Goal: Task Accomplishment & Management: Manage account settings

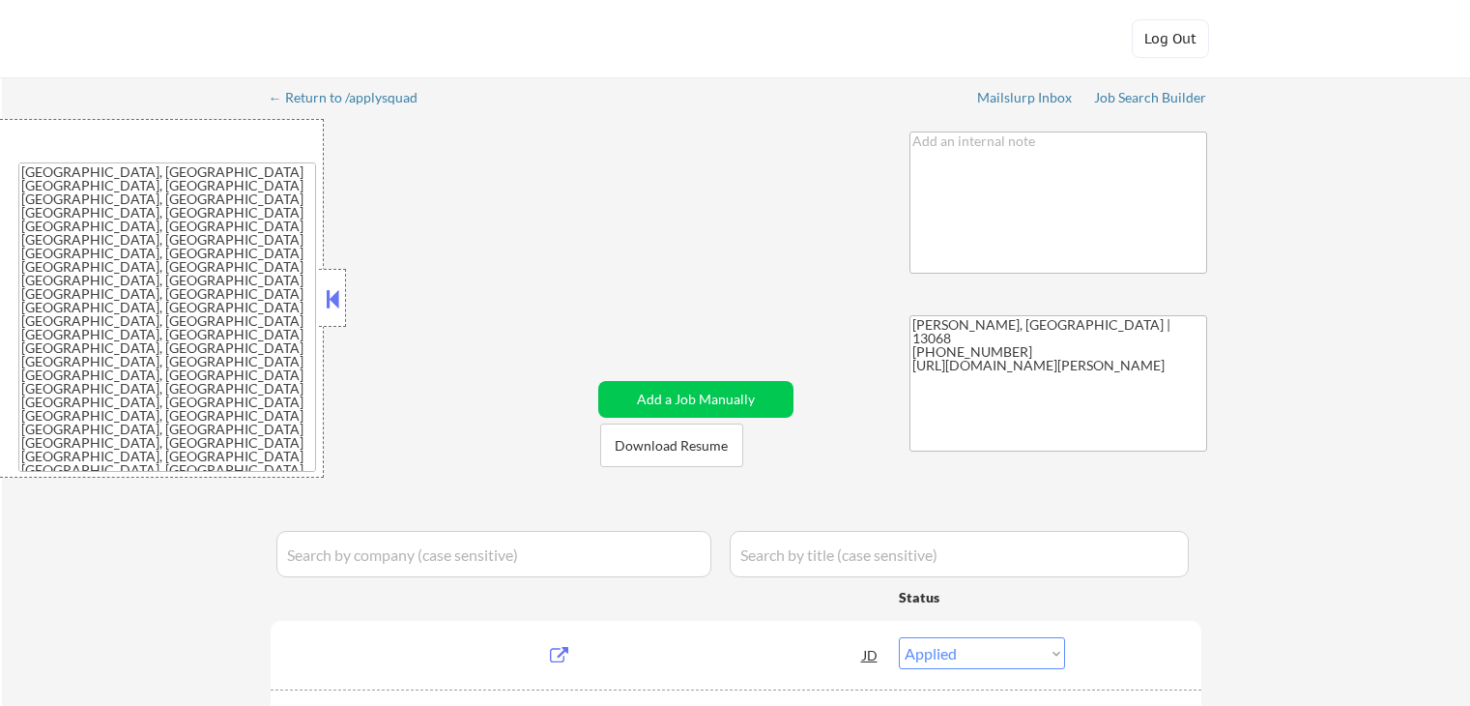
select select ""applied""
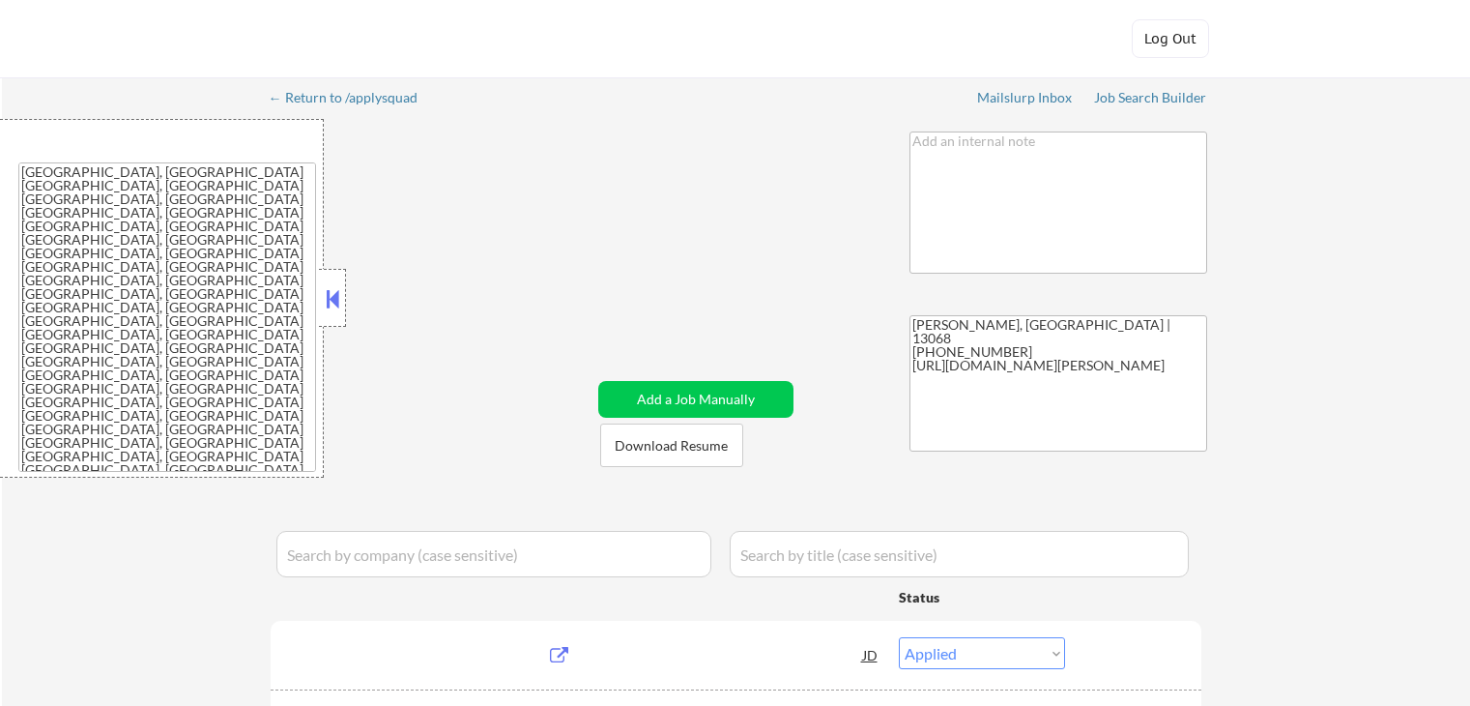
select select ""applied""
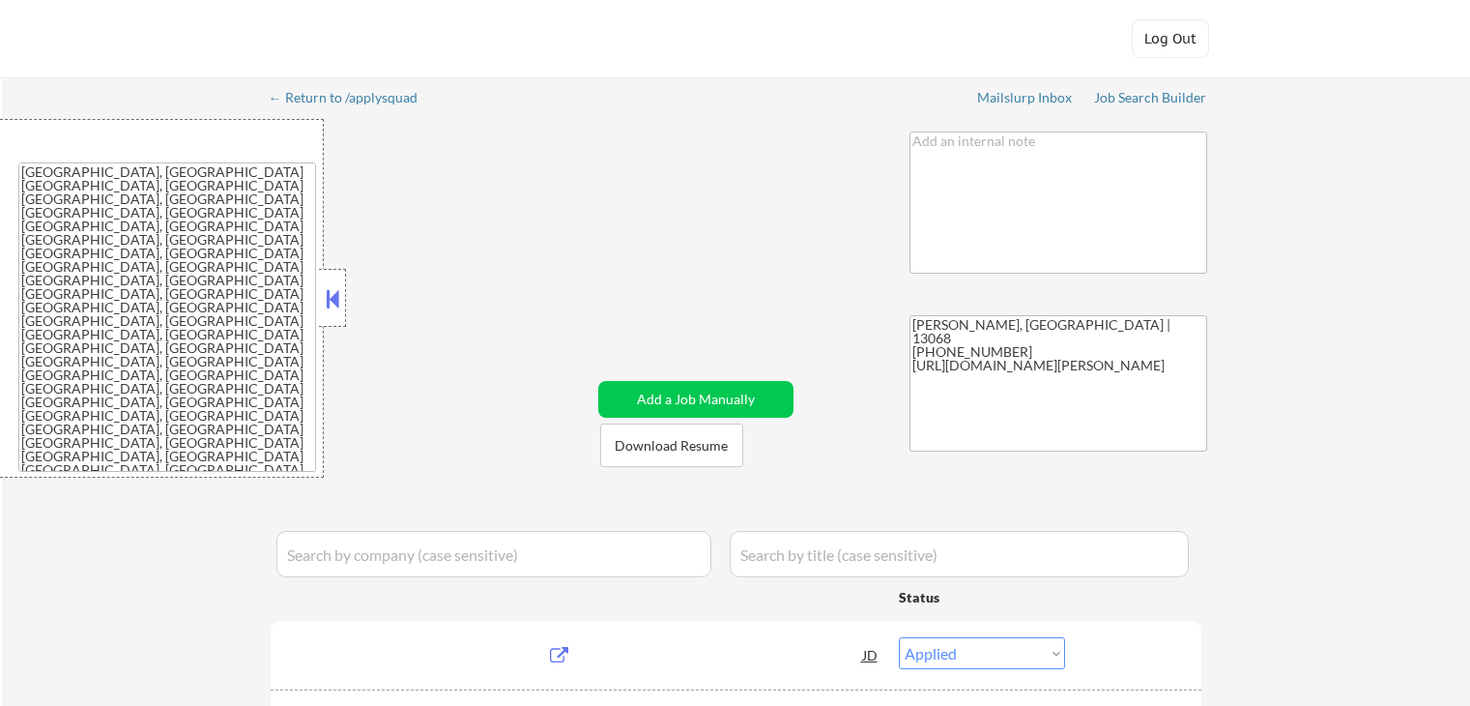
select select ""pending""
select select ""excluded__bad_match_""
select select ""excluded__expired_""
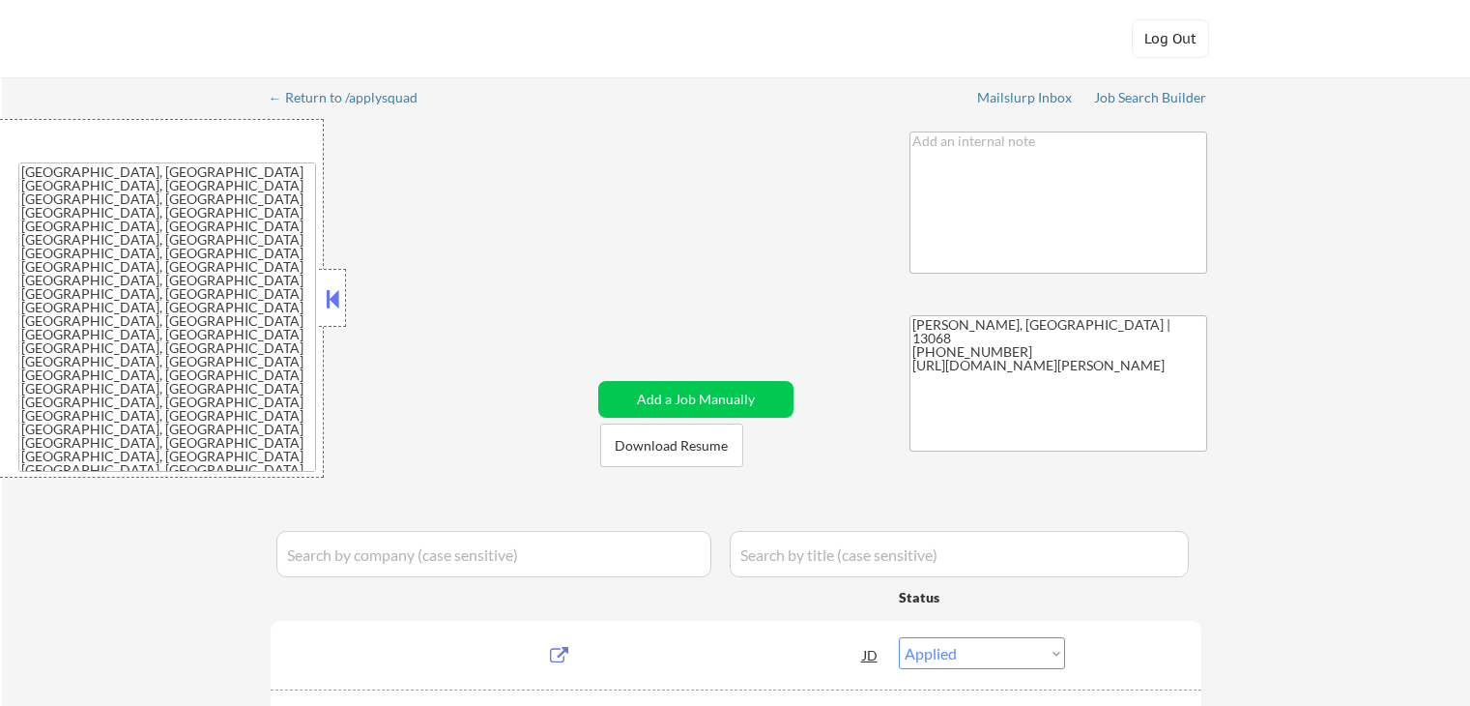
select select ""pending""
select select ""excluded__bad_match_""
select select ""excluded__expired_""
select select ""excluded__location_""
select select ""excluded""
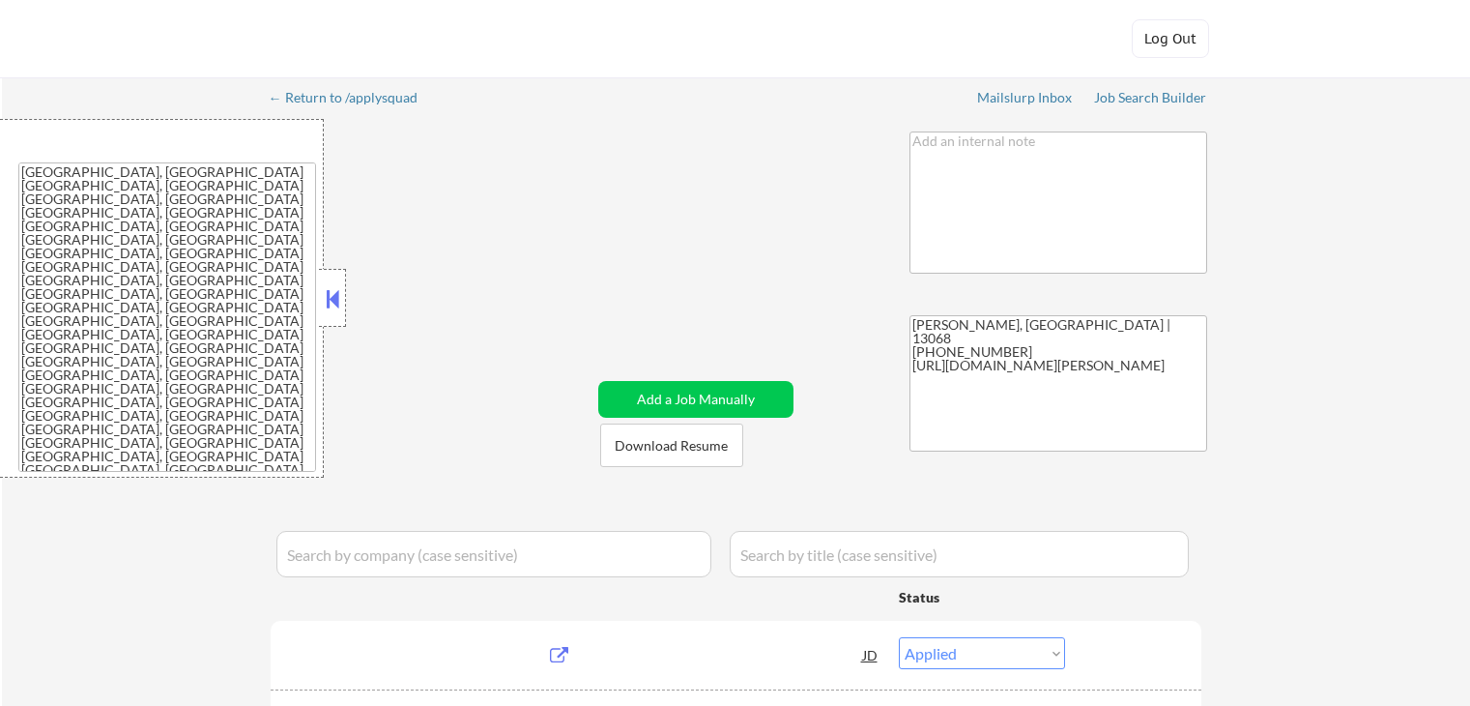
select select ""excluded__location_""
select select ""pending""
select select ""excluded__other_""
select select ""pending""
select select ""excluded__location_""
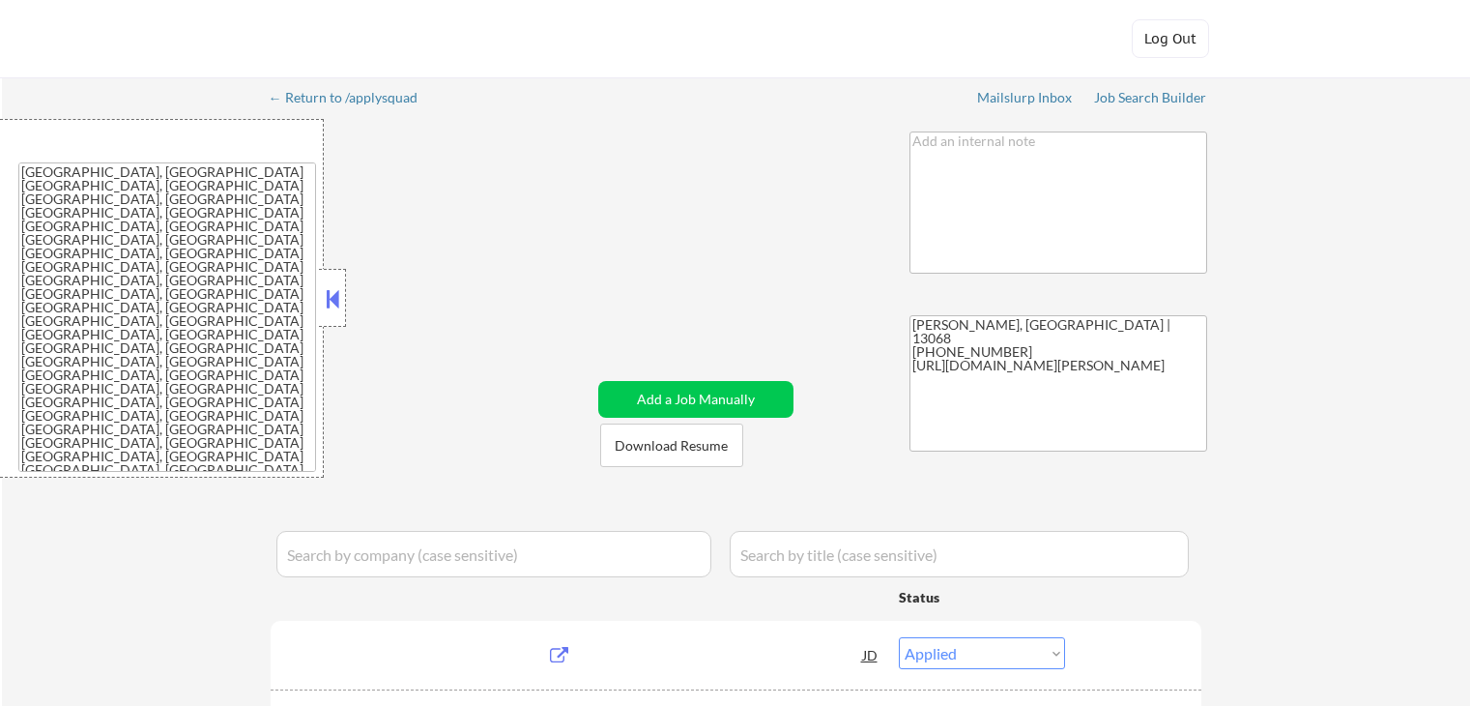
select select ""excluded__expired_""
select select ""pending""
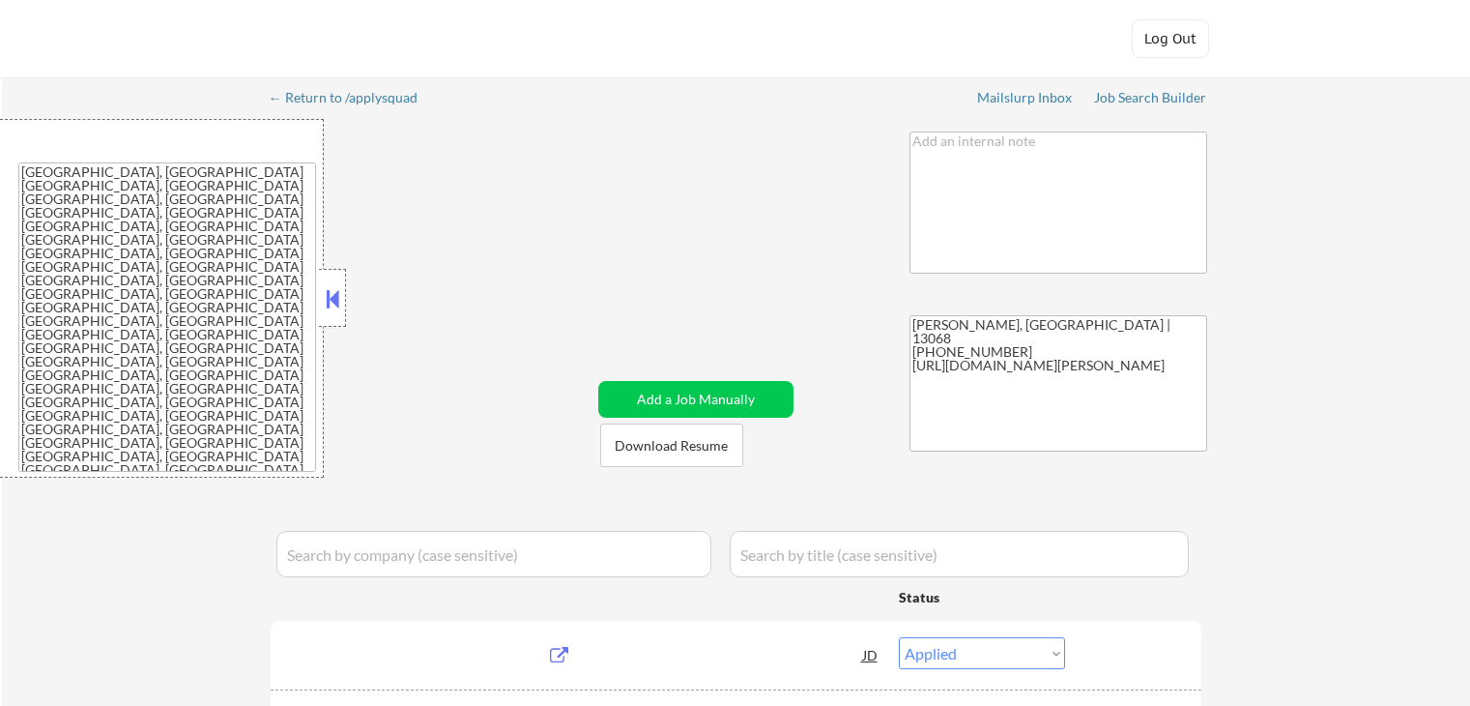
select select ""pending""
select select ""excluded""
select select ""excluded__expired_""
select select ""excluded""
select select ""pending""
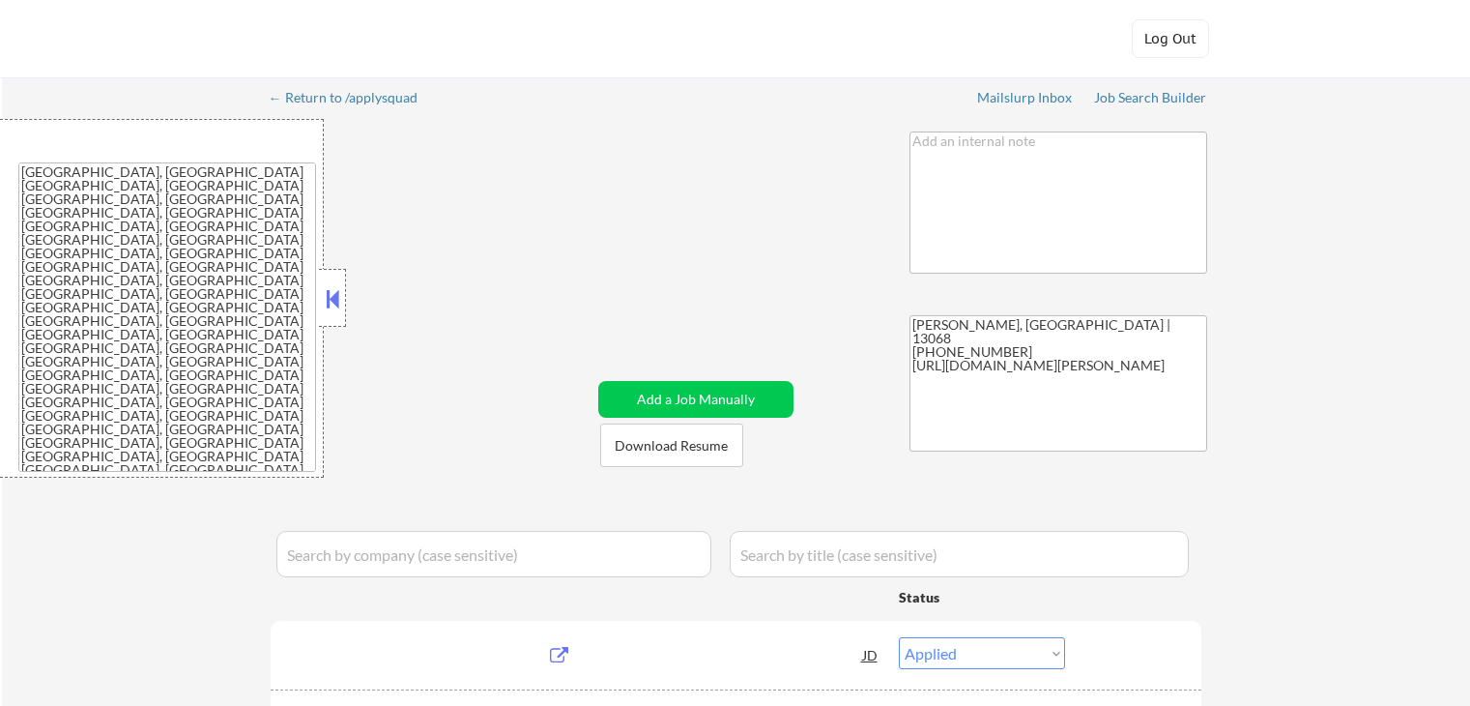
select select ""excluded__expired_""
select select ""pending""
select select ""excluded__location_""
select select ""excluded__expired_""
select select ""pending""
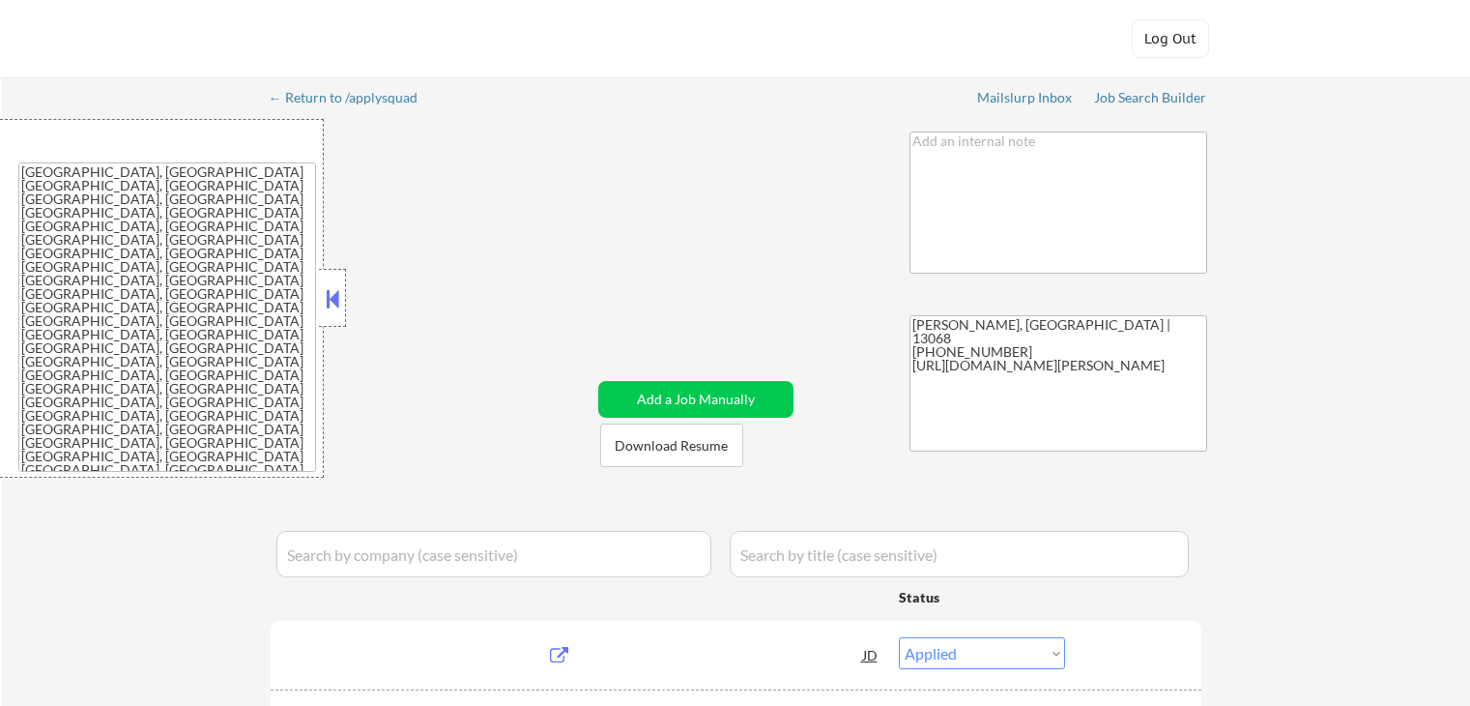
select select ""pending""
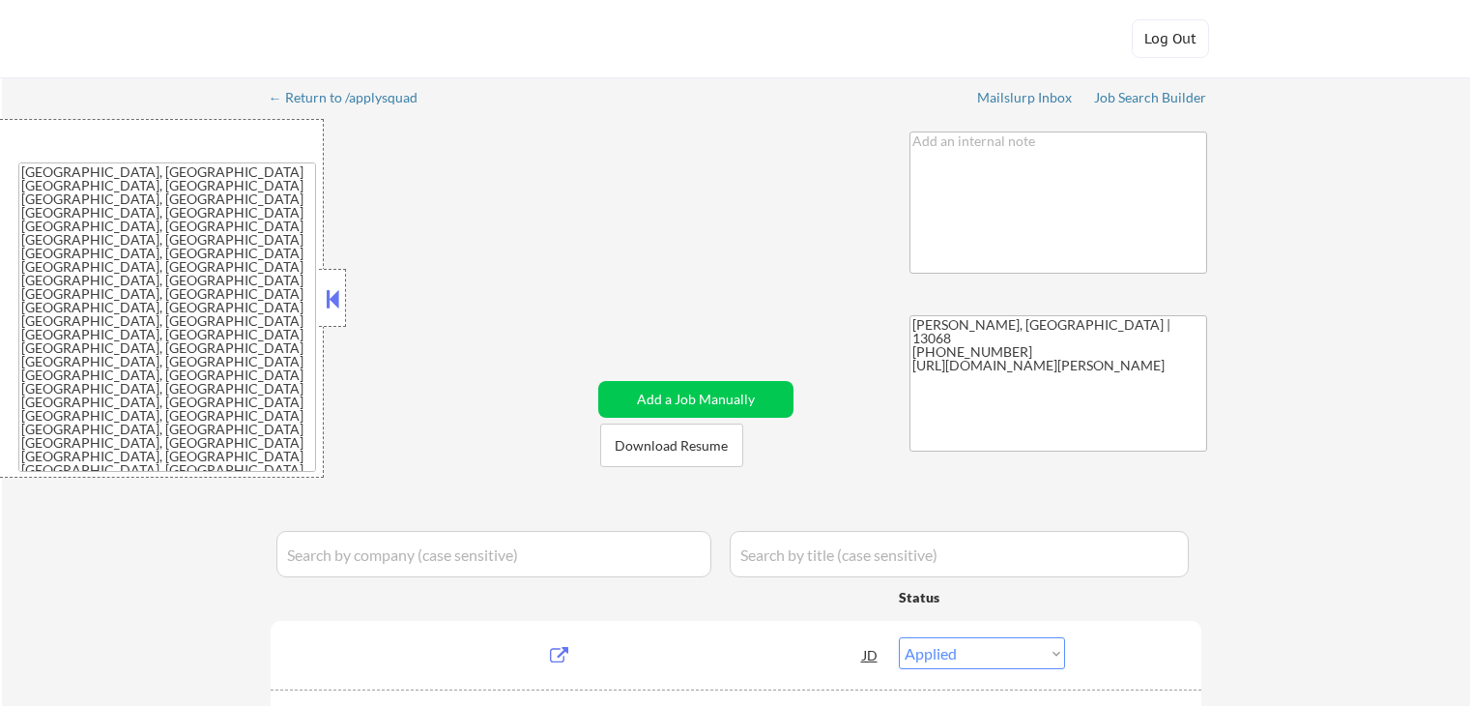
select select ""pending""
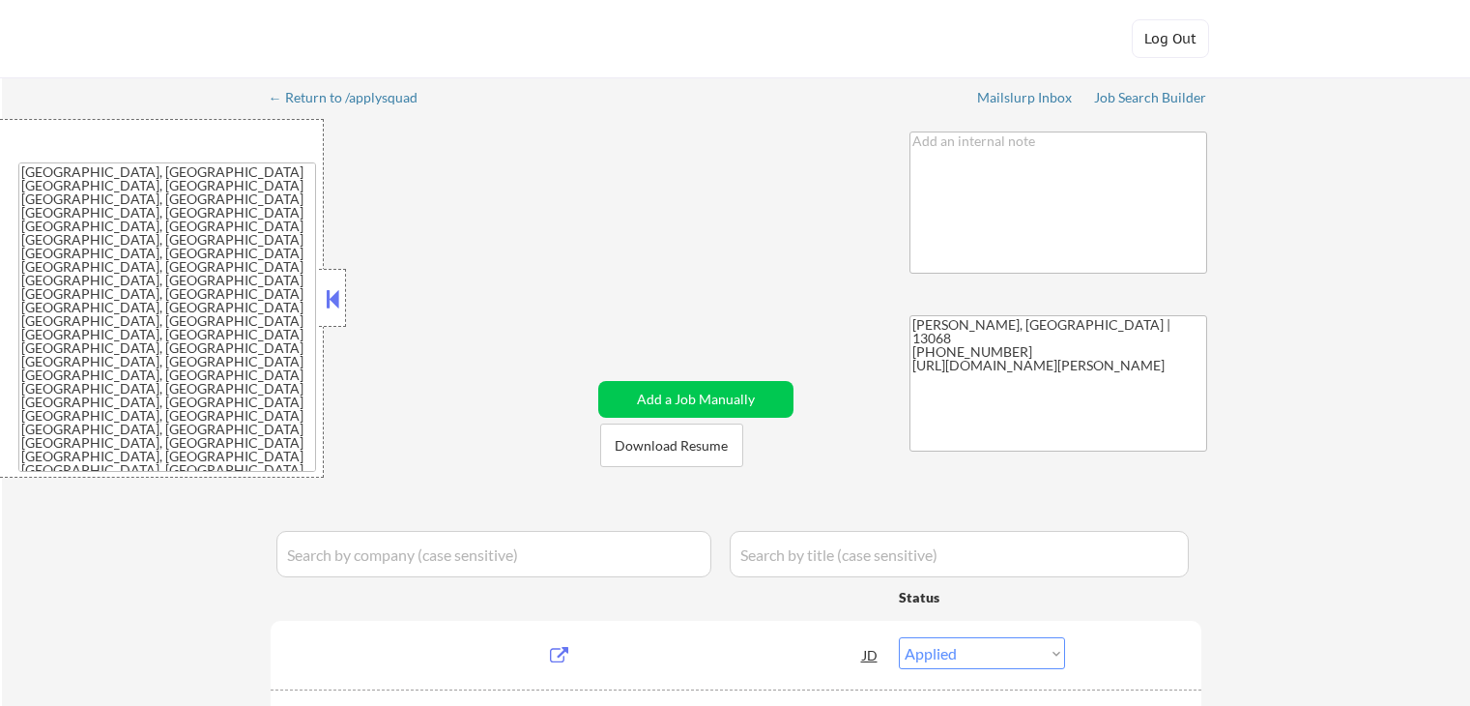
select select ""pending""
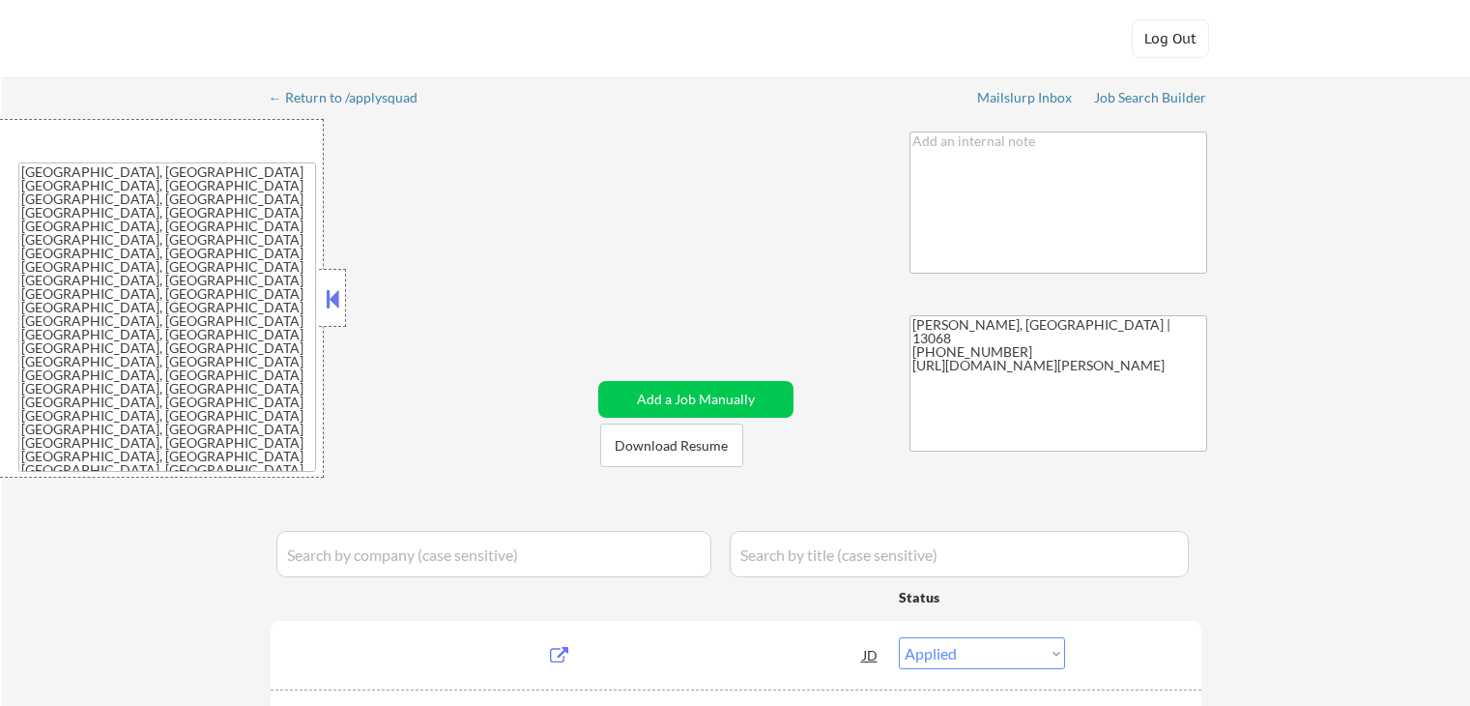
select select ""pending""
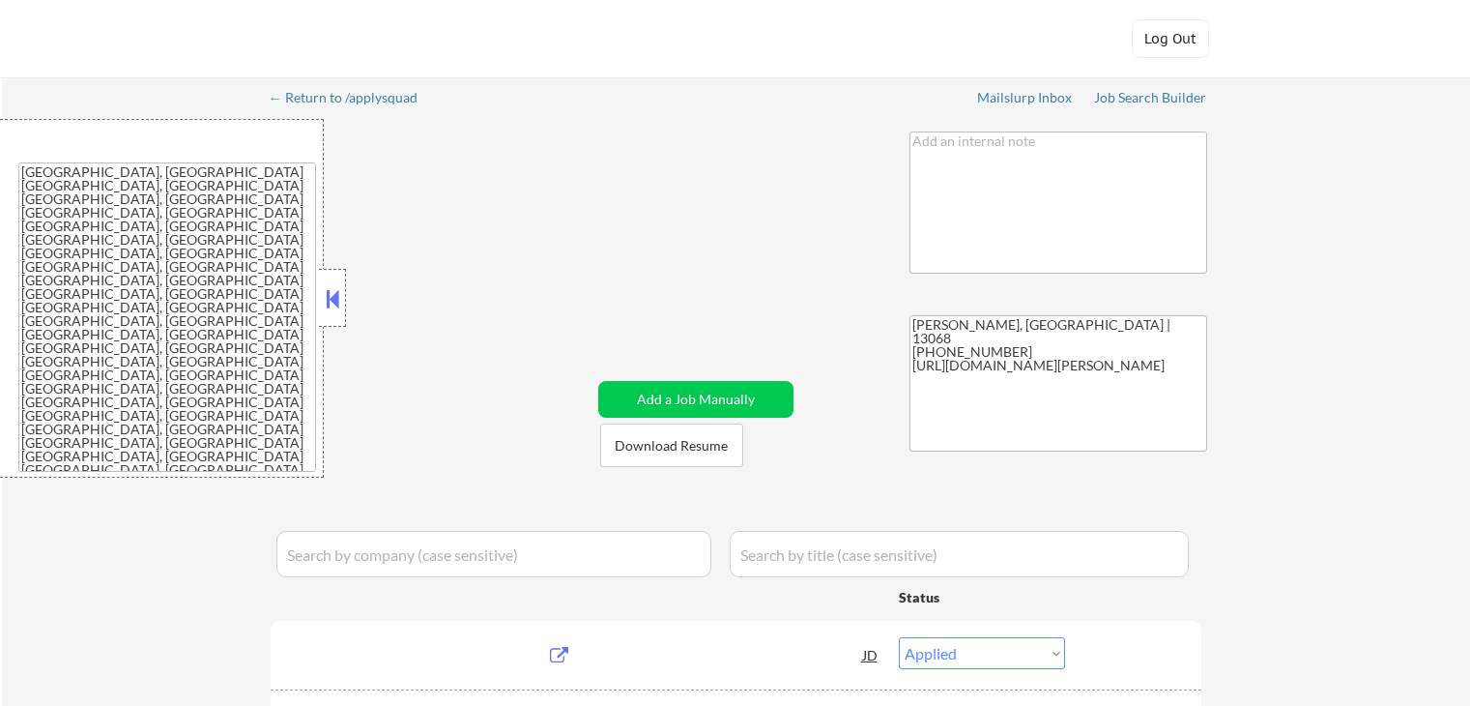
select select ""pending""
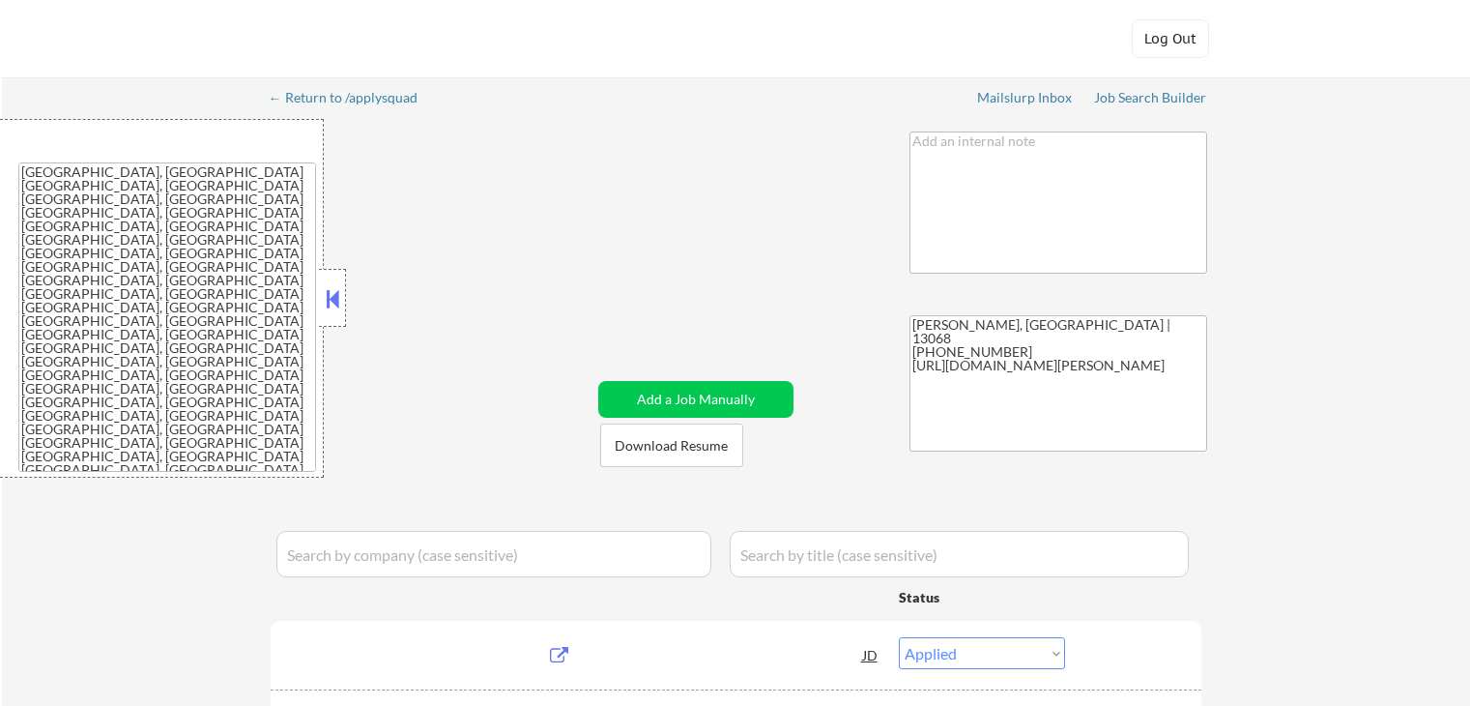
select select ""pending""
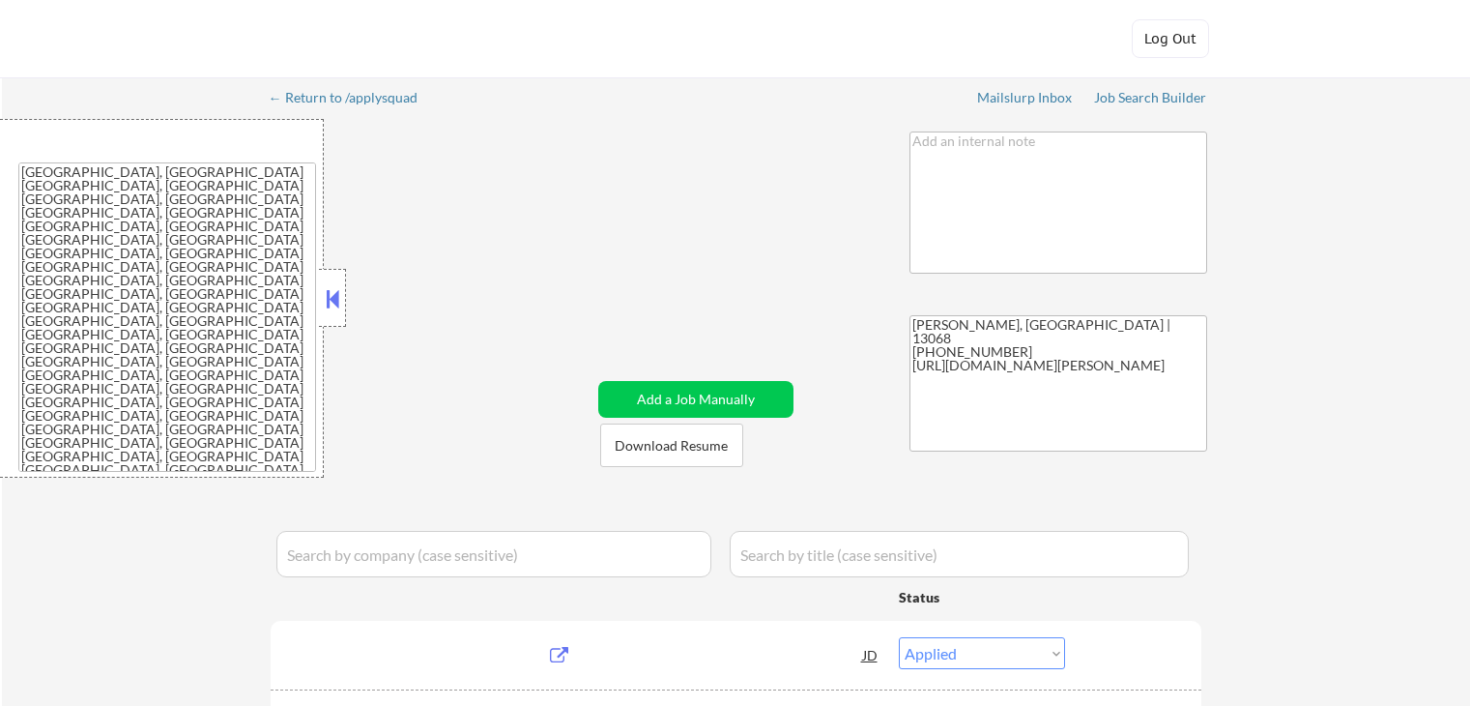
select select ""pending""
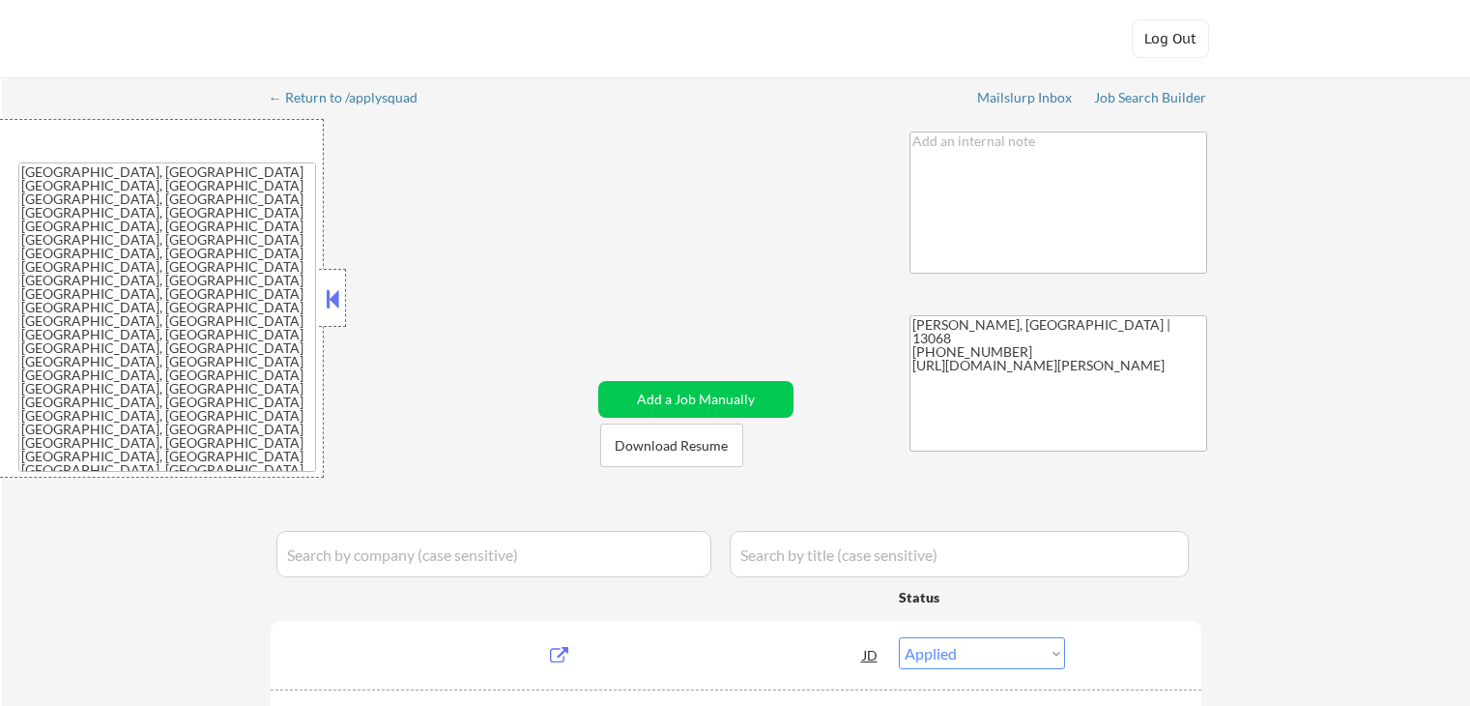
select select ""pending""
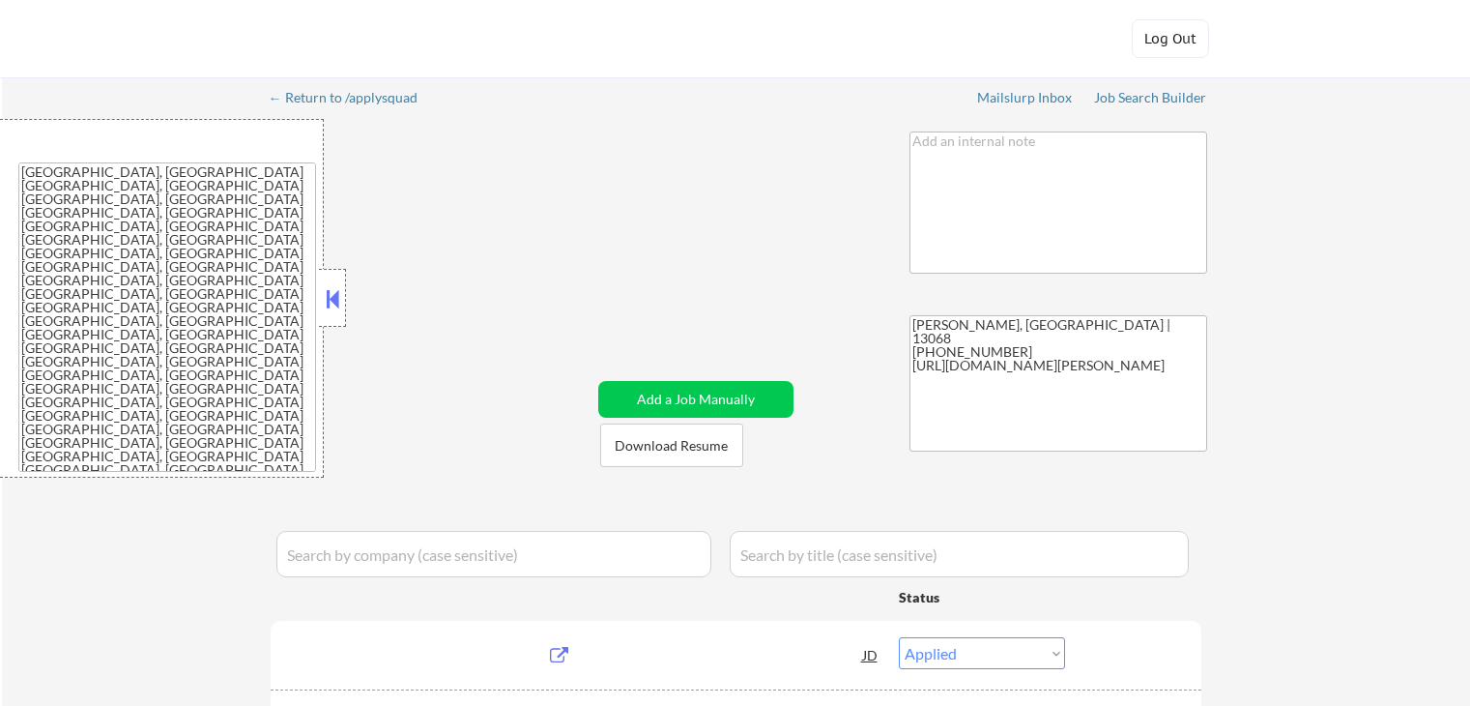
select select ""pending""
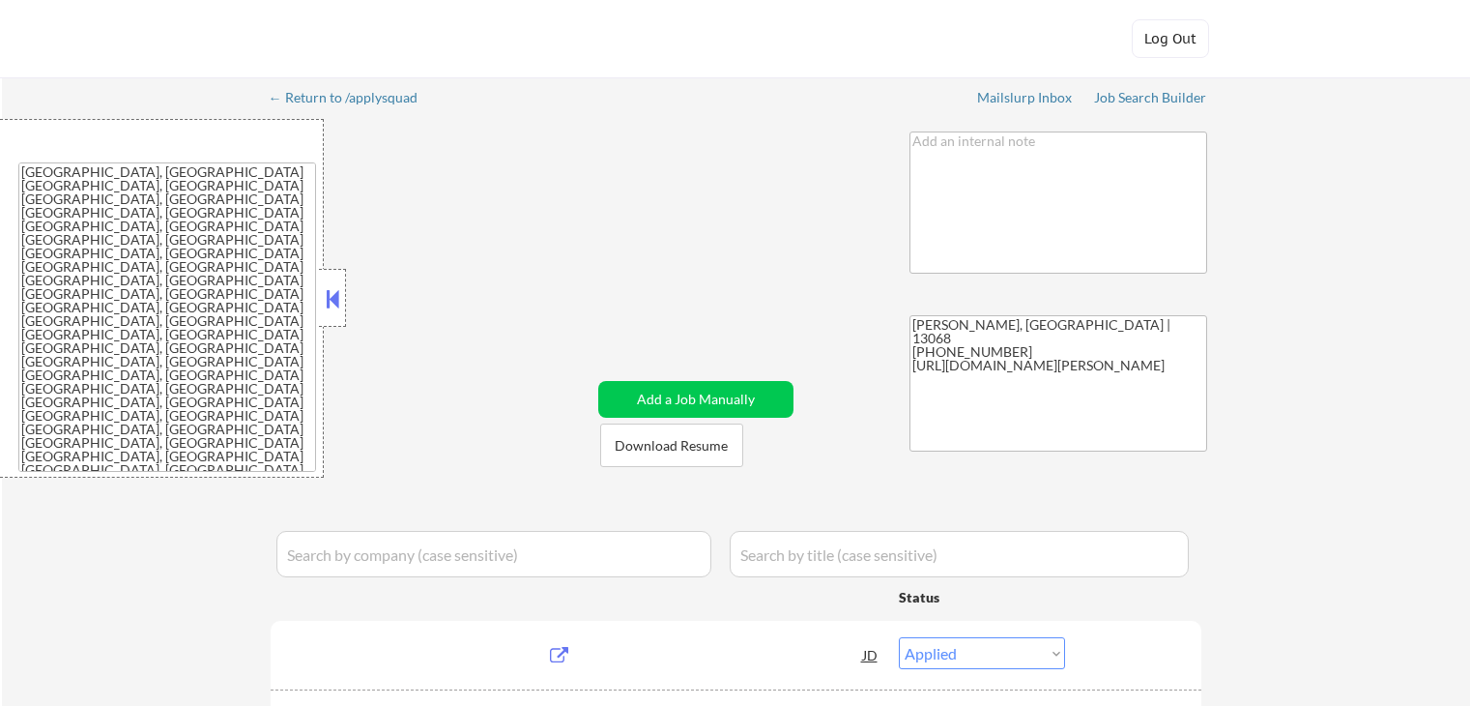
select select ""pending""
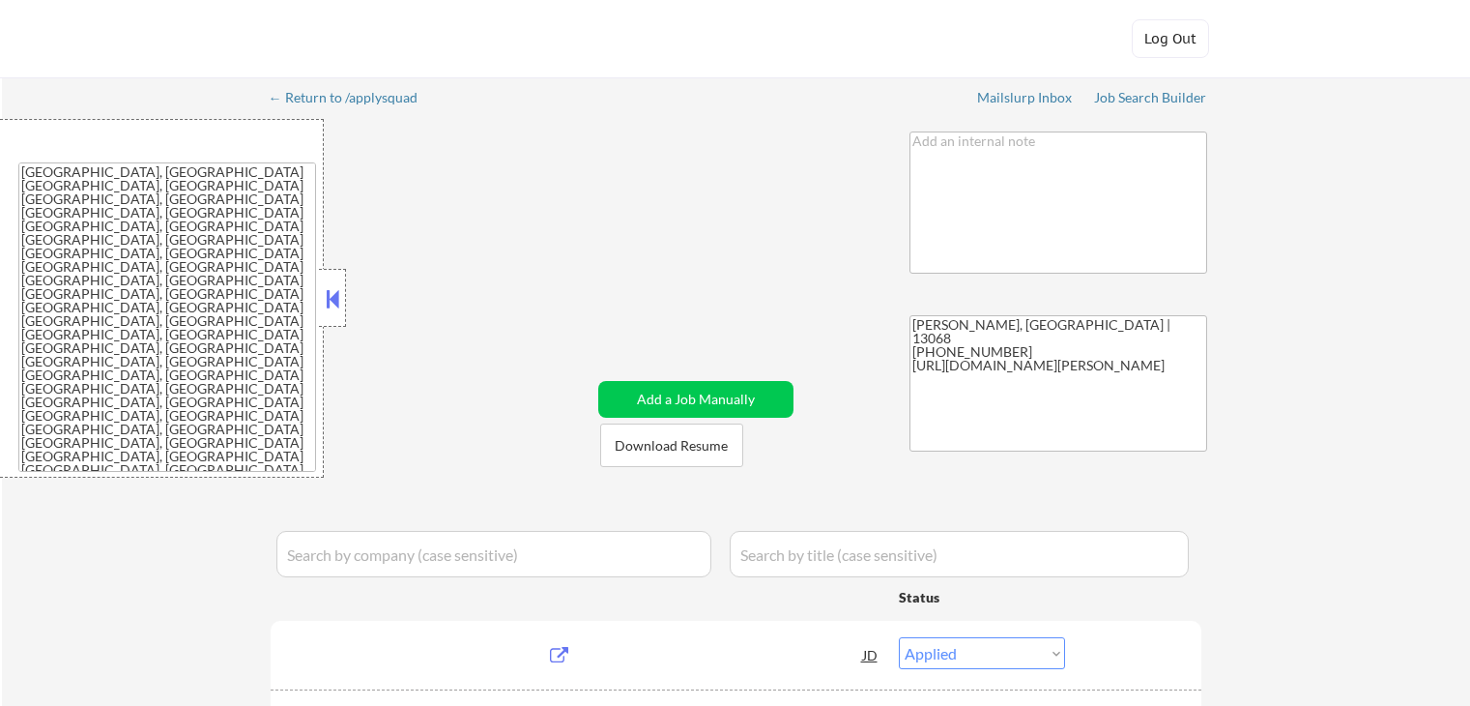
select select ""pending""
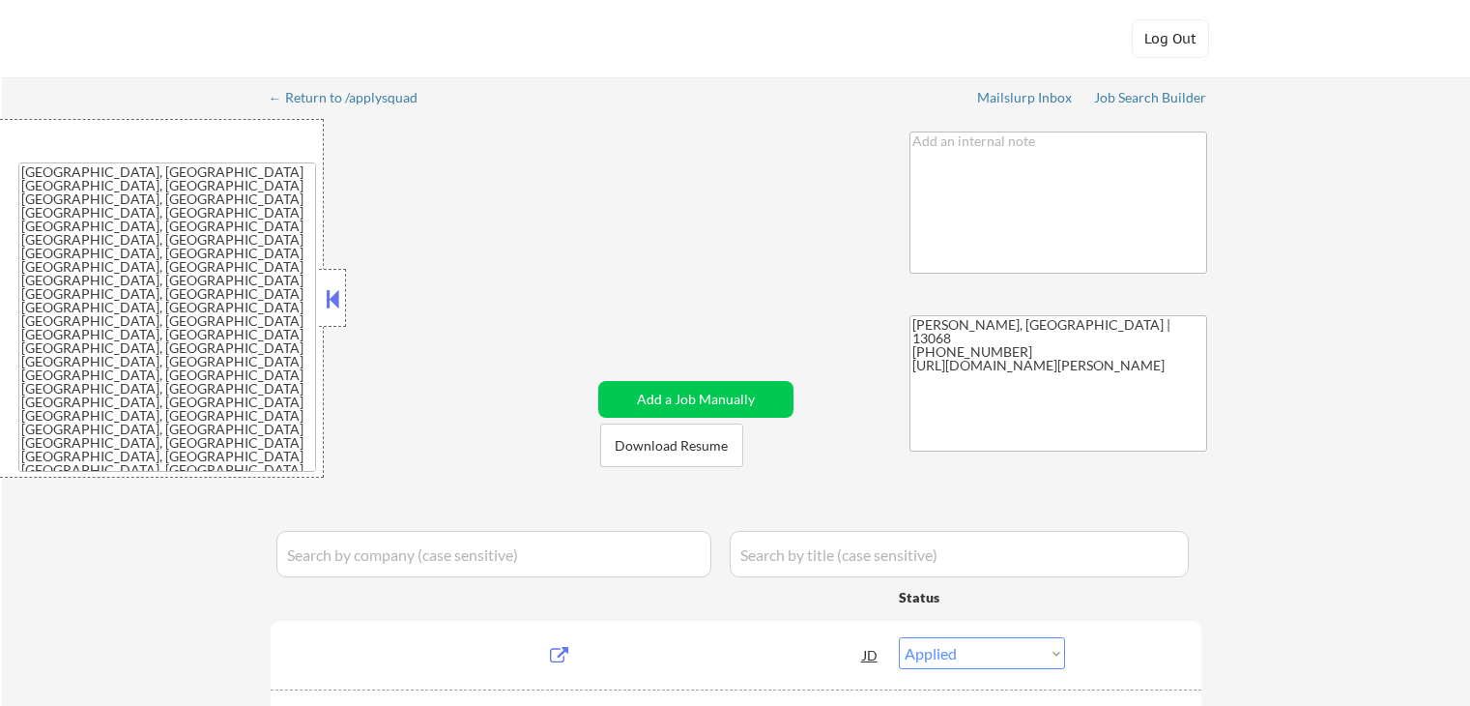
select select ""pending""
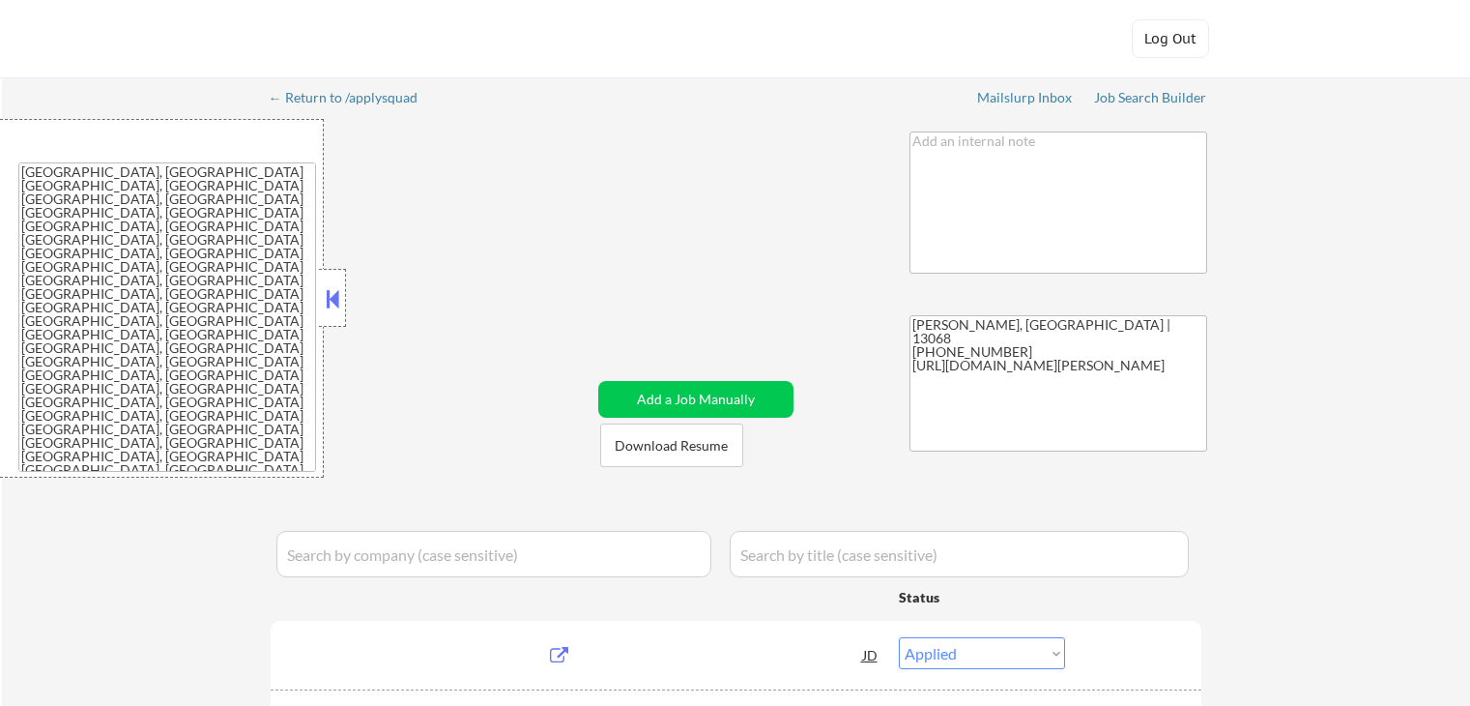
select select ""pending""
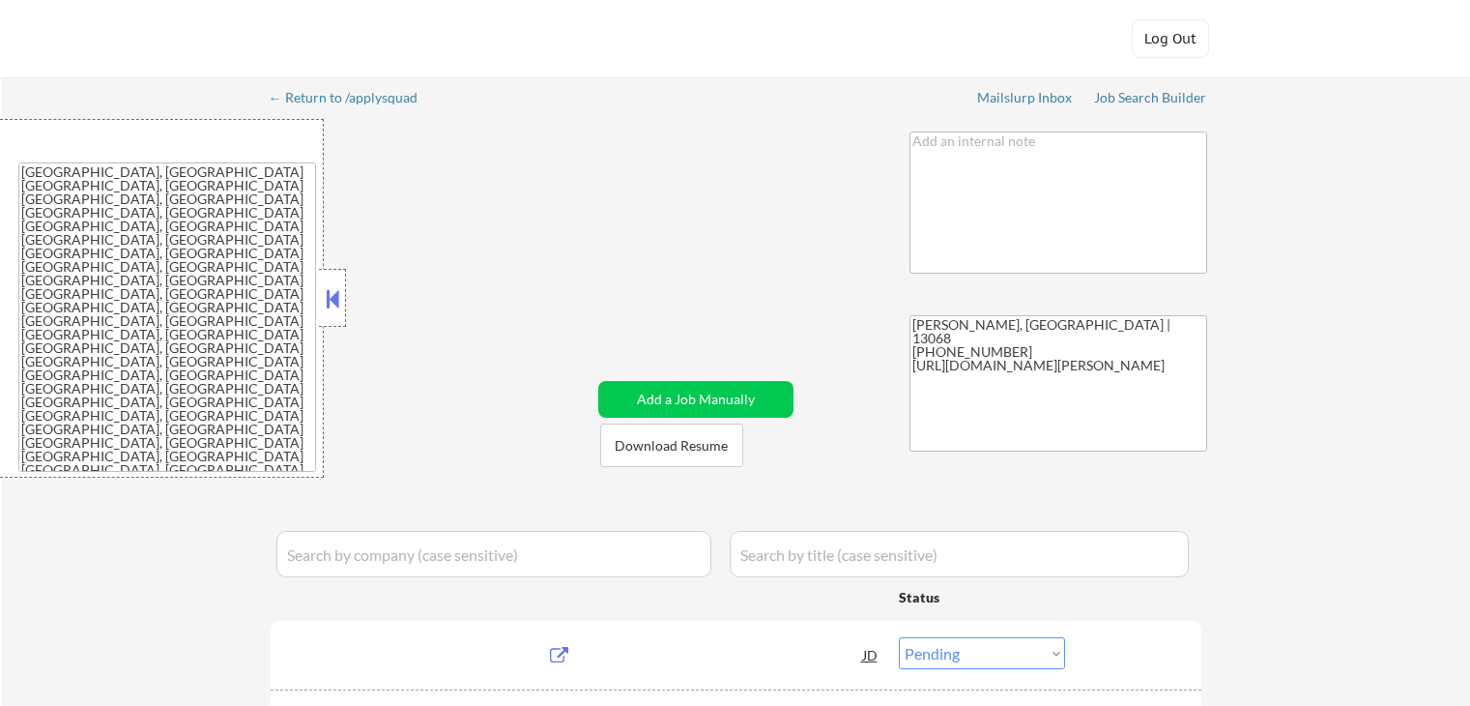
select select ""pending""
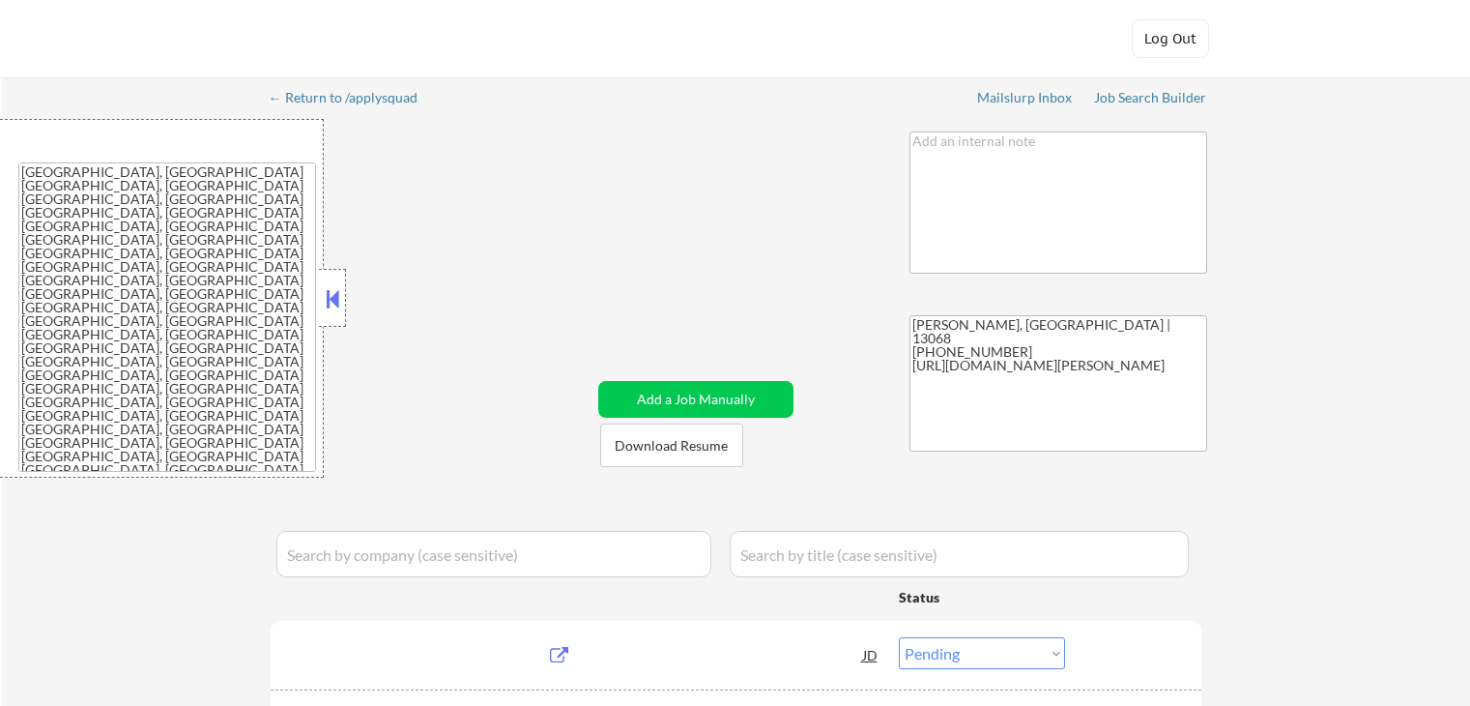
select select ""pending""
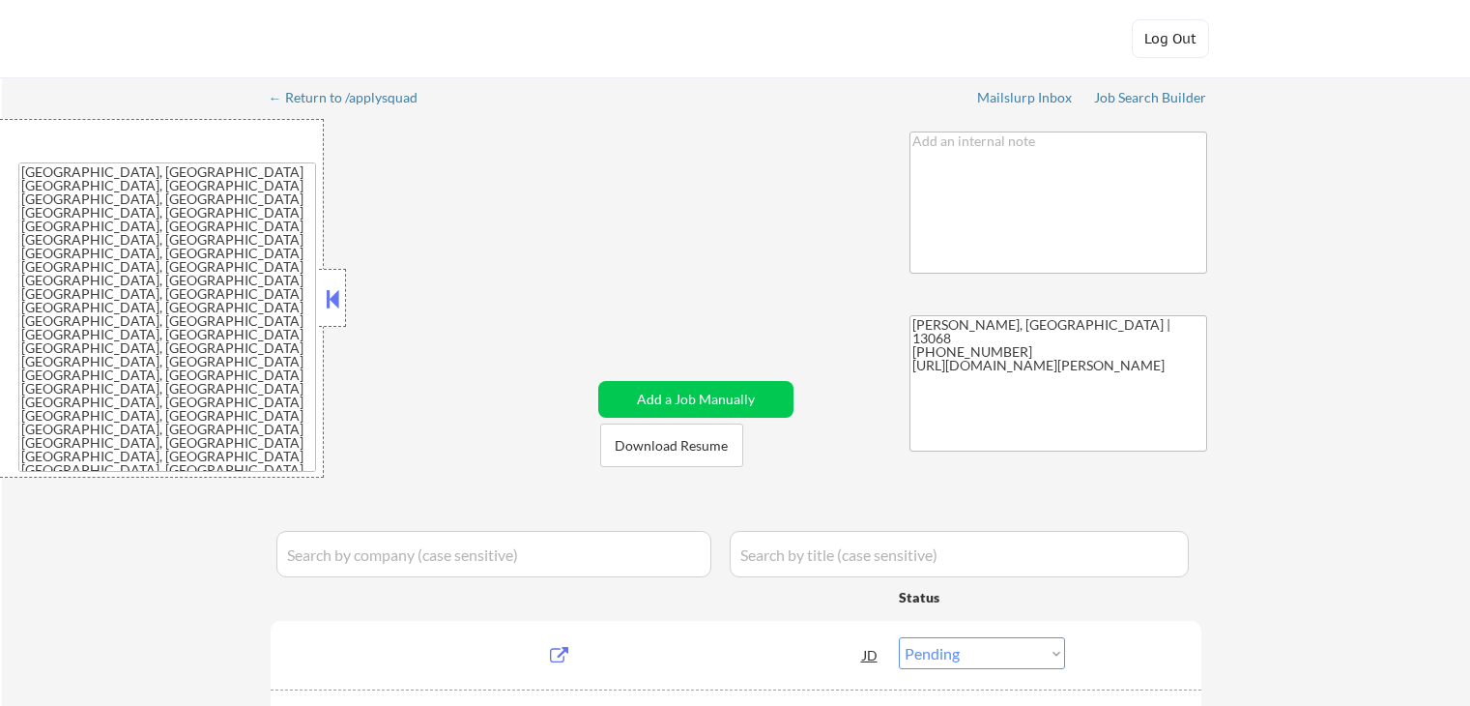
select select ""pending""
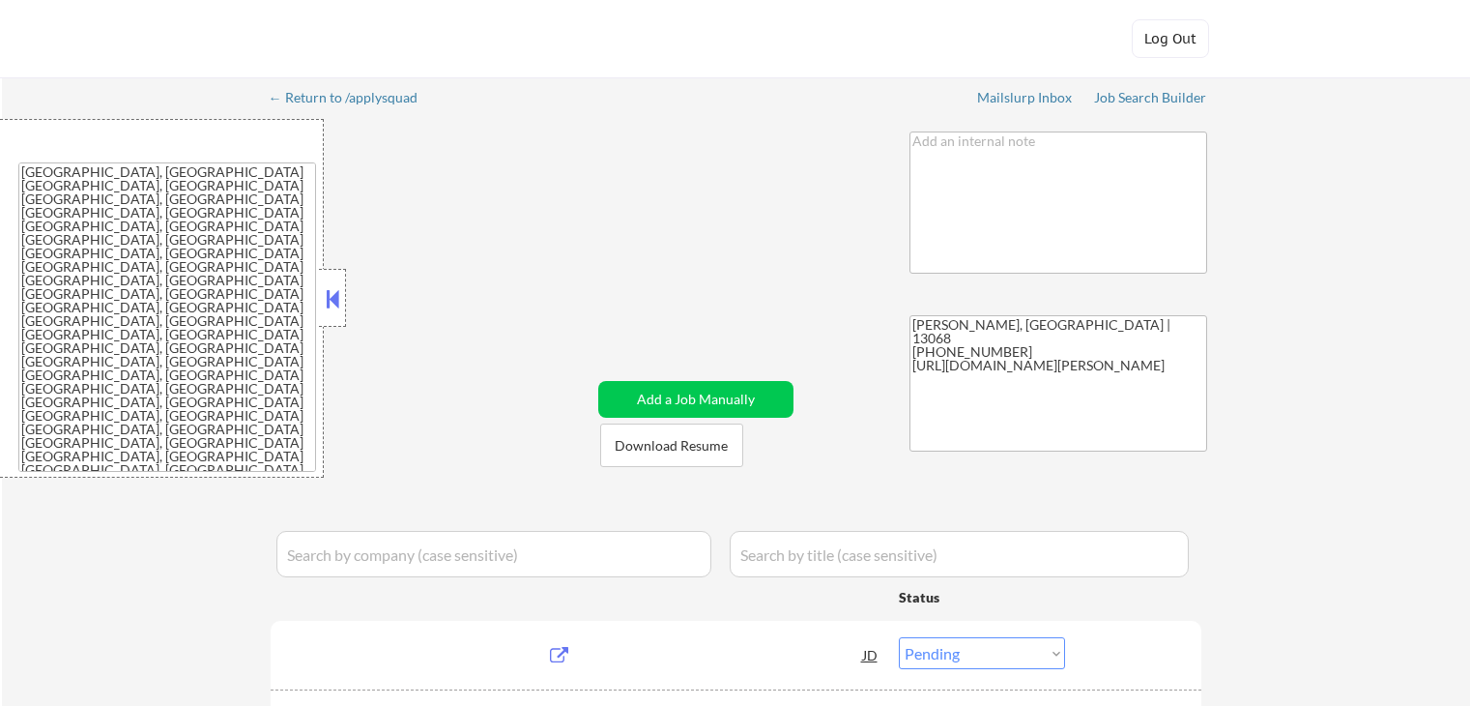
select select ""pending""
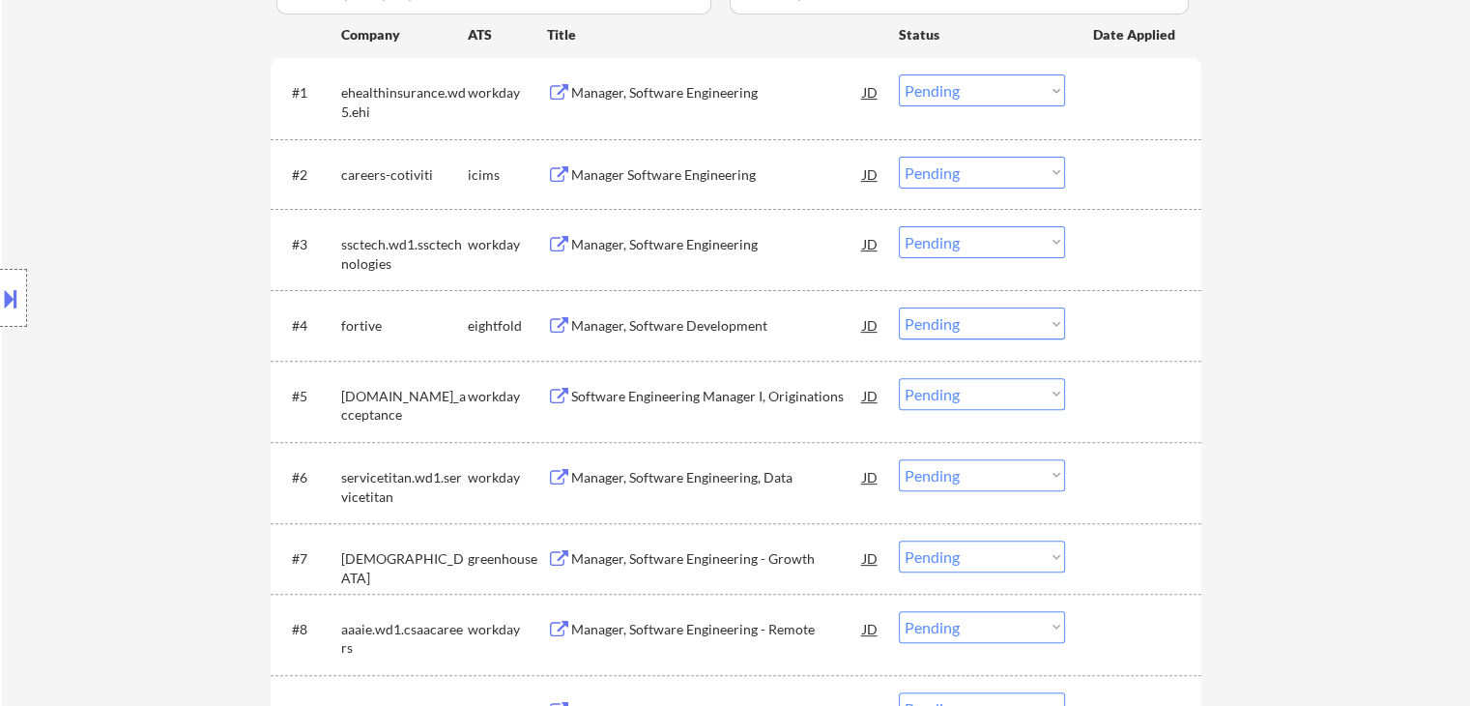
scroll to position [677, 0]
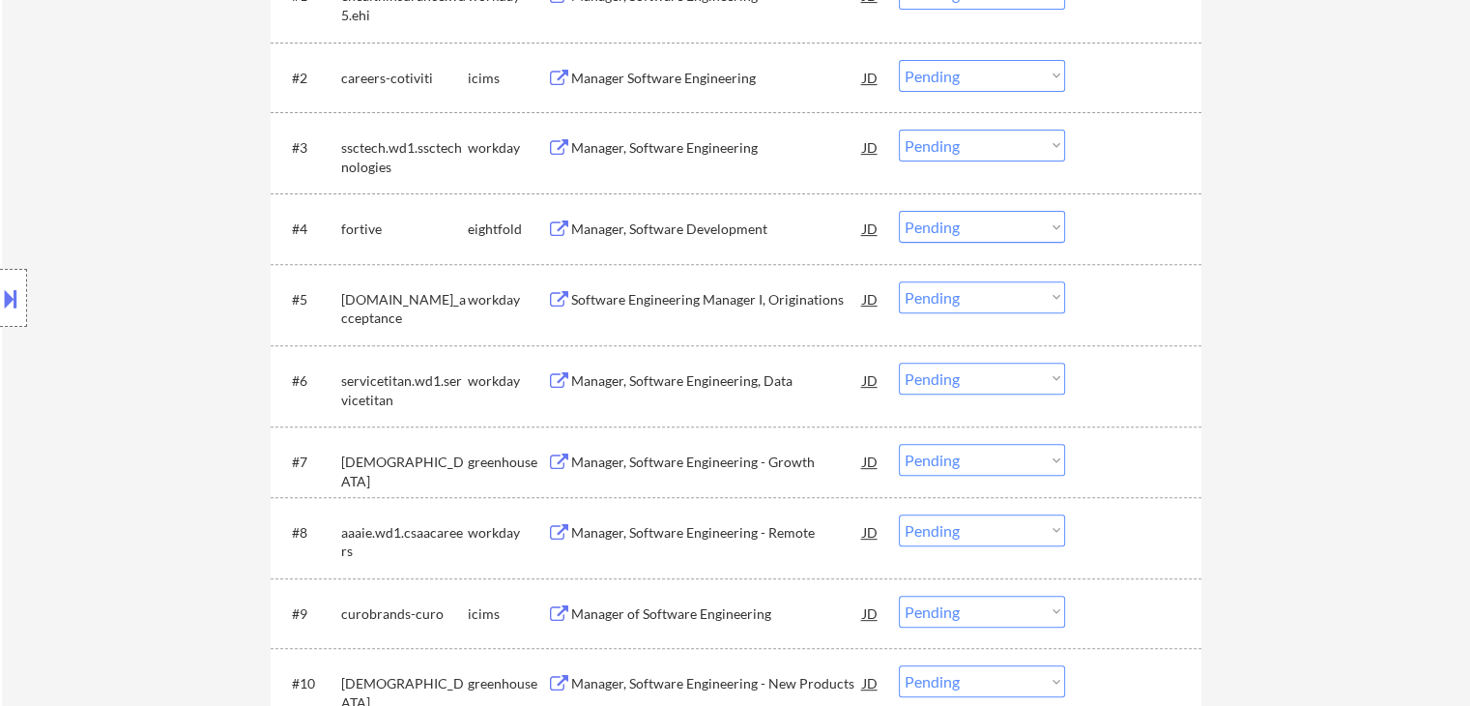
click at [687, 462] on div "Manager, Software Engineering - Growth" at bounding box center [717, 461] width 292 height 19
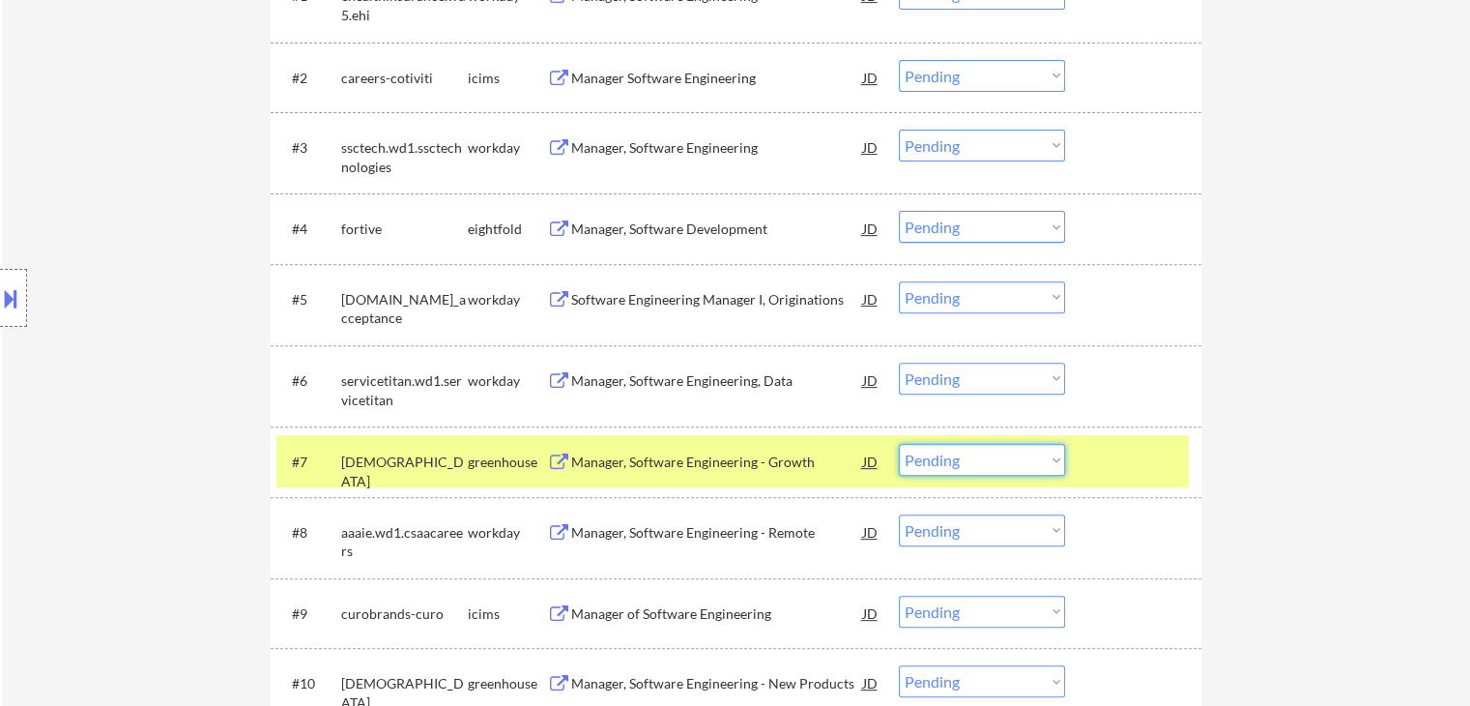
click at [990, 466] on select "Choose an option... Pending Applied Excluded (Questions) Excluded (Expired) Exc…" at bounding box center [982, 460] width 166 height 32
click at [899, 444] on select "Choose an option... Pending Applied Excluded (Questions) Excluded (Expired) Exc…" at bounding box center [982, 460] width 166 height 32
click at [1137, 453] on div at bounding box center [1135, 461] width 85 height 35
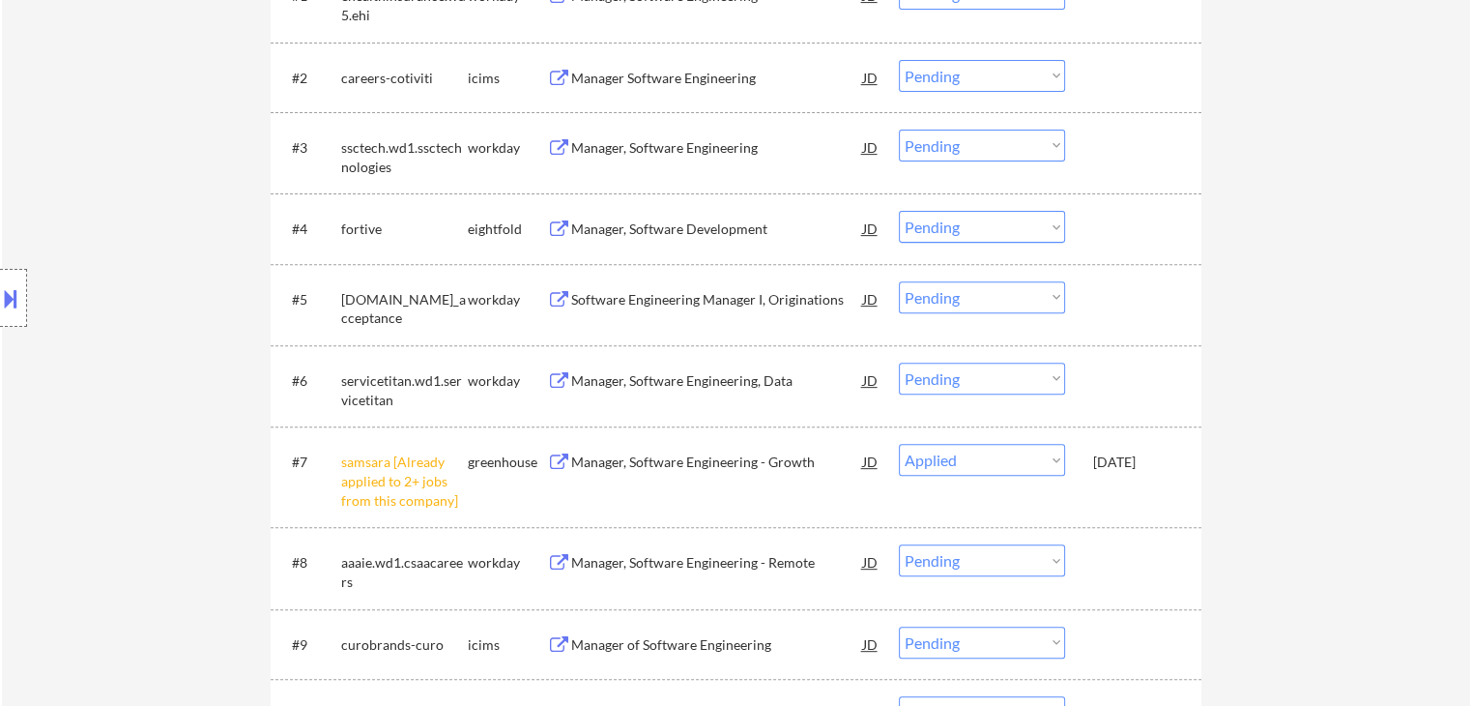
select select ""pending""
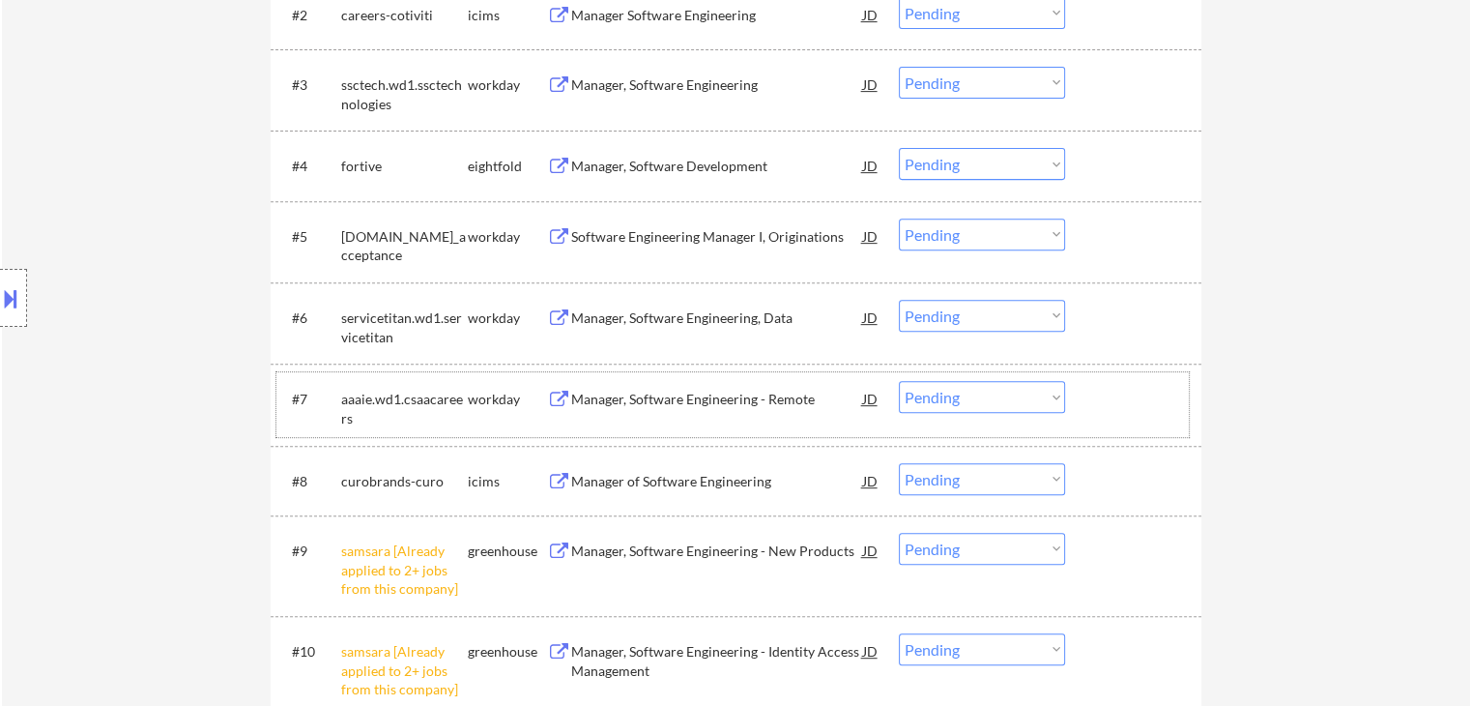
scroll to position [773, 0]
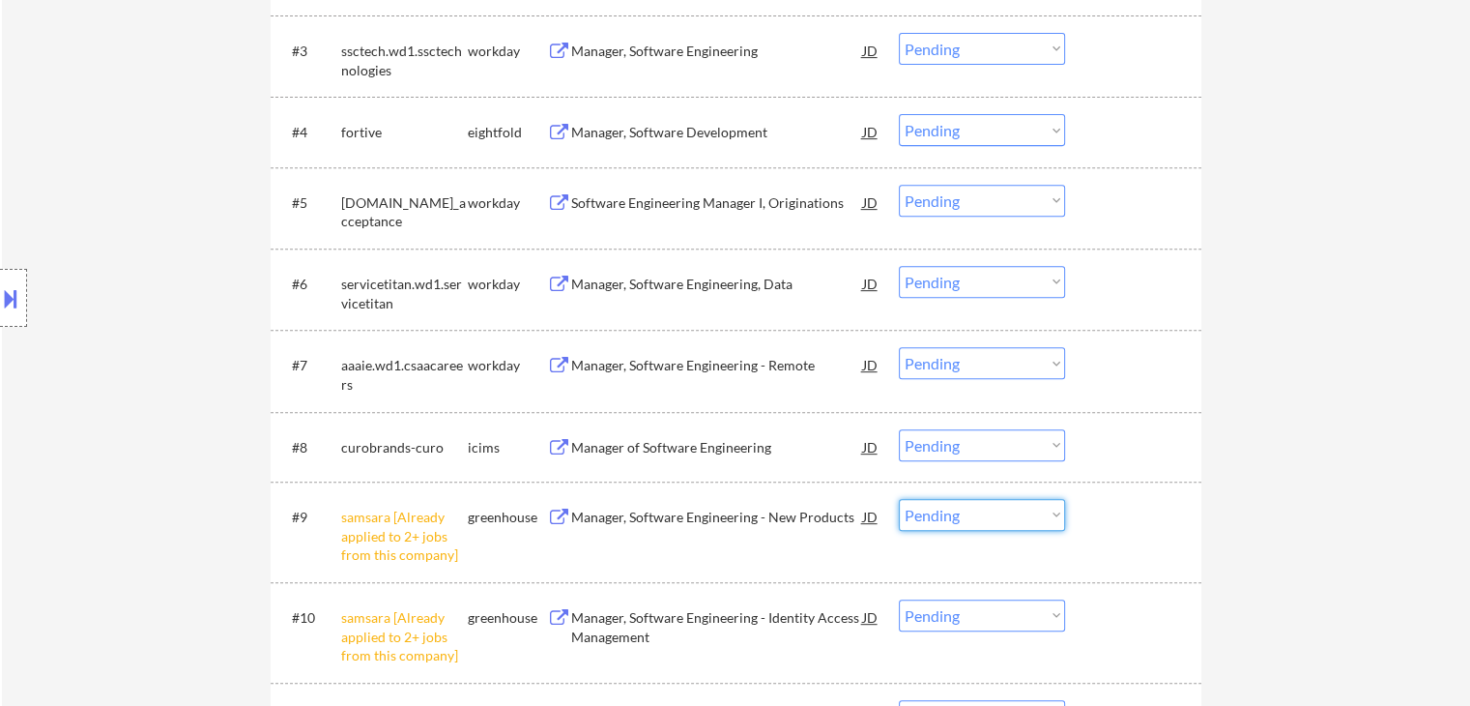
click at [1028, 513] on select "Choose an option... Pending Applied Excluded (Questions) Excluded (Expired) Exc…" at bounding box center [982, 515] width 166 height 32
click at [899, 499] on select "Choose an option... Pending Applied Excluded (Questions) Excluded (Expired) Exc…" at bounding box center [982, 515] width 166 height 32
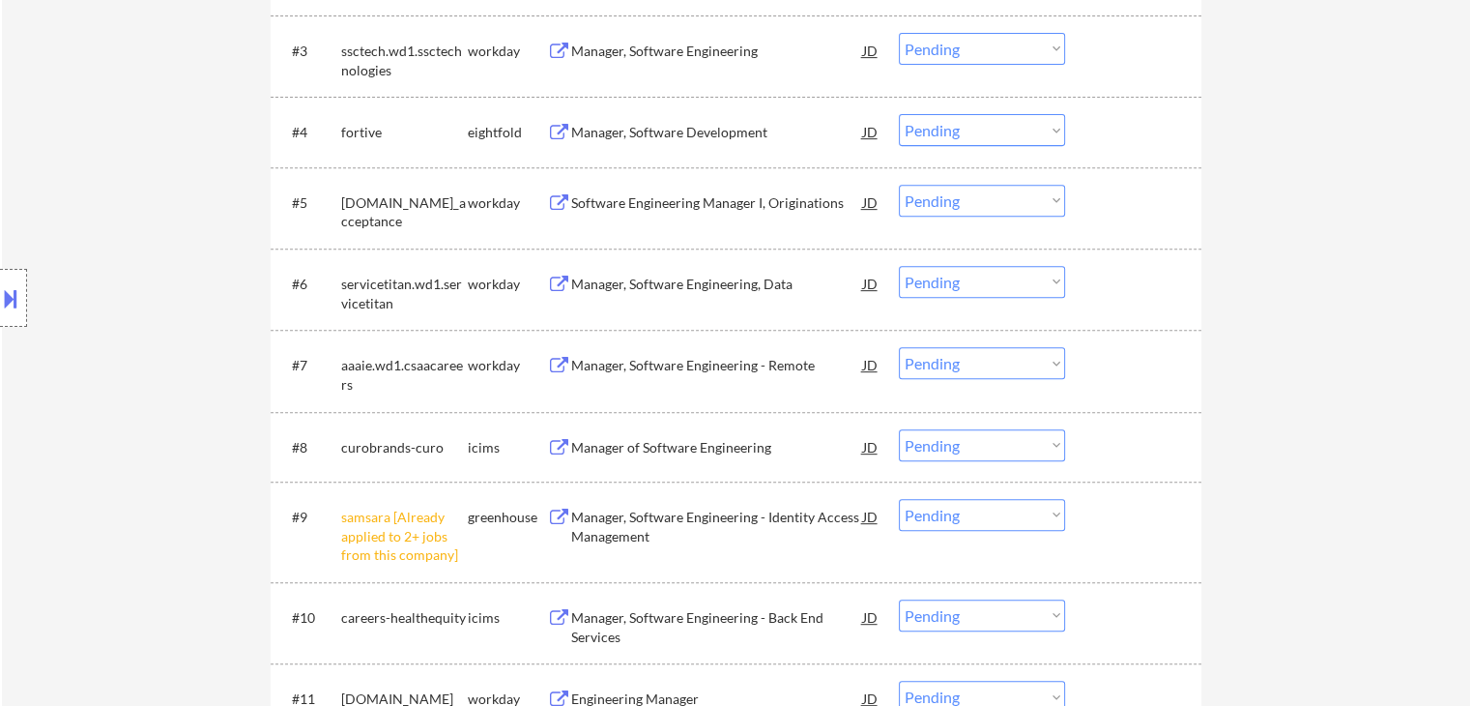
click at [1029, 523] on select "Choose an option... Pending Applied Excluded (Questions) Excluded (Expired) Exc…" at bounding box center [982, 515] width 166 height 32
click at [899, 499] on select "Choose an option... Pending Applied Excluded (Questions) Excluded (Expired) Exc…" at bounding box center [982, 515] width 166 height 32
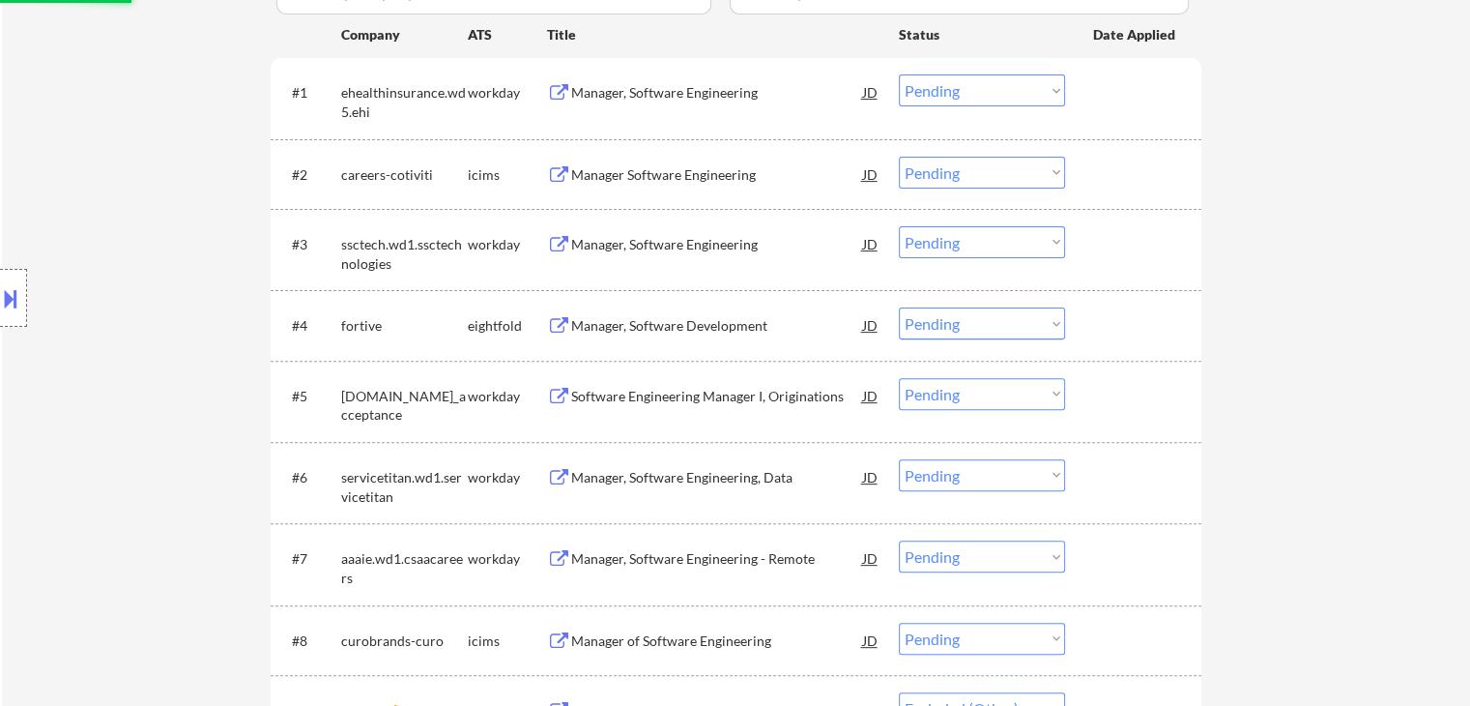
select select ""pending""
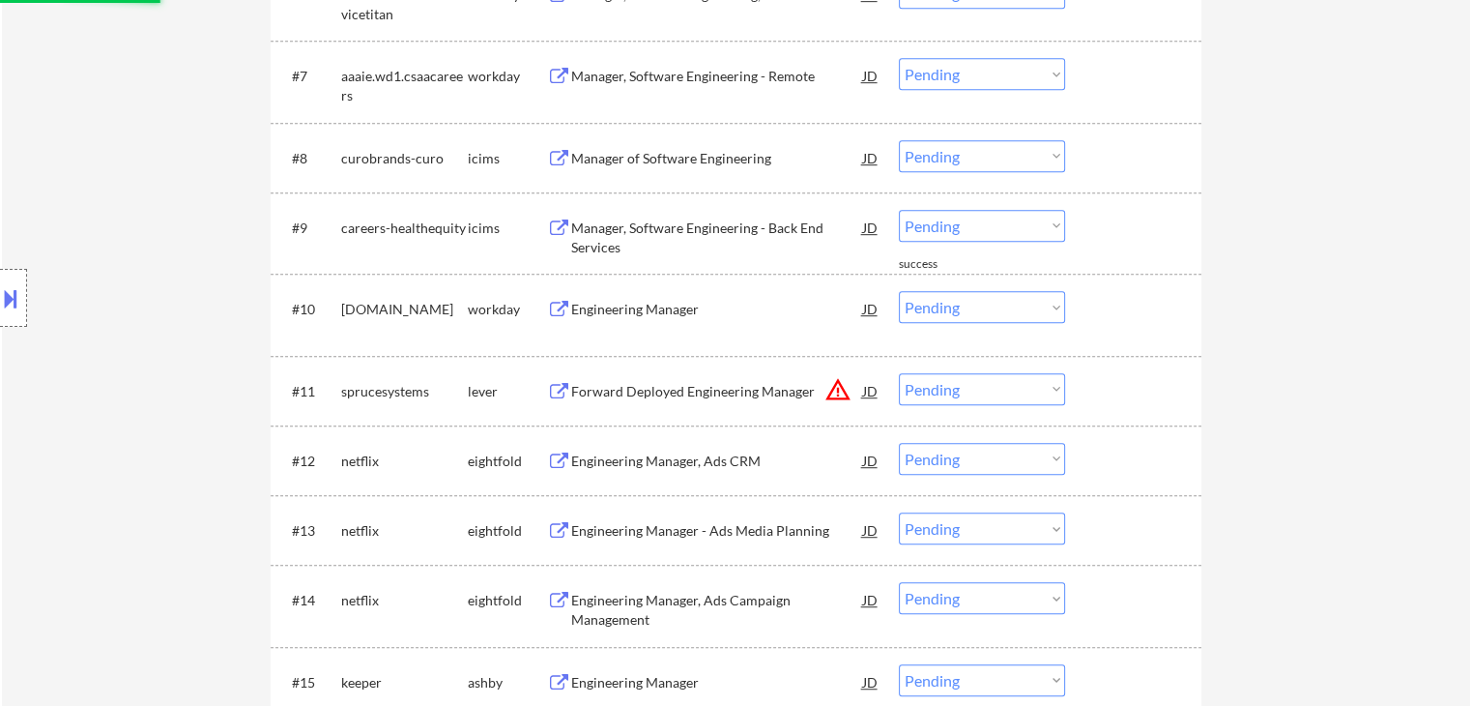
scroll to position [1063, 0]
click at [700, 399] on div "Forward Deployed Engineering Manager" at bounding box center [717, 389] width 292 height 35
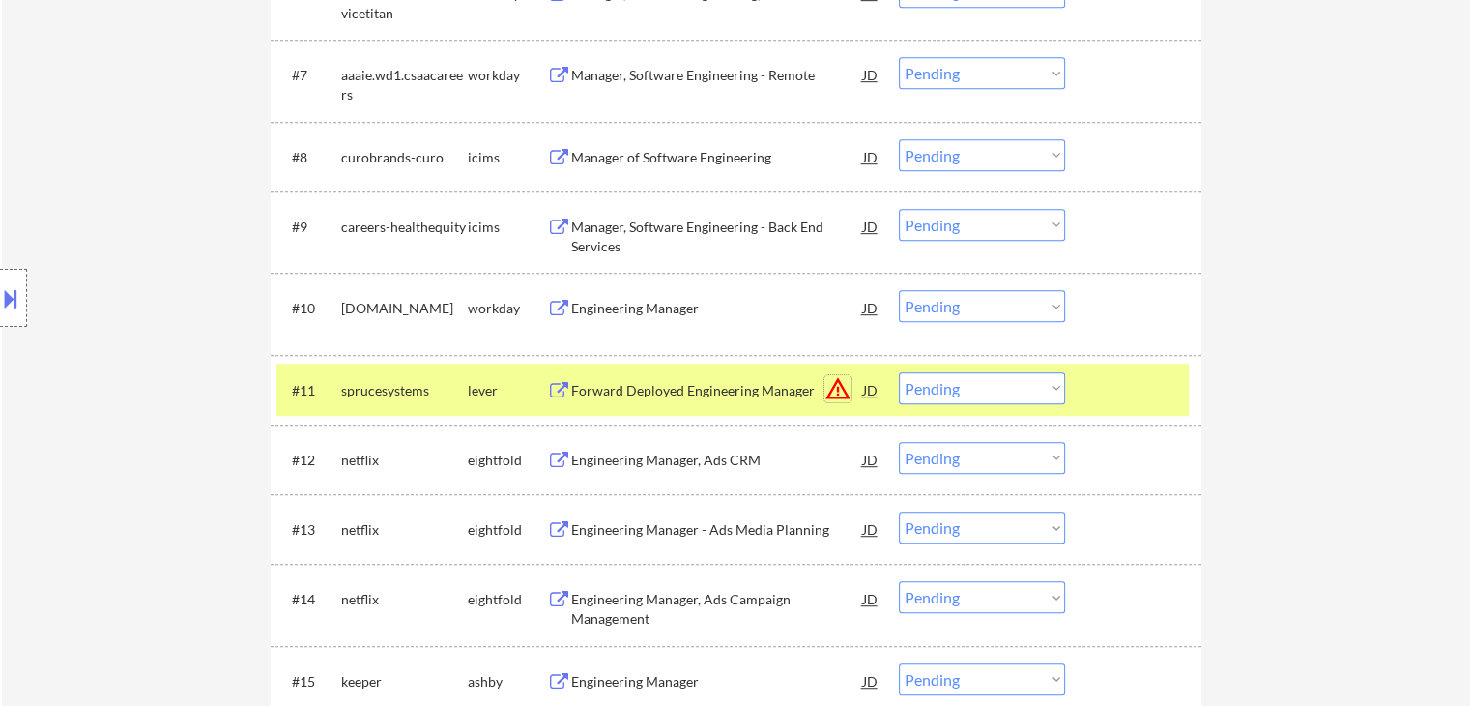
click at [832, 385] on button "warning_amber" at bounding box center [838, 388] width 27 height 27
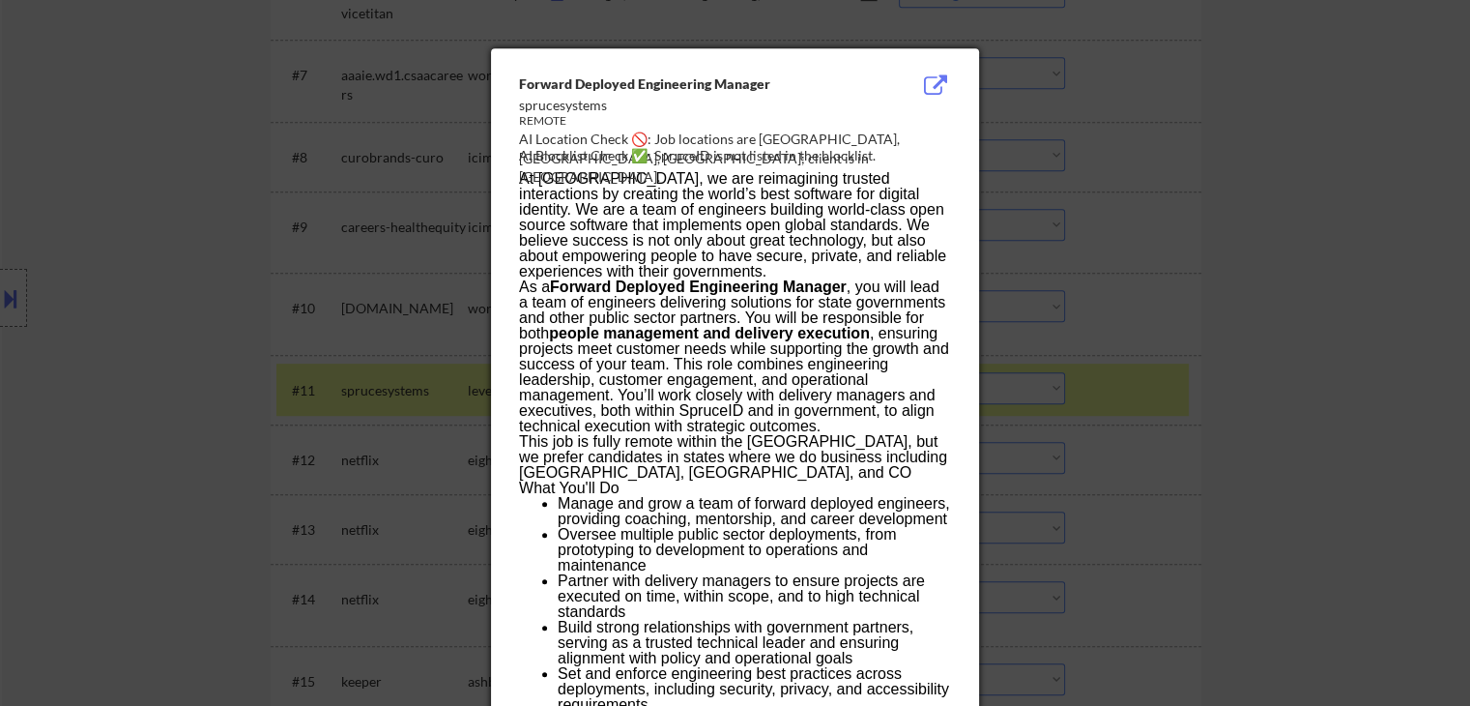
click at [1268, 302] on div at bounding box center [735, 353] width 1470 height 706
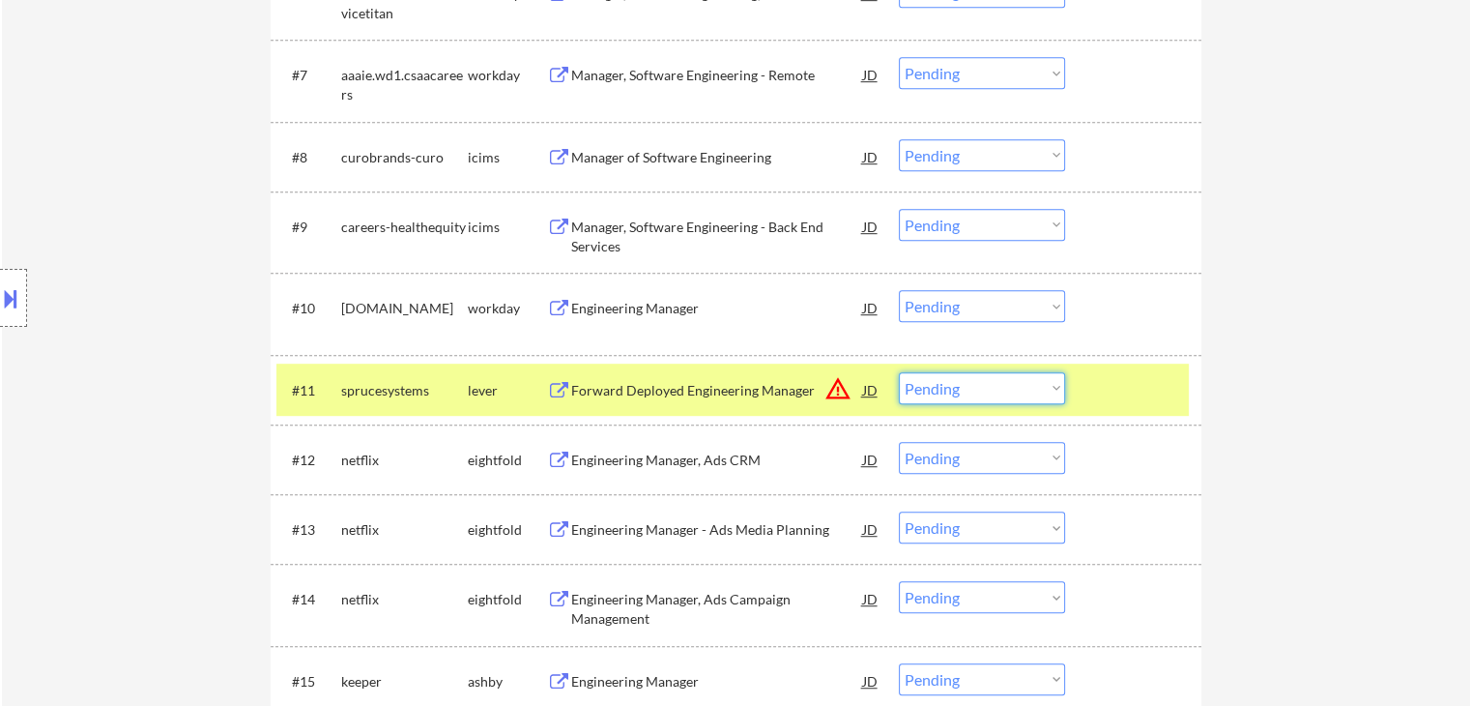
click at [967, 392] on select "Choose an option... Pending Applied Excluded (Questions) Excluded (Expired) Exc…" at bounding box center [982, 388] width 166 height 32
click at [832, 391] on button "warning_amber" at bounding box center [838, 388] width 27 height 27
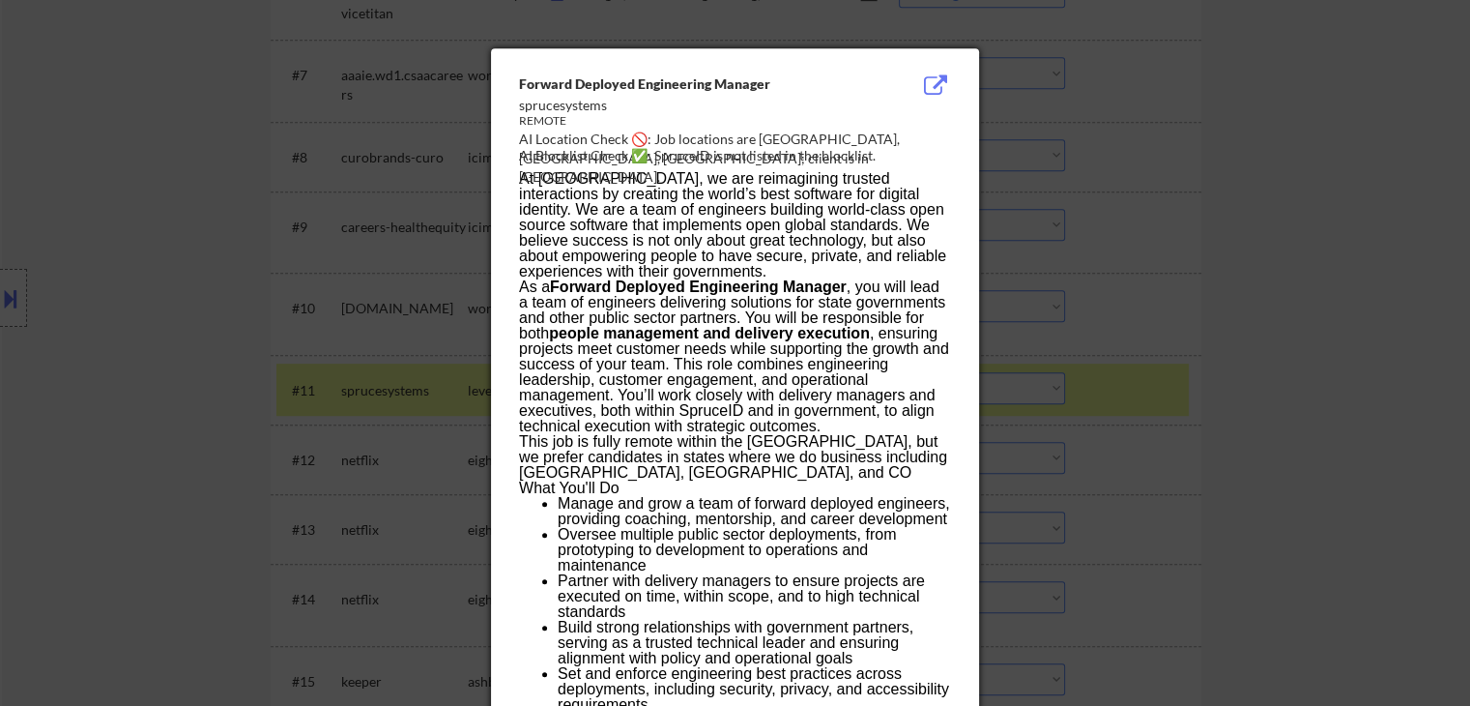
click at [1255, 261] on div at bounding box center [735, 353] width 1470 height 706
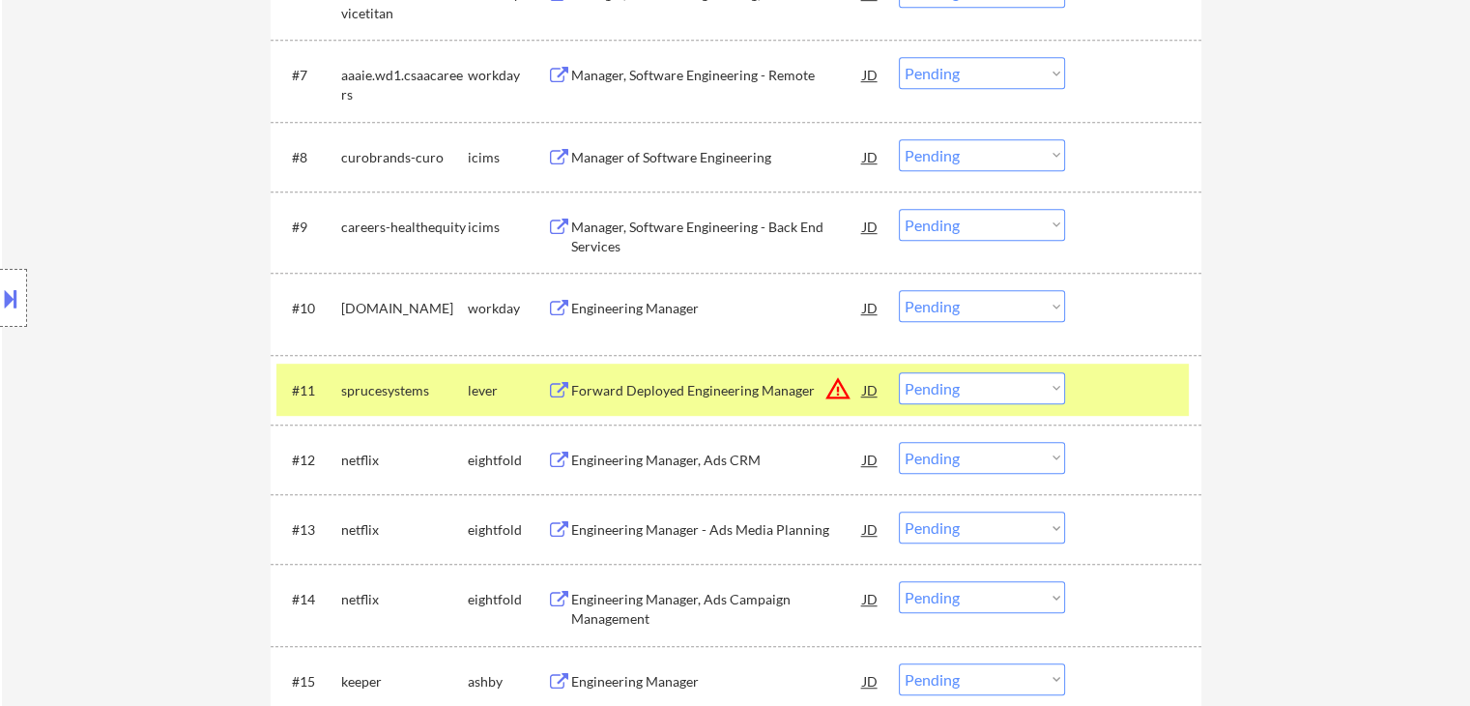
click at [1027, 395] on select "Choose an option... Pending Applied Excluded (Questions) Excluded (Expired) Exc…" at bounding box center [982, 388] width 166 height 32
click at [899, 372] on select "Choose an option... Pending Applied Excluded (Questions) Excluded (Expired) Exc…" at bounding box center [982, 388] width 166 height 32
click at [1128, 390] on div at bounding box center [1135, 389] width 85 height 35
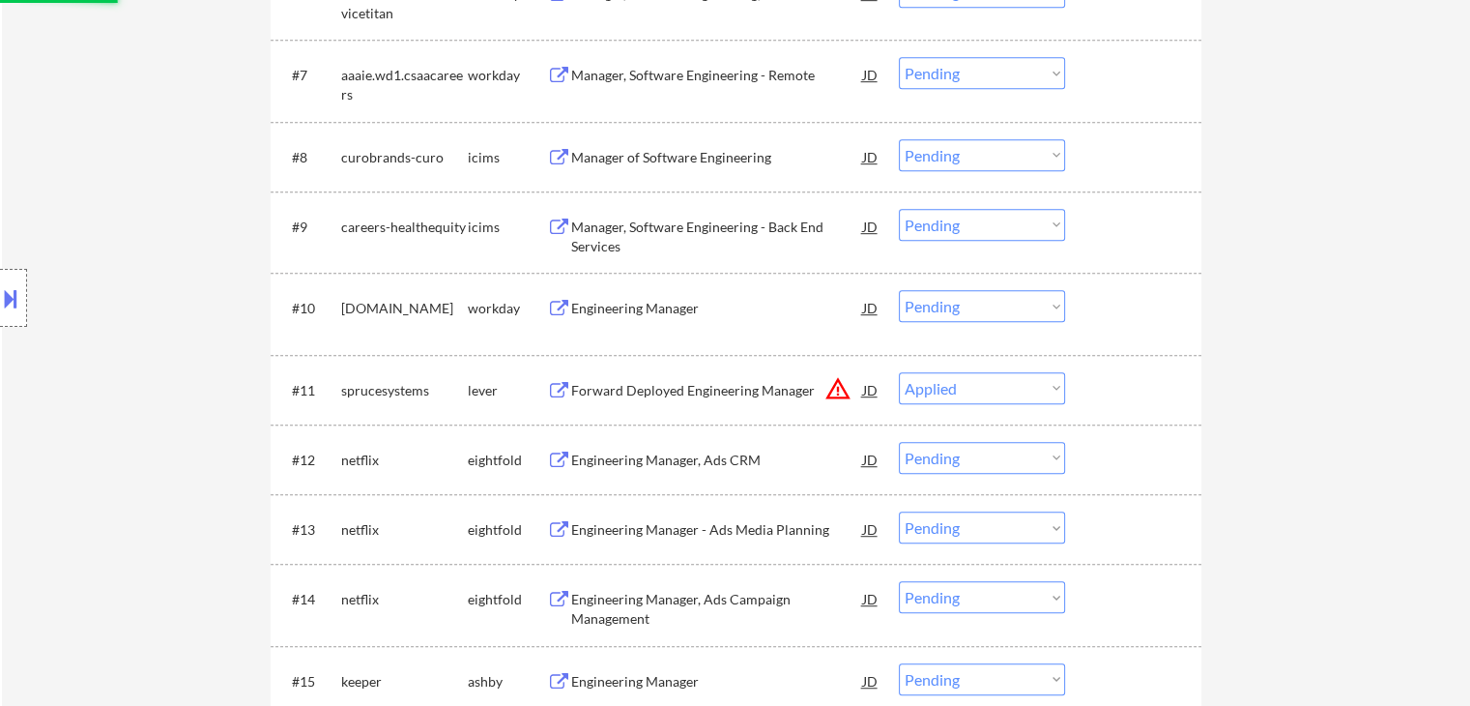
select select ""pending""
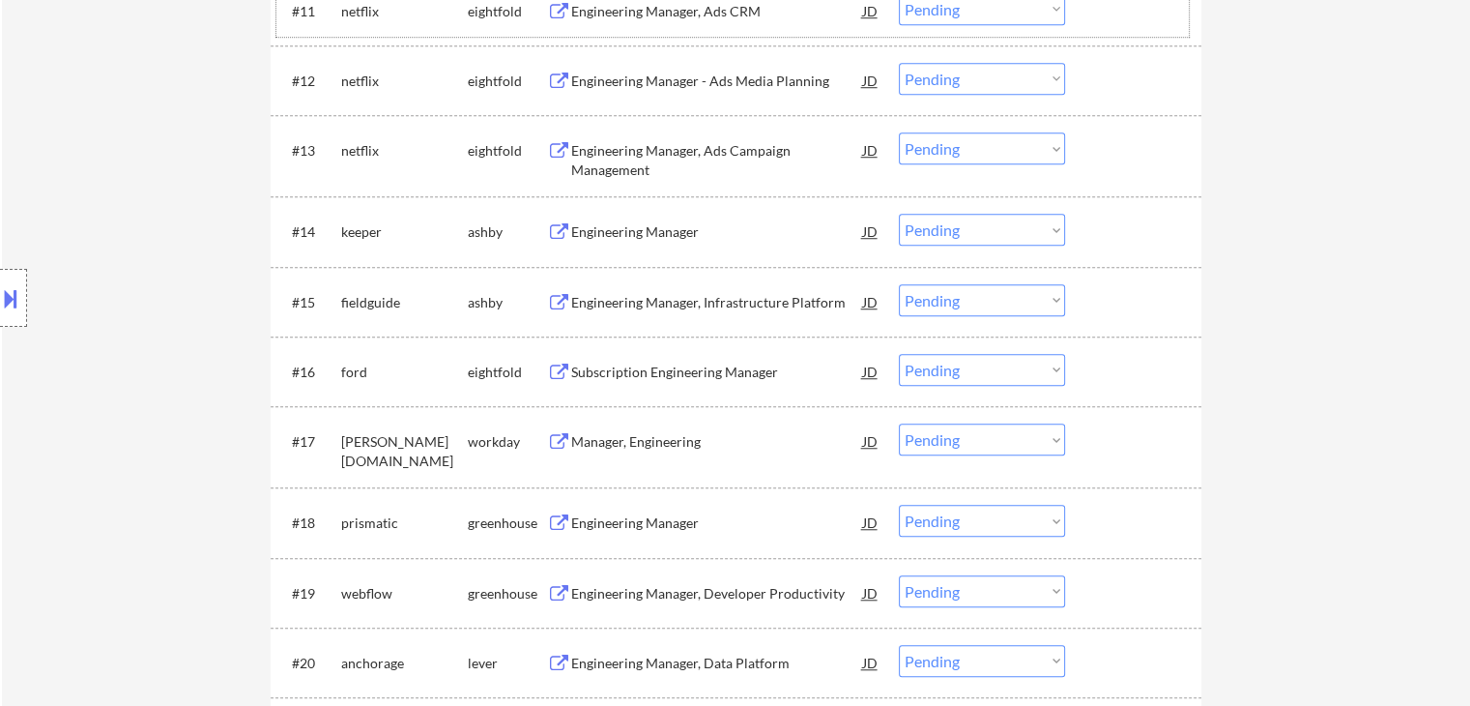
scroll to position [1450, 0]
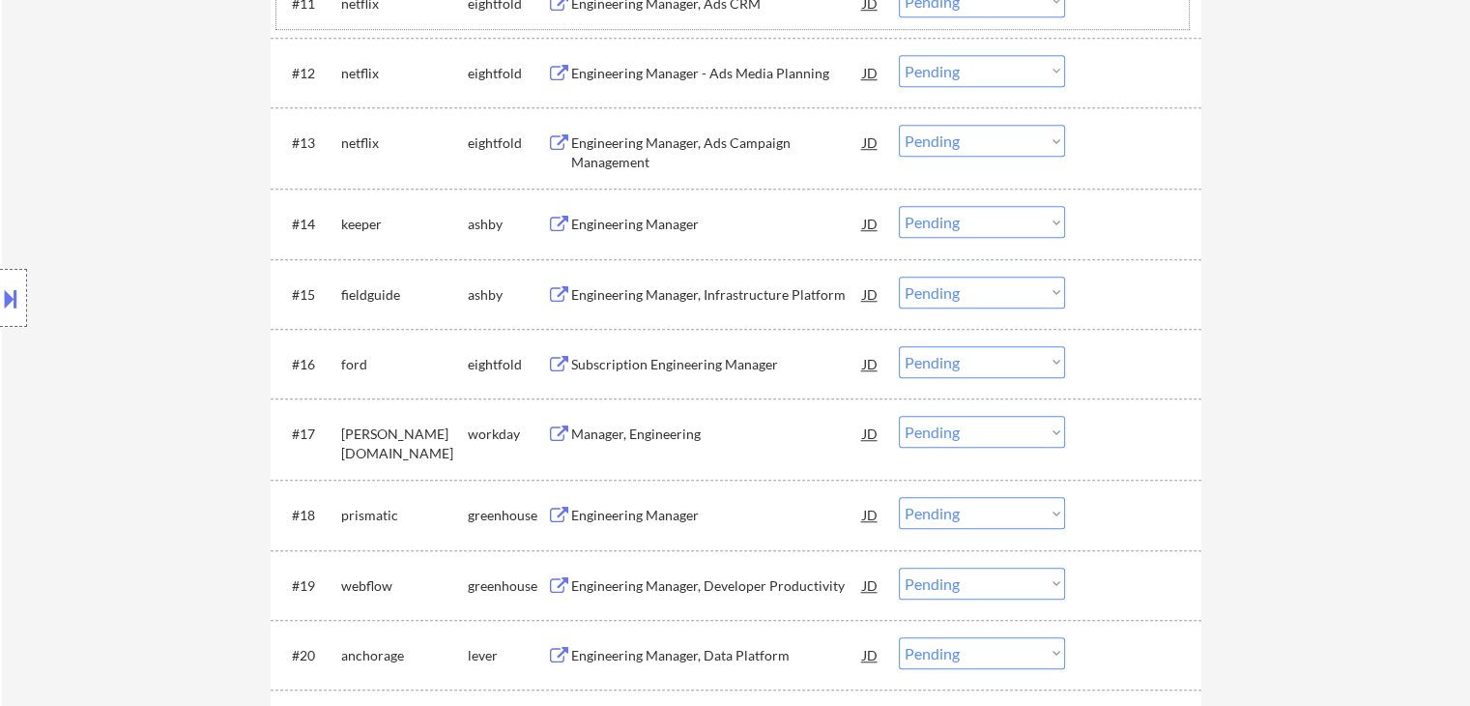
click at [669, 221] on div "Engineering Manager" at bounding box center [717, 224] width 292 height 19
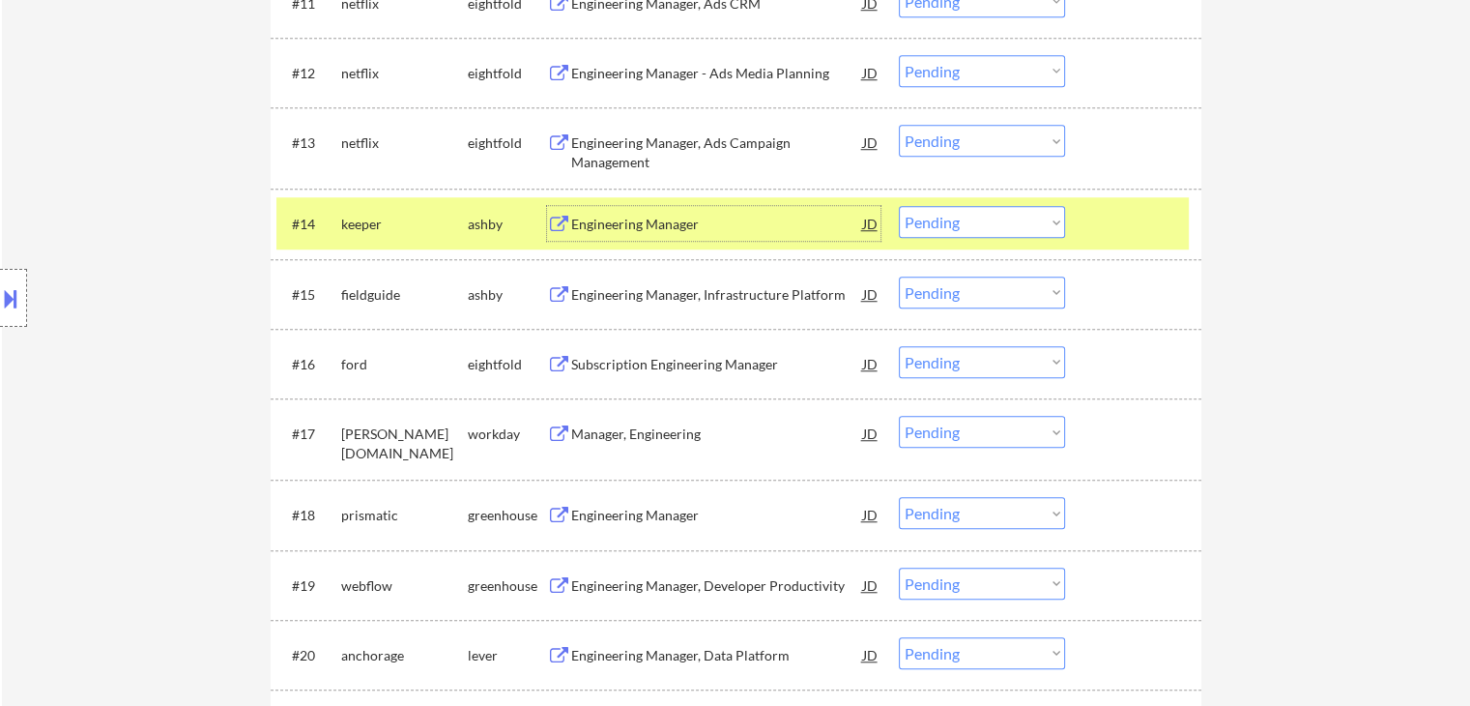
drag, startPoint x: 988, startPoint y: 224, endPoint x: 982, endPoint y: 233, distance: 10.5
click at [988, 224] on select "Choose an option... Pending Applied Excluded (Questions) Excluded (Expired) Exc…" at bounding box center [982, 222] width 166 height 32
click at [899, 206] on select "Choose an option... Pending Applied Excluded (Questions) Excluded (Expired) Exc…" at bounding box center [982, 222] width 166 height 32
click at [1117, 224] on div at bounding box center [1135, 223] width 85 height 35
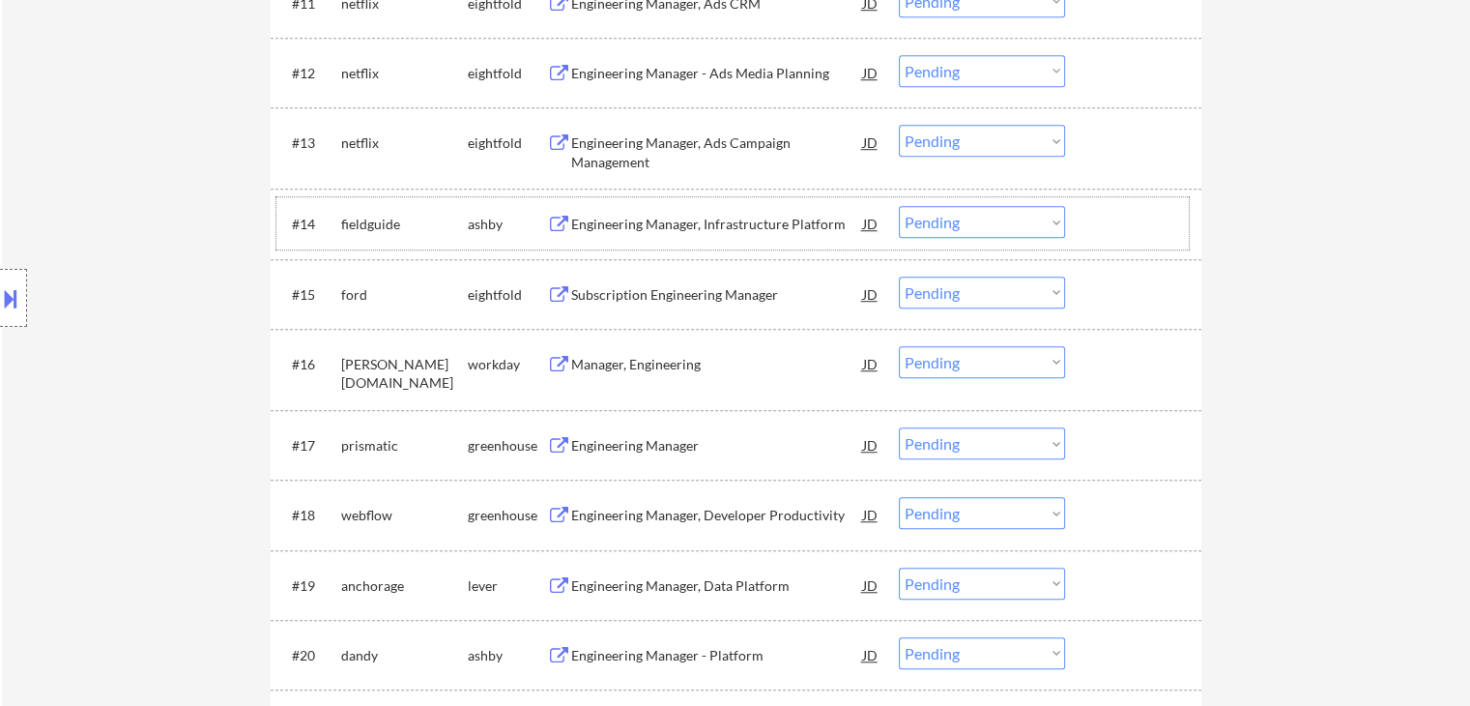
click at [714, 228] on div "Engineering Manager, Infrastructure Platform" at bounding box center [717, 224] width 292 height 19
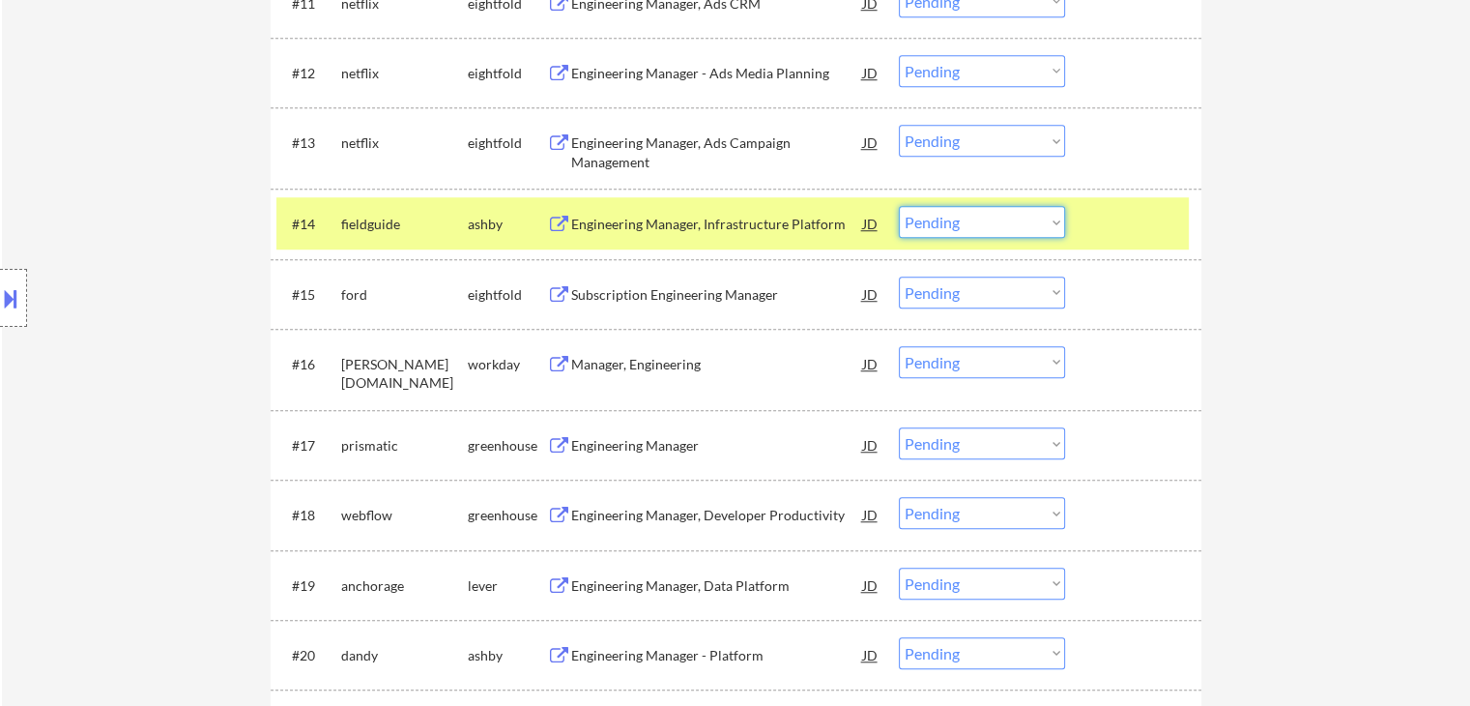
click at [970, 220] on select "Choose an option... Pending Applied Excluded (Questions) Excluded (Expired) Exc…" at bounding box center [982, 222] width 166 height 32
click at [899, 206] on select "Choose an option... Pending Applied Excluded (Questions) Excluded (Expired) Exc…" at bounding box center [982, 222] width 166 height 32
click at [1095, 232] on div at bounding box center [1135, 223] width 85 height 35
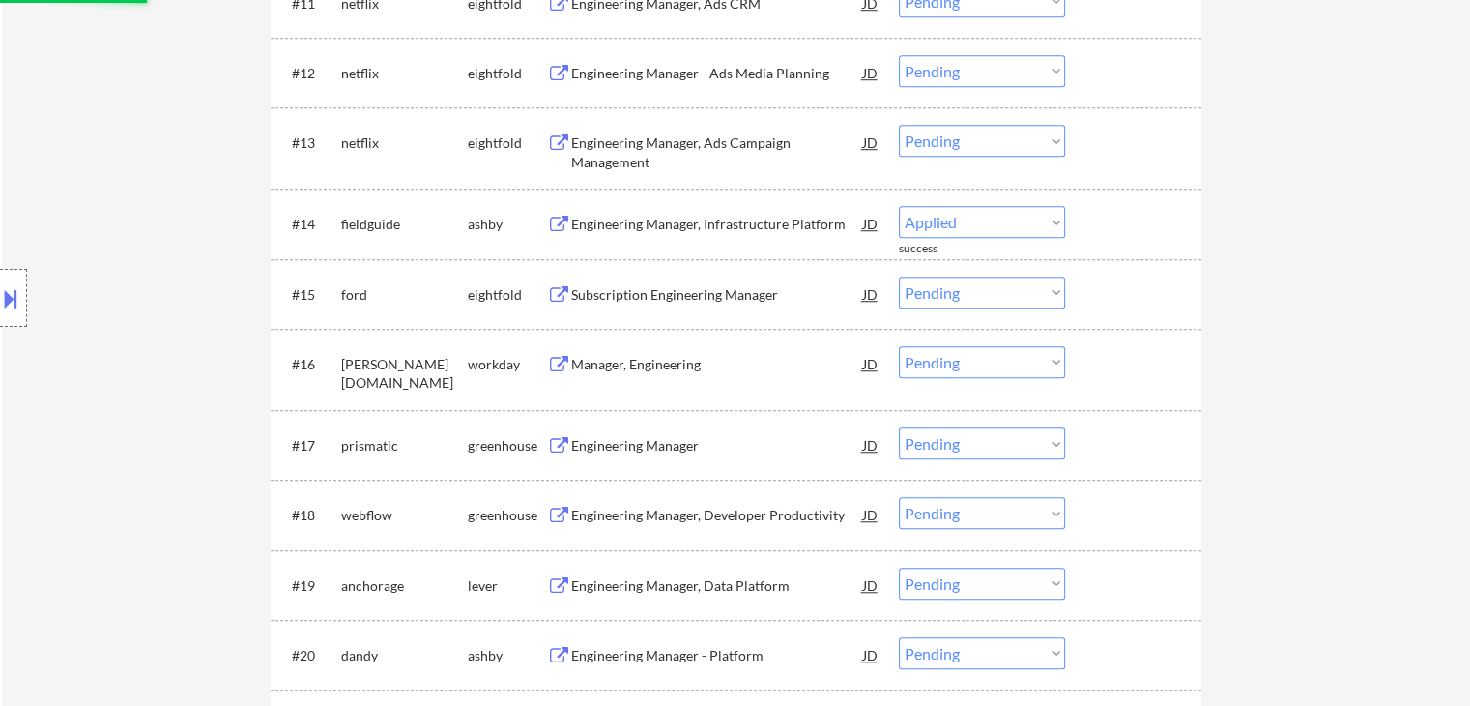
select select ""pending""
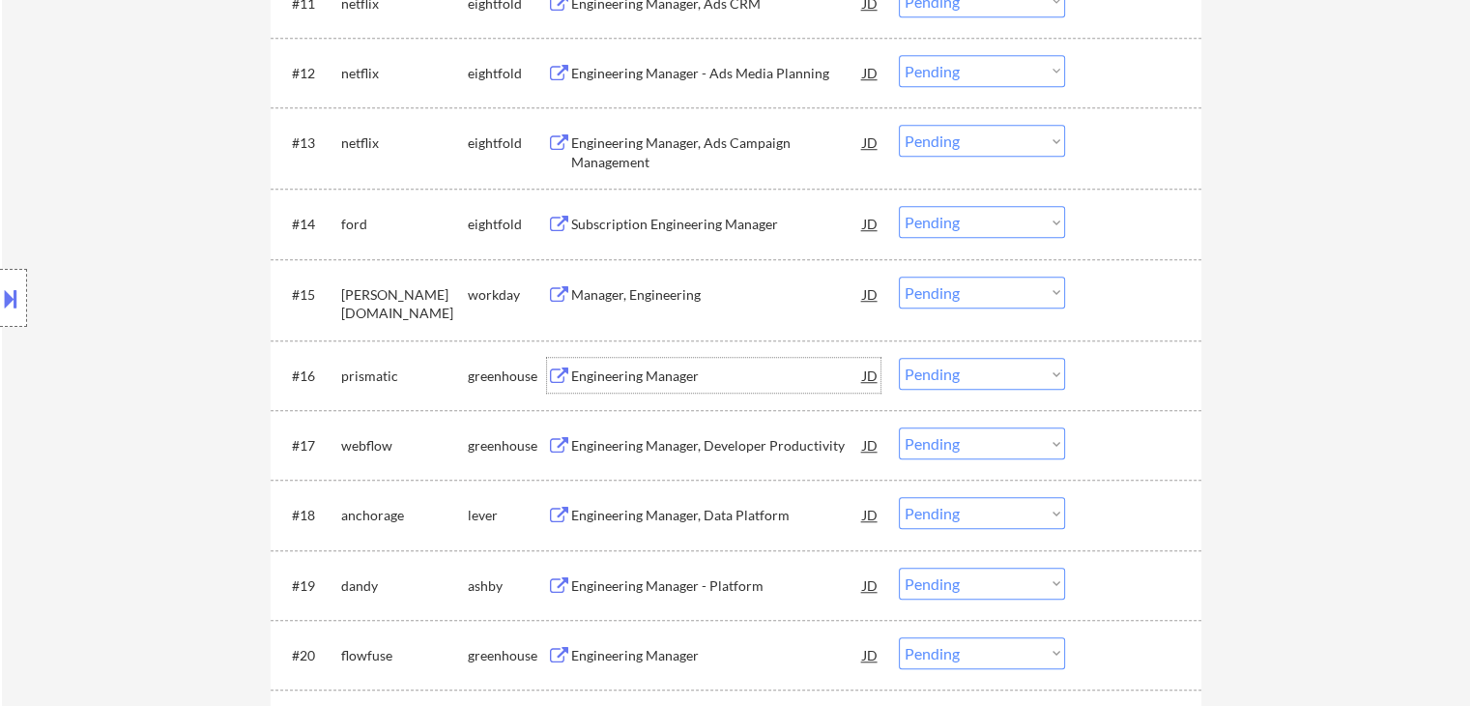
click at [673, 383] on div "Engineering Manager" at bounding box center [717, 375] width 292 height 19
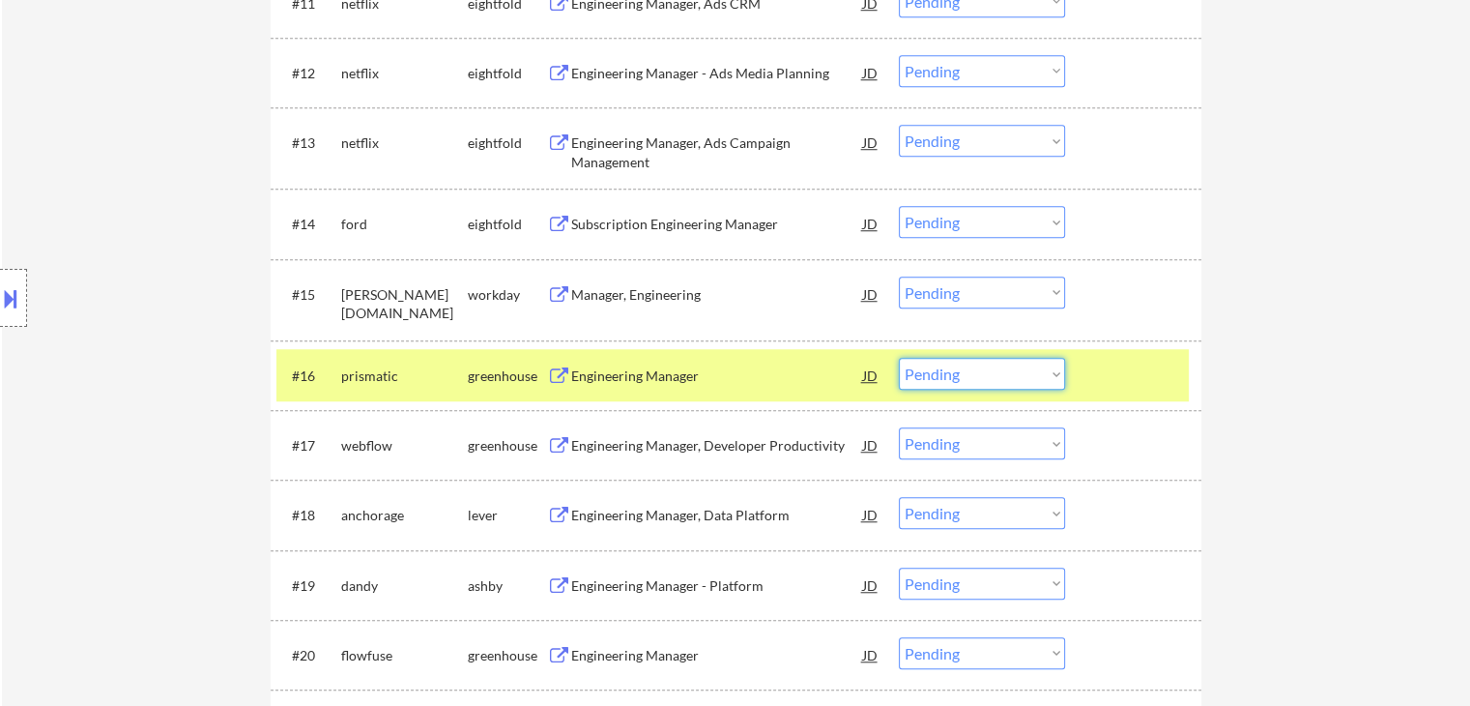
click at [1044, 366] on select "Choose an option... Pending Applied Excluded (Questions) Excluded (Expired) Exc…" at bounding box center [982, 374] width 166 height 32
click at [899, 358] on select "Choose an option... Pending Applied Excluded (Questions) Excluded (Expired) Exc…" at bounding box center [982, 374] width 166 height 32
click at [1138, 380] on div at bounding box center [1135, 375] width 85 height 35
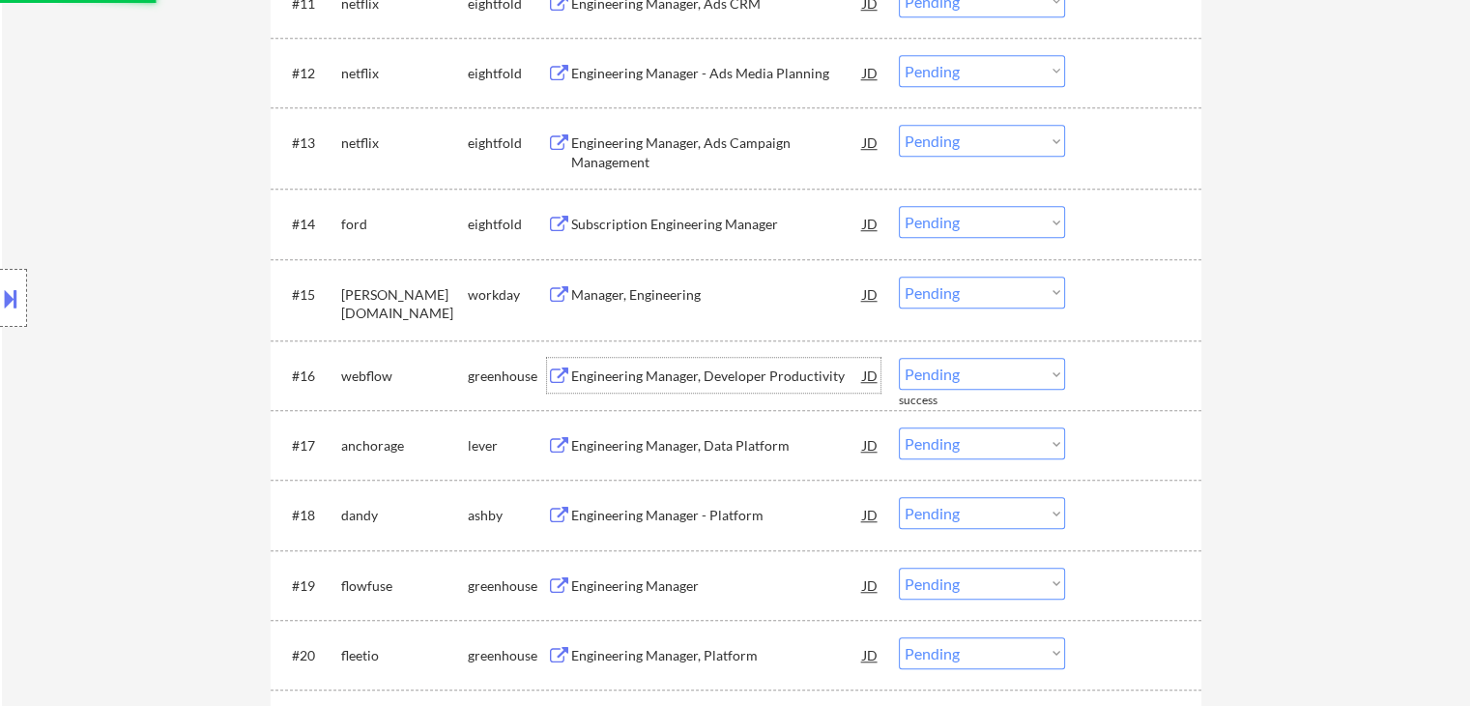
click at [676, 382] on div "Engineering Manager, Developer Productivity" at bounding box center [717, 375] width 292 height 19
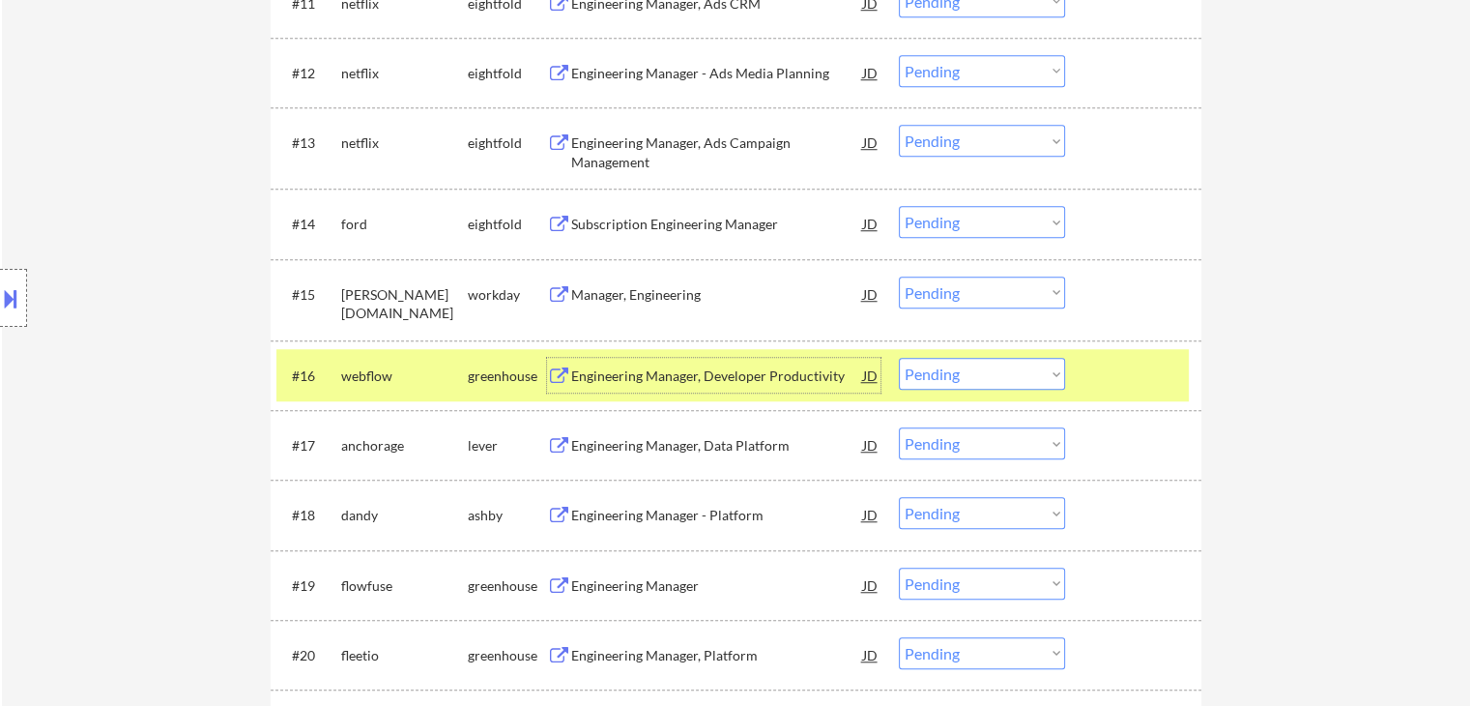
click at [1010, 380] on select "Choose an option... Pending Applied Excluded (Questions) Excluded (Expired) Exc…" at bounding box center [982, 374] width 166 height 32
click at [899, 358] on select "Choose an option... Pending Applied Excluded (Questions) Excluded (Expired) Exc…" at bounding box center [982, 374] width 166 height 32
click at [1100, 378] on div at bounding box center [1135, 375] width 85 height 35
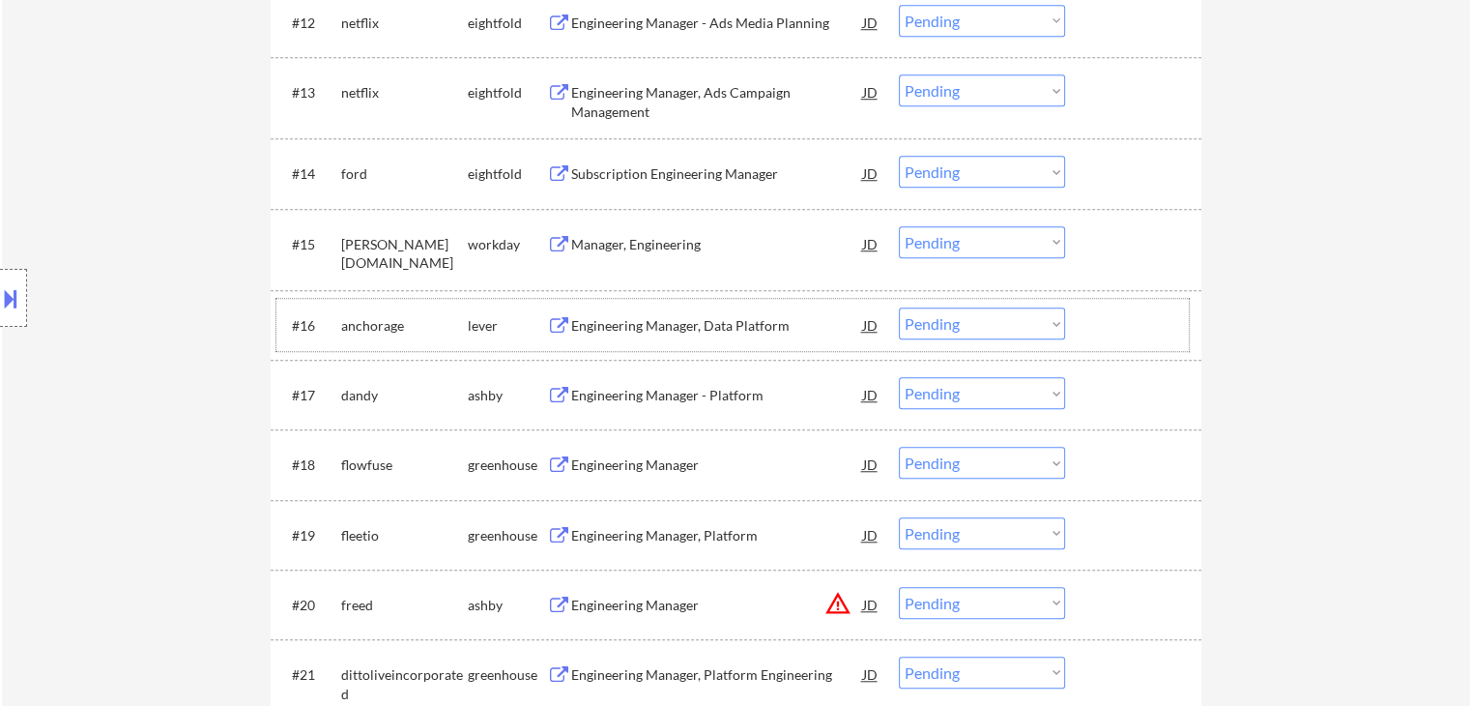
scroll to position [1547, 0]
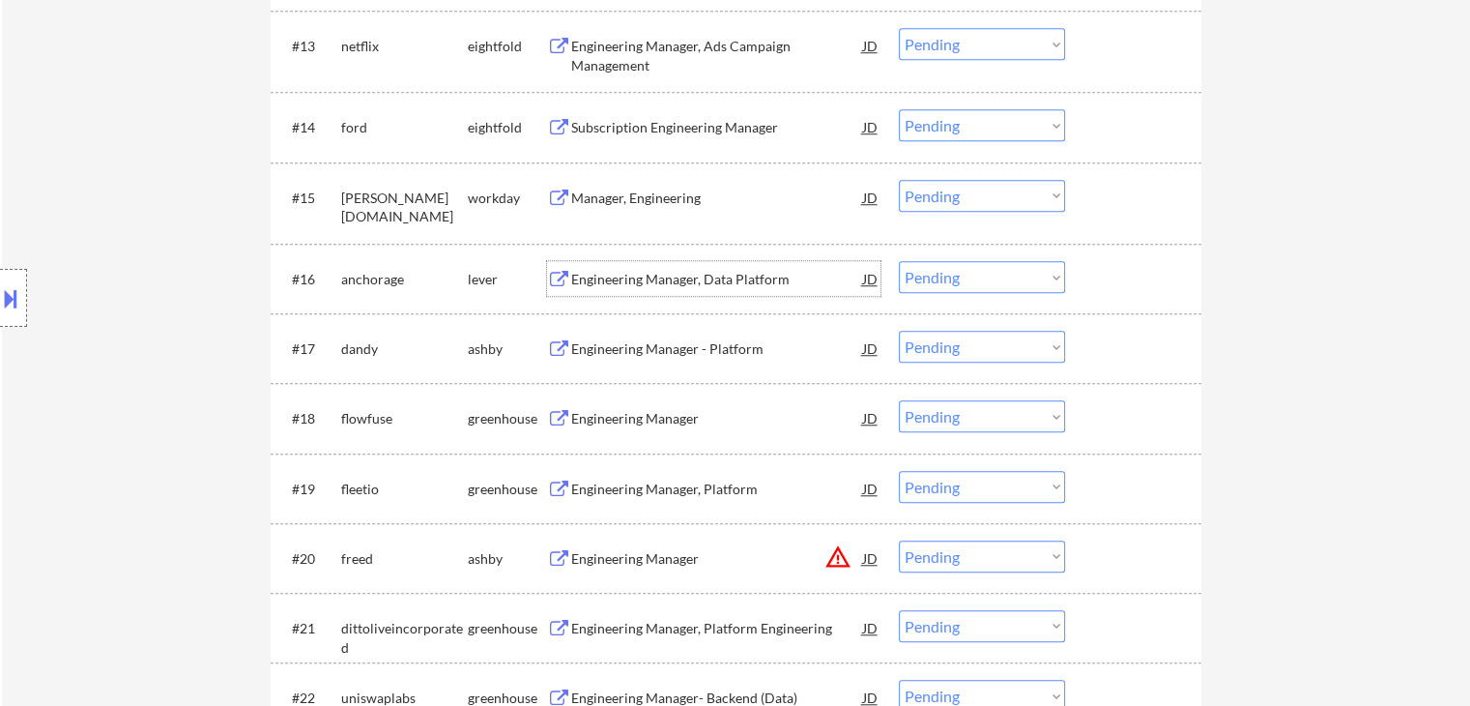
click at [702, 291] on div "Engineering Manager, Data Platform" at bounding box center [717, 278] width 292 height 35
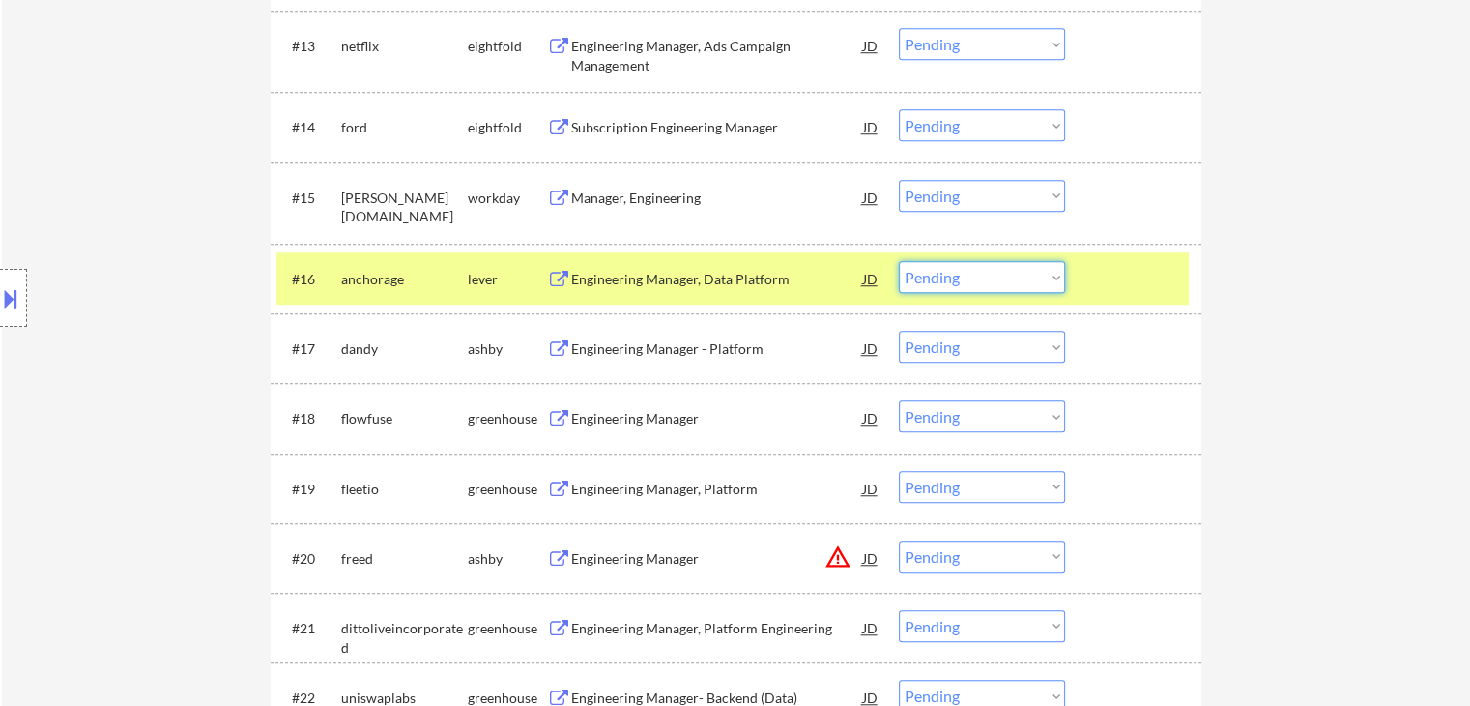
click at [1001, 286] on select "Choose an option... Pending Applied Excluded (Questions) Excluded (Expired) Exc…" at bounding box center [982, 277] width 166 height 32
click at [899, 261] on select "Choose an option... Pending Applied Excluded (Questions) Excluded (Expired) Exc…" at bounding box center [982, 277] width 166 height 32
click at [1134, 257] on div "#16 anchorage lever Engineering Manager, Data Platform JD Choose an option... P…" at bounding box center [732, 278] width 913 height 52
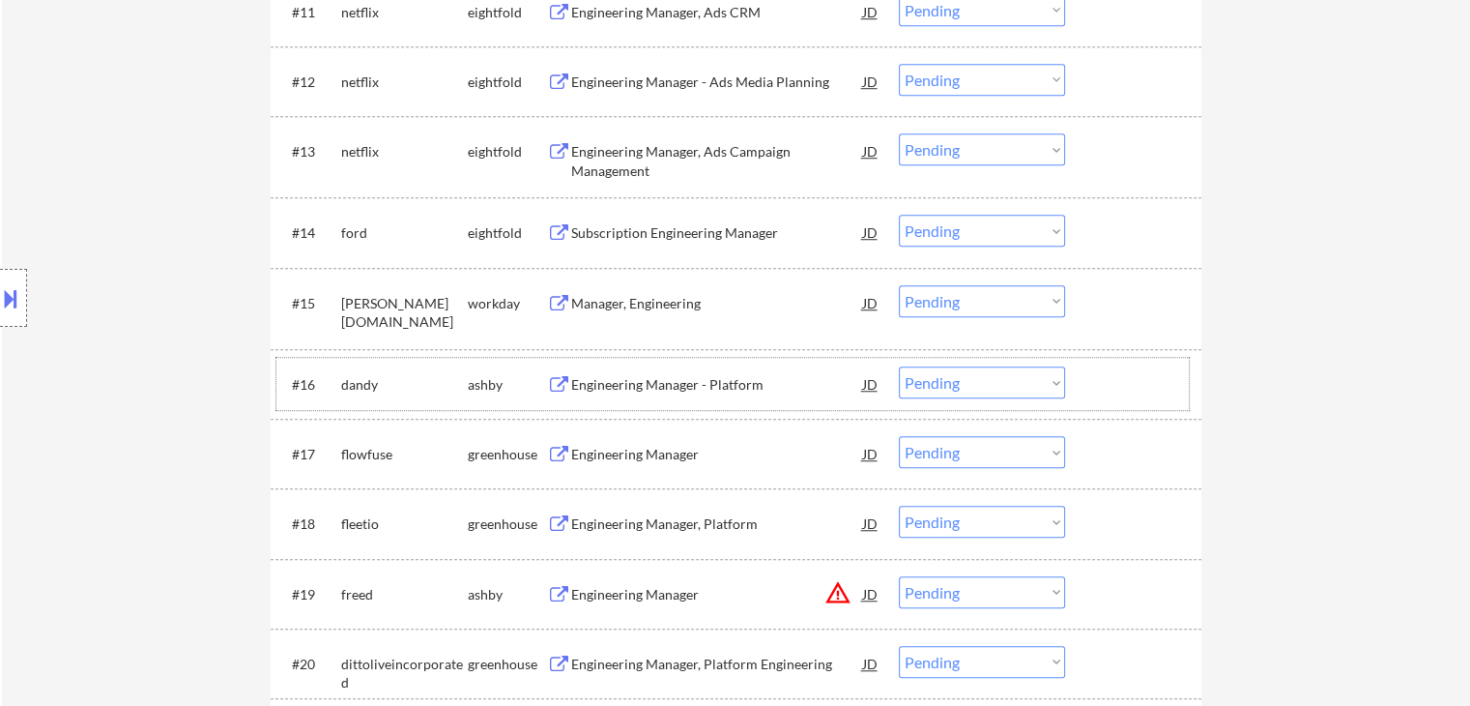
scroll to position [1450, 0]
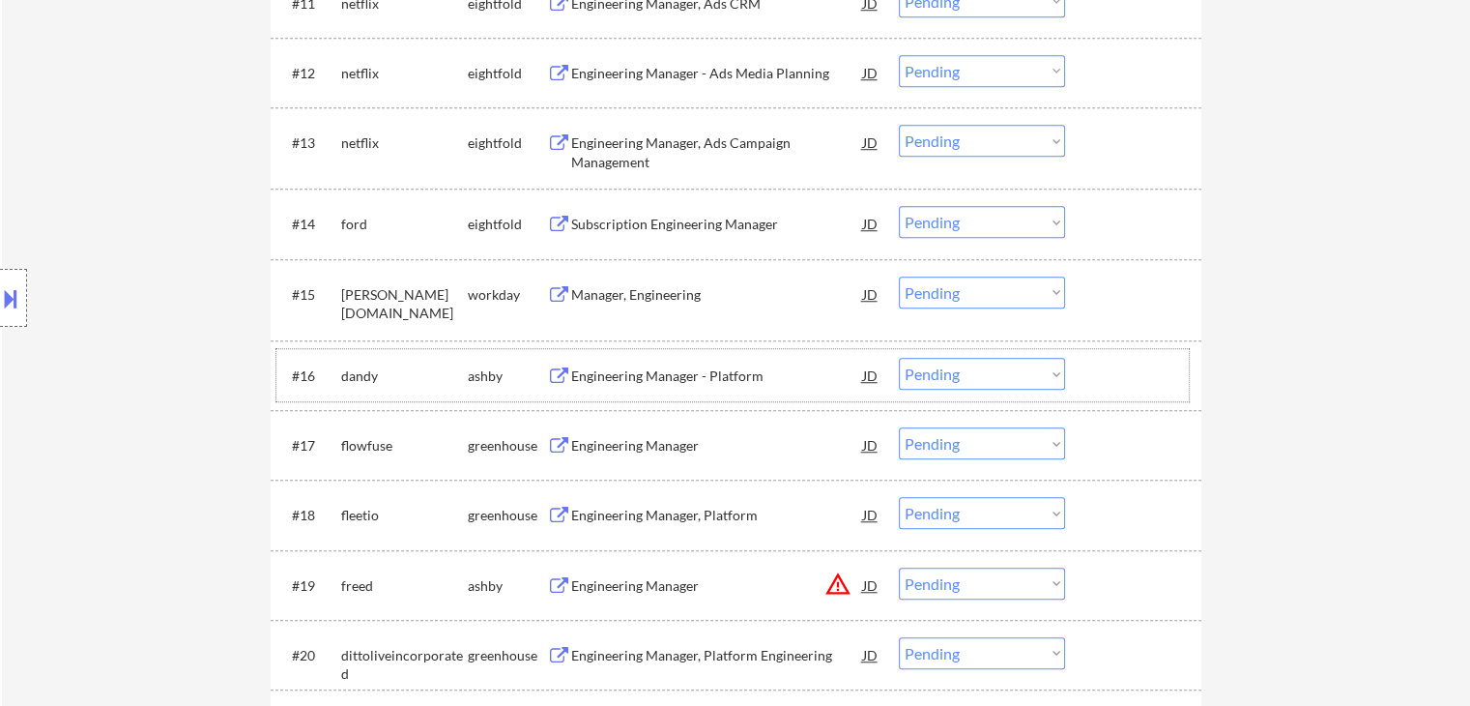
click at [696, 372] on div "Engineering Manager - Platform" at bounding box center [717, 375] width 292 height 19
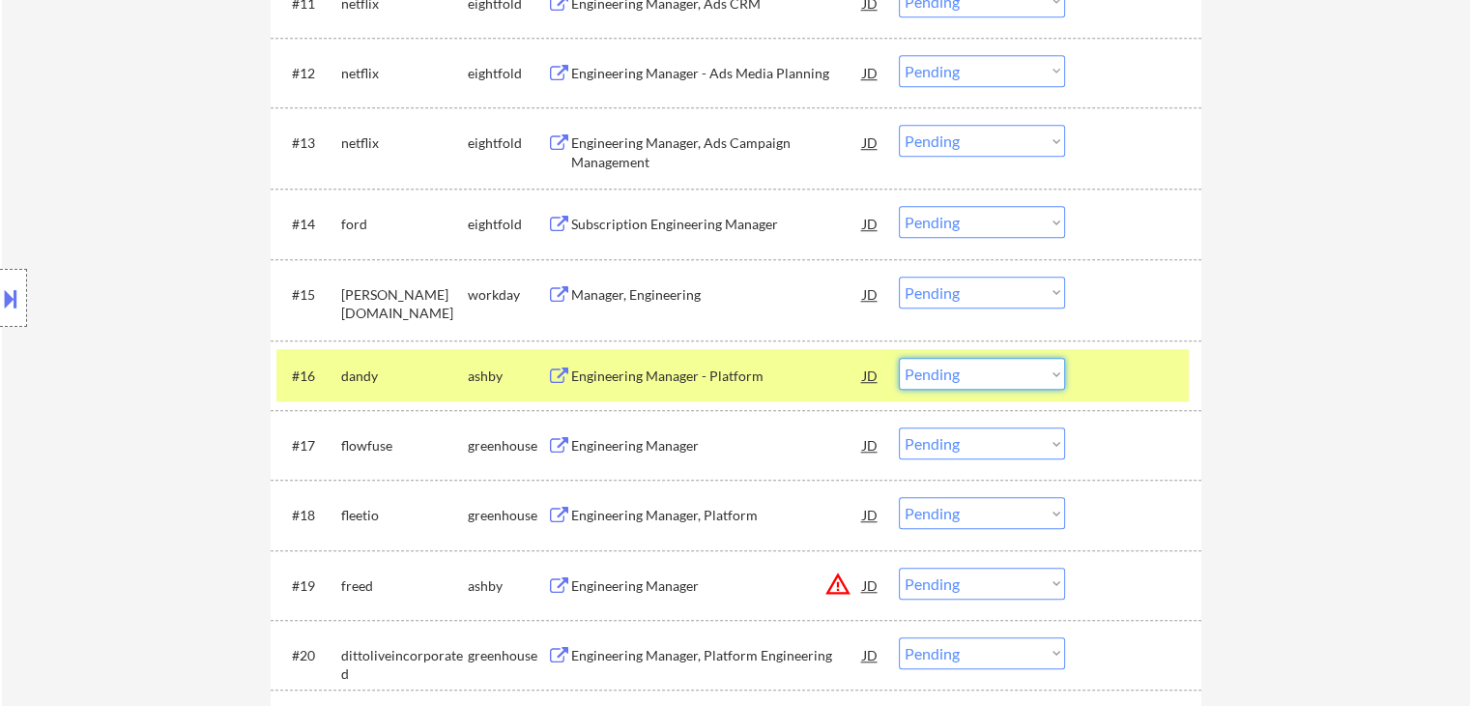
drag, startPoint x: 1036, startPoint y: 374, endPoint x: 1029, endPoint y: 385, distance: 13.1
click at [1036, 374] on select "Choose an option... Pending Applied Excluded (Questions) Excluded (Expired) Exc…" at bounding box center [982, 374] width 166 height 32
click at [899, 358] on select "Choose an option... Pending Applied Excluded (Questions) Excluded (Expired) Exc…" at bounding box center [982, 374] width 166 height 32
click at [1180, 372] on div "#16 [PERSON_NAME] Engineering Manager - Platform JD Choose an option... Pending…" at bounding box center [732, 375] width 913 height 52
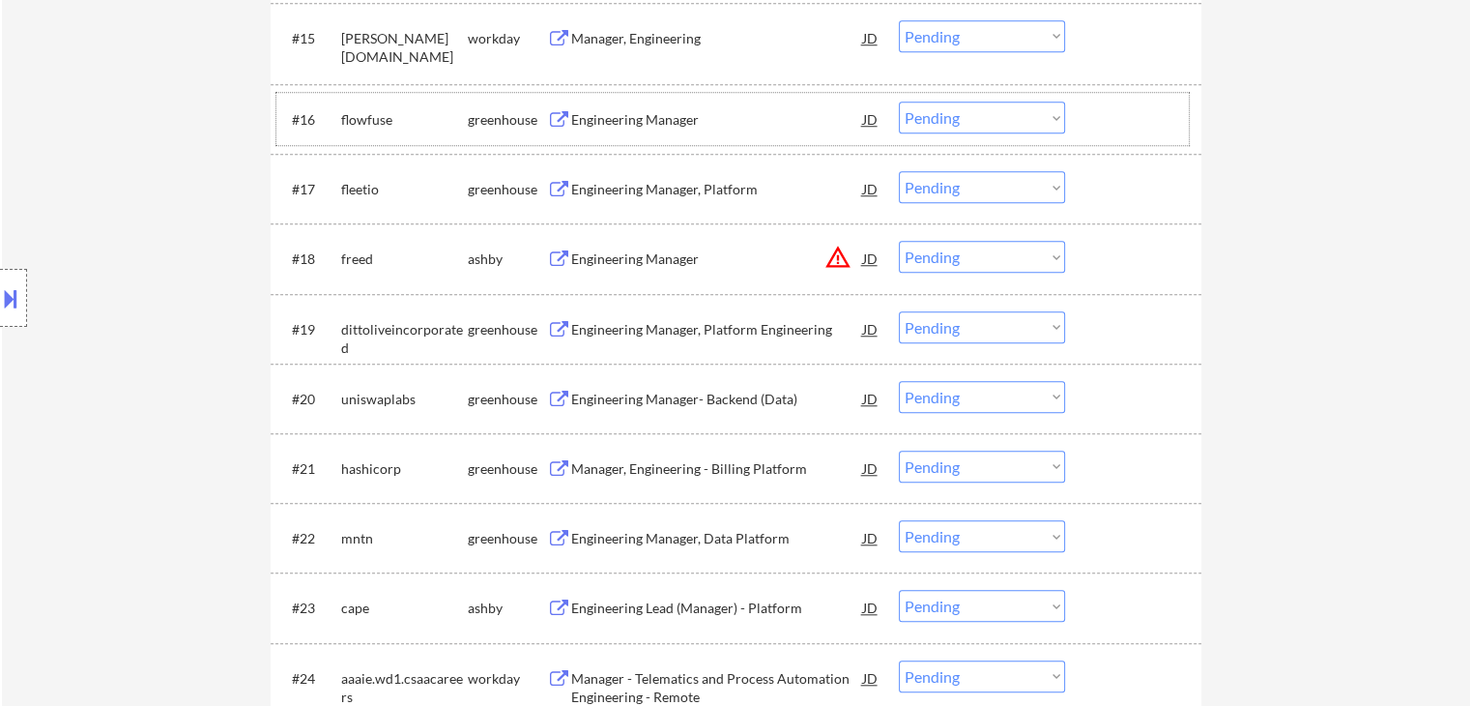
scroll to position [1740, 0]
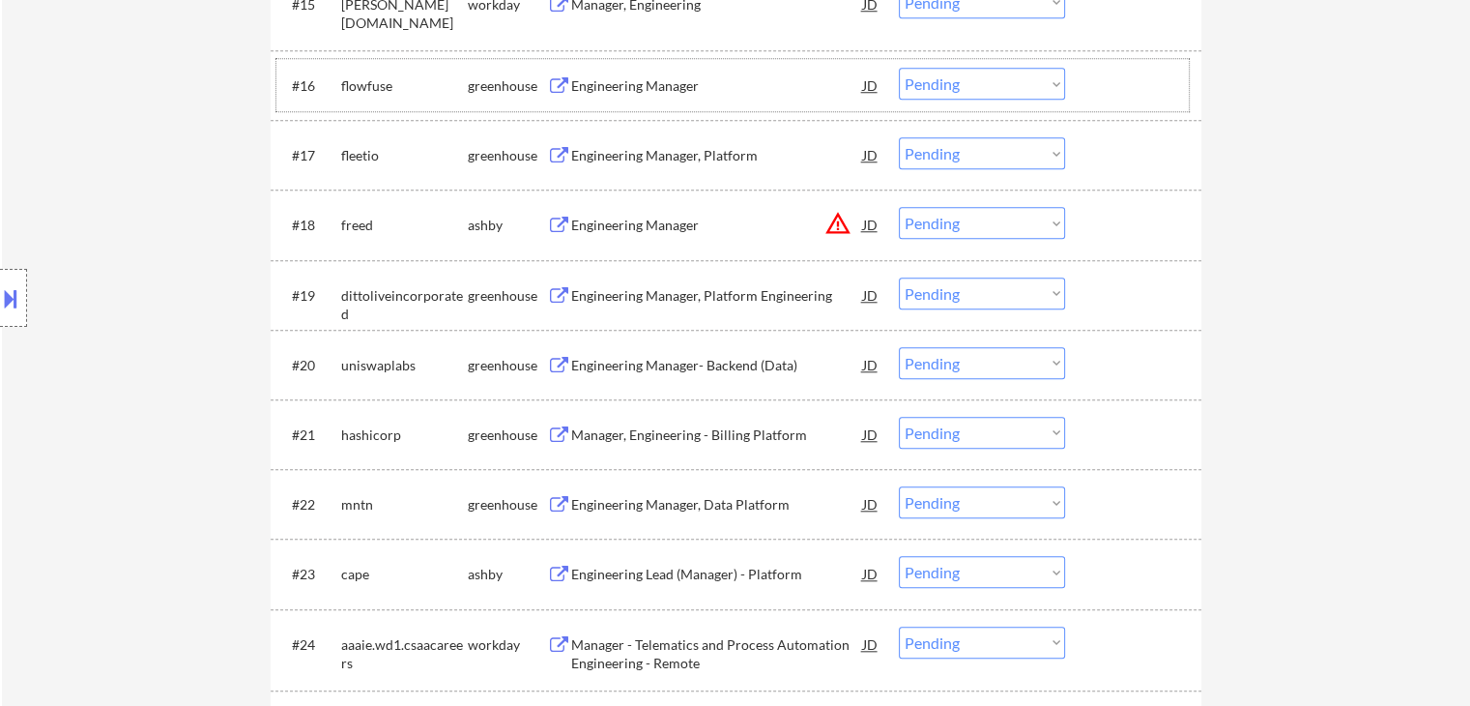
click at [669, 89] on div "Engineering Manager" at bounding box center [717, 85] width 292 height 19
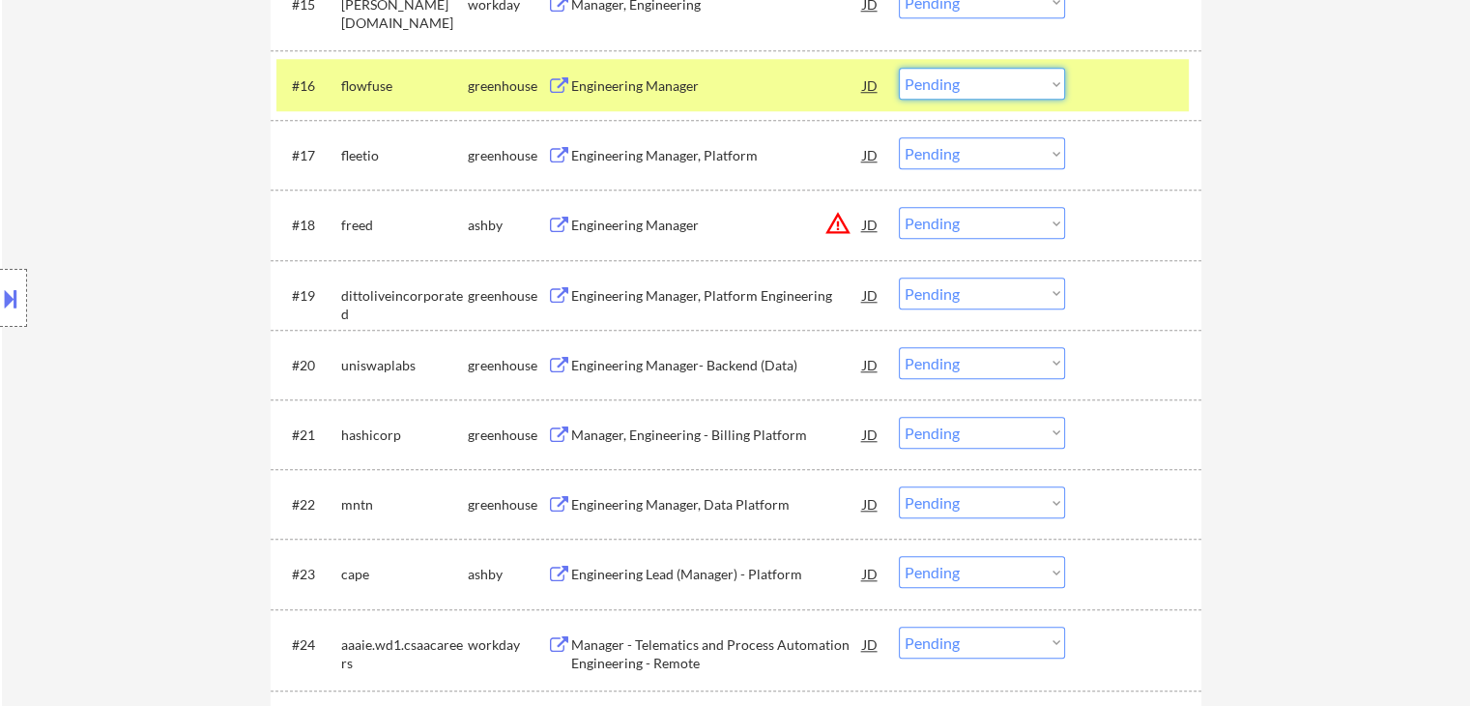
click at [1007, 78] on select "Choose an option... Pending Applied Excluded (Questions) Excluded (Expired) Exc…" at bounding box center [982, 84] width 166 height 32
click at [899, 68] on select "Choose an option... Pending Applied Excluded (Questions) Excluded (Expired) Exc…" at bounding box center [982, 84] width 166 height 32
click at [1106, 92] on div at bounding box center [1135, 85] width 85 height 35
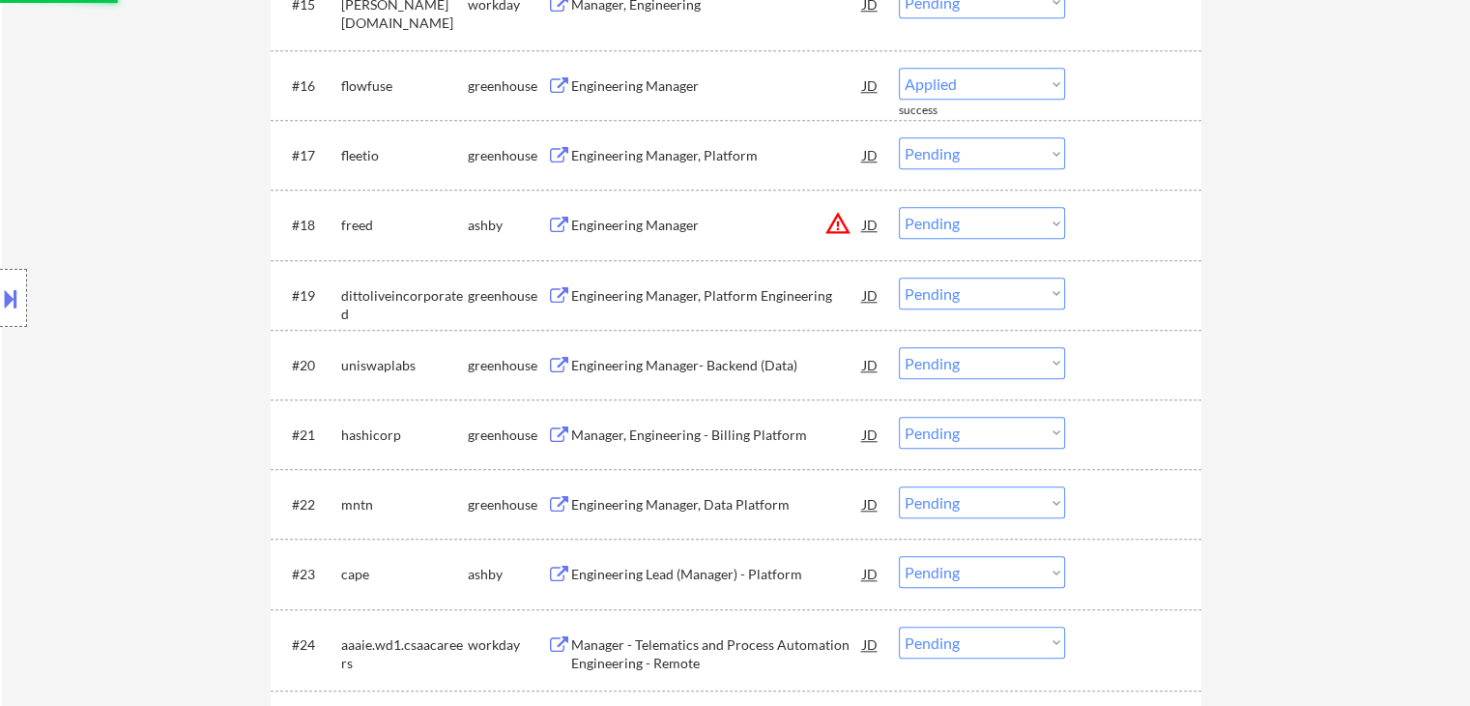
select select ""pending""
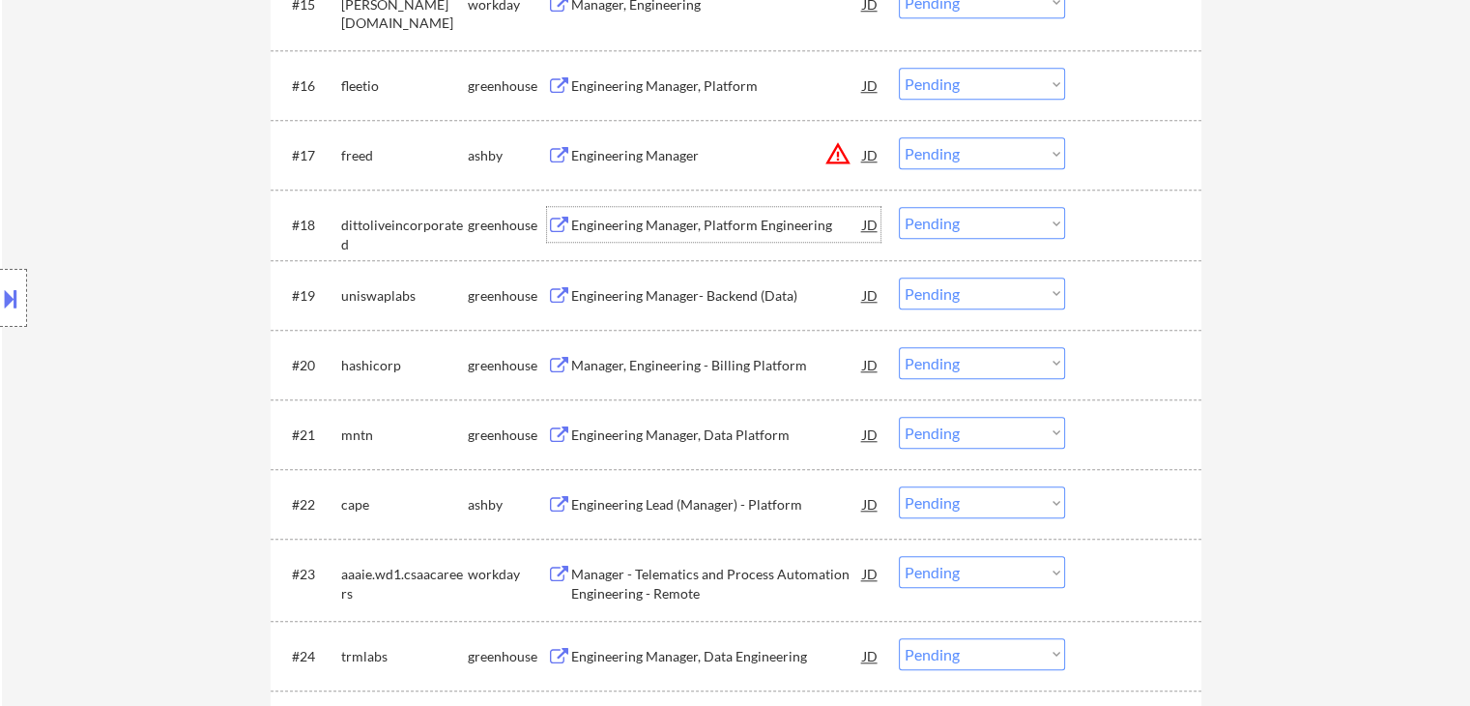
click at [717, 227] on div "Engineering Manager, Platform Engineering" at bounding box center [717, 225] width 292 height 19
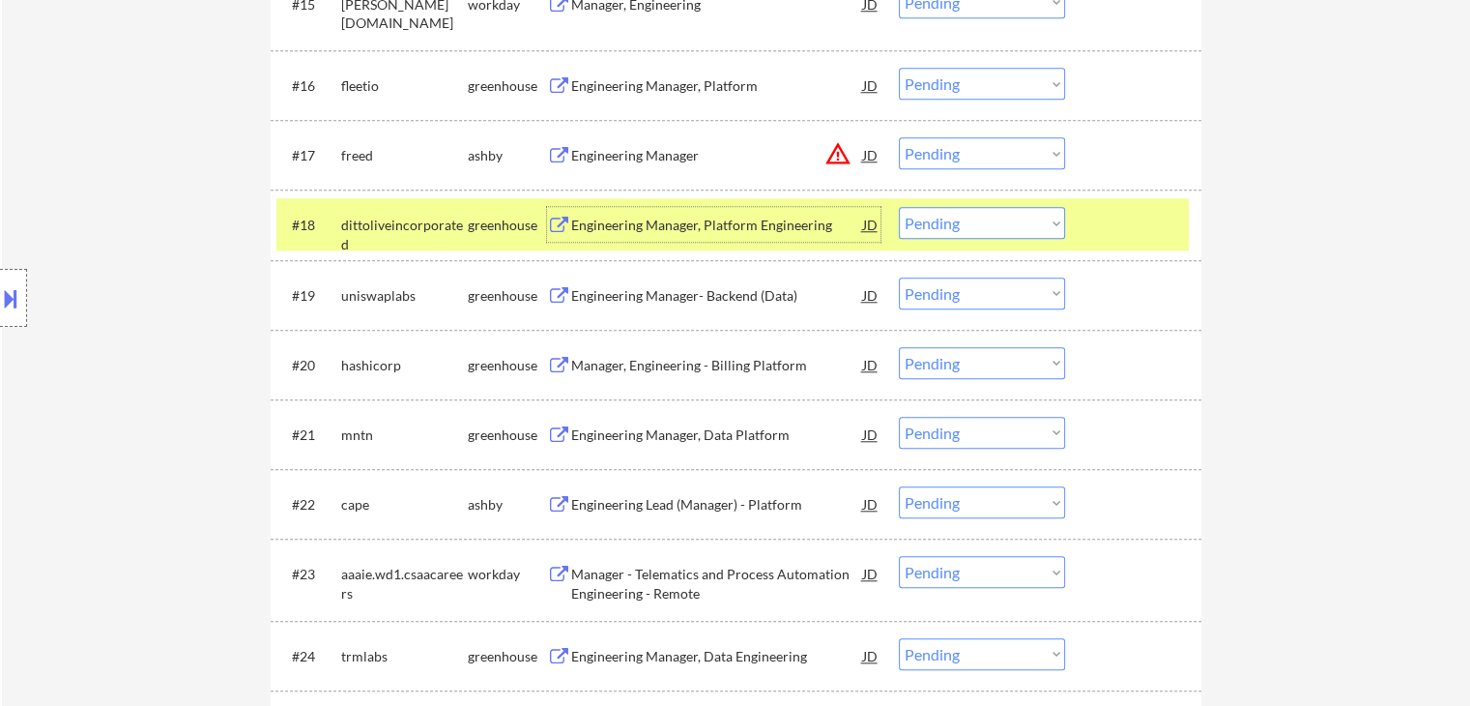
click at [1027, 226] on select "Choose an option... Pending Applied Excluded (Questions) Excluded (Expired) Exc…" at bounding box center [982, 223] width 166 height 32
click at [899, 207] on select "Choose an option... Pending Applied Excluded (Questions) Excluded (Expired) Exc…" at bounding box center [982, 223] width 166 height 32
click at [1135, 233] on div at bounding box center [1135, 224] width 85 height 35
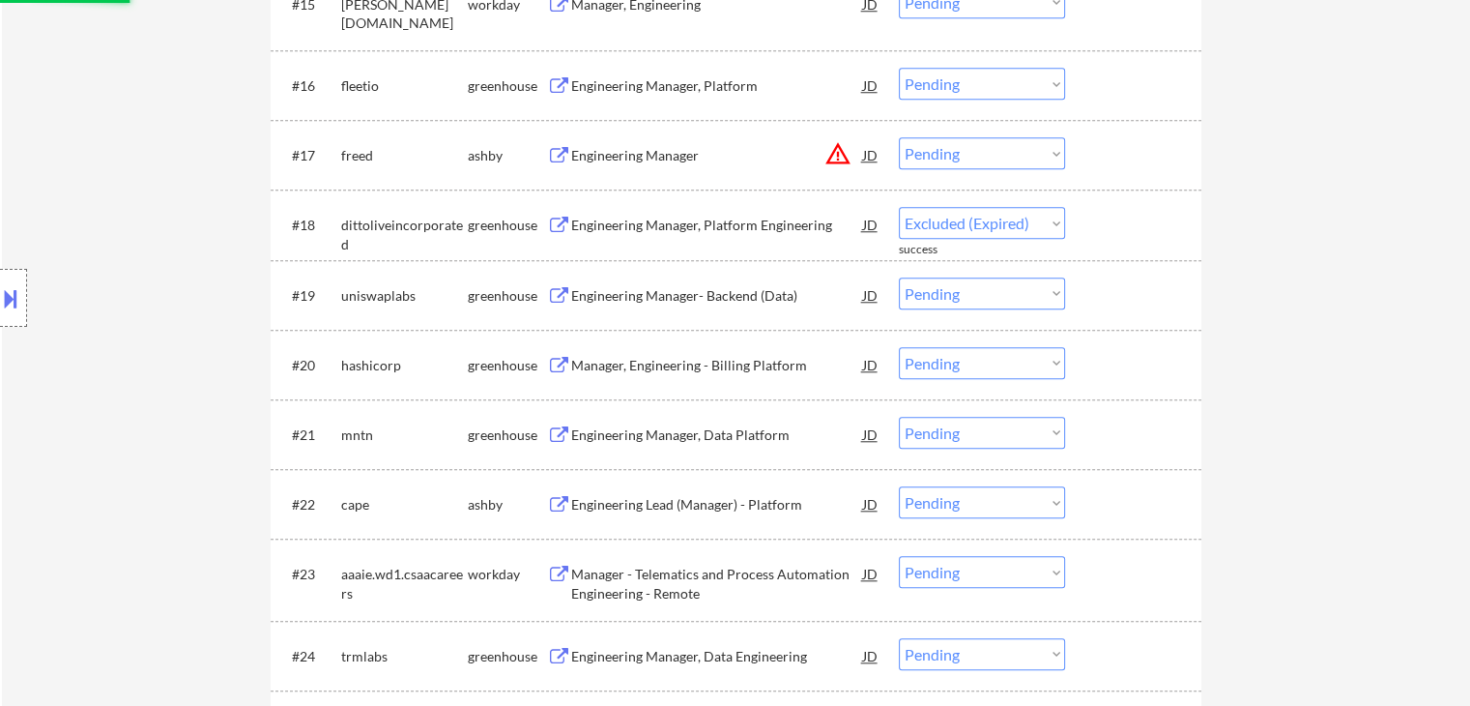
select select ""pending""
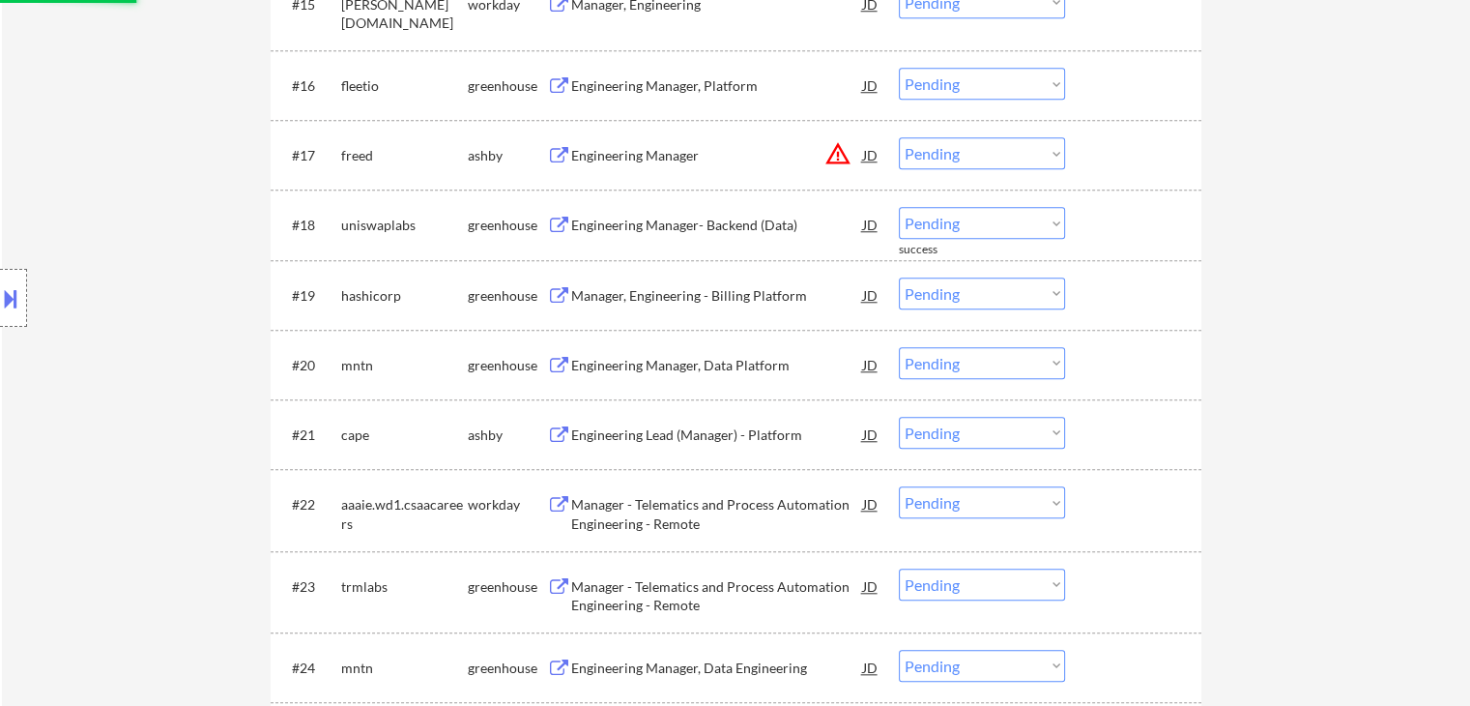
click at [834, 148] on button "warning_amber" at bounding box center [838, 153] width 27 height 27
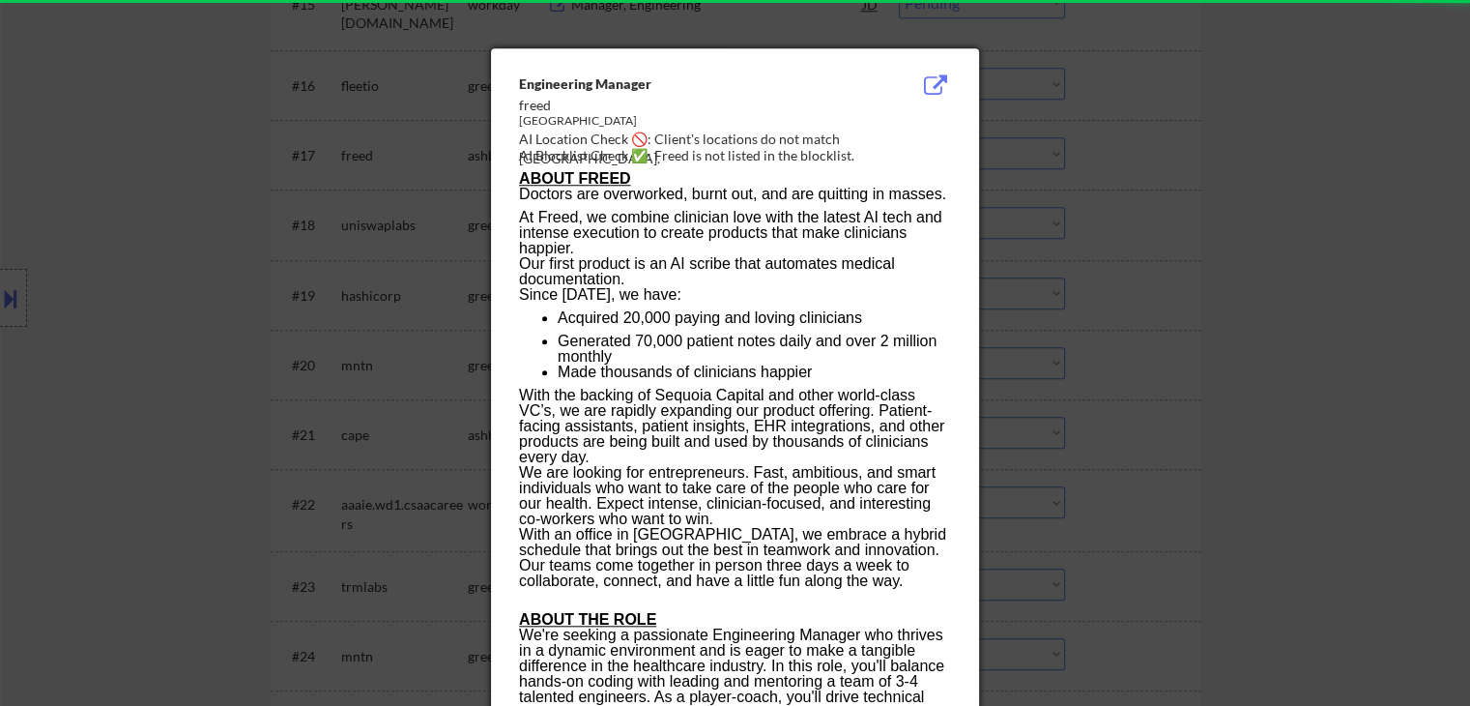
click at [1216, 241] on div at bounding box center [735, 353] width 1470 height 706
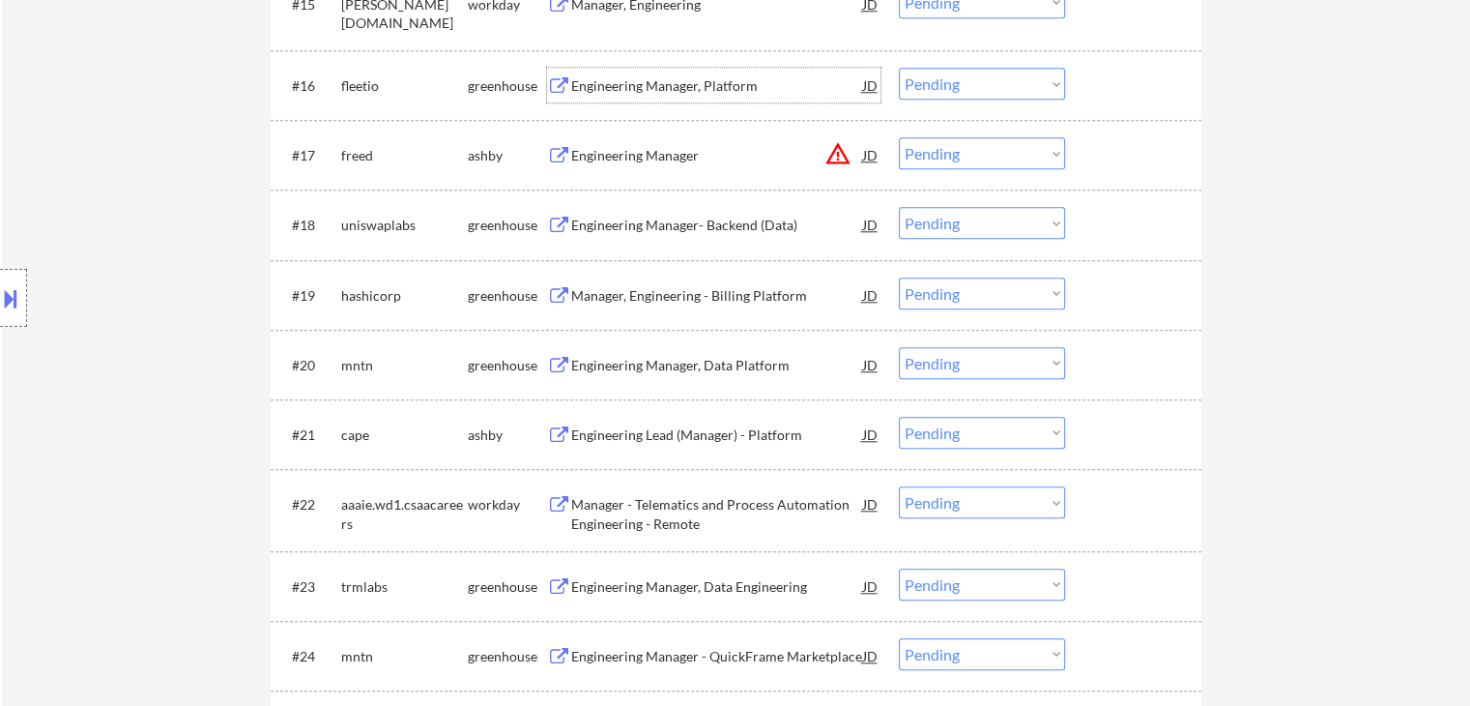
click at [749, 98] on div "Engineering Manager, Platform" at bounding box center [717, 85] width 292 height 35
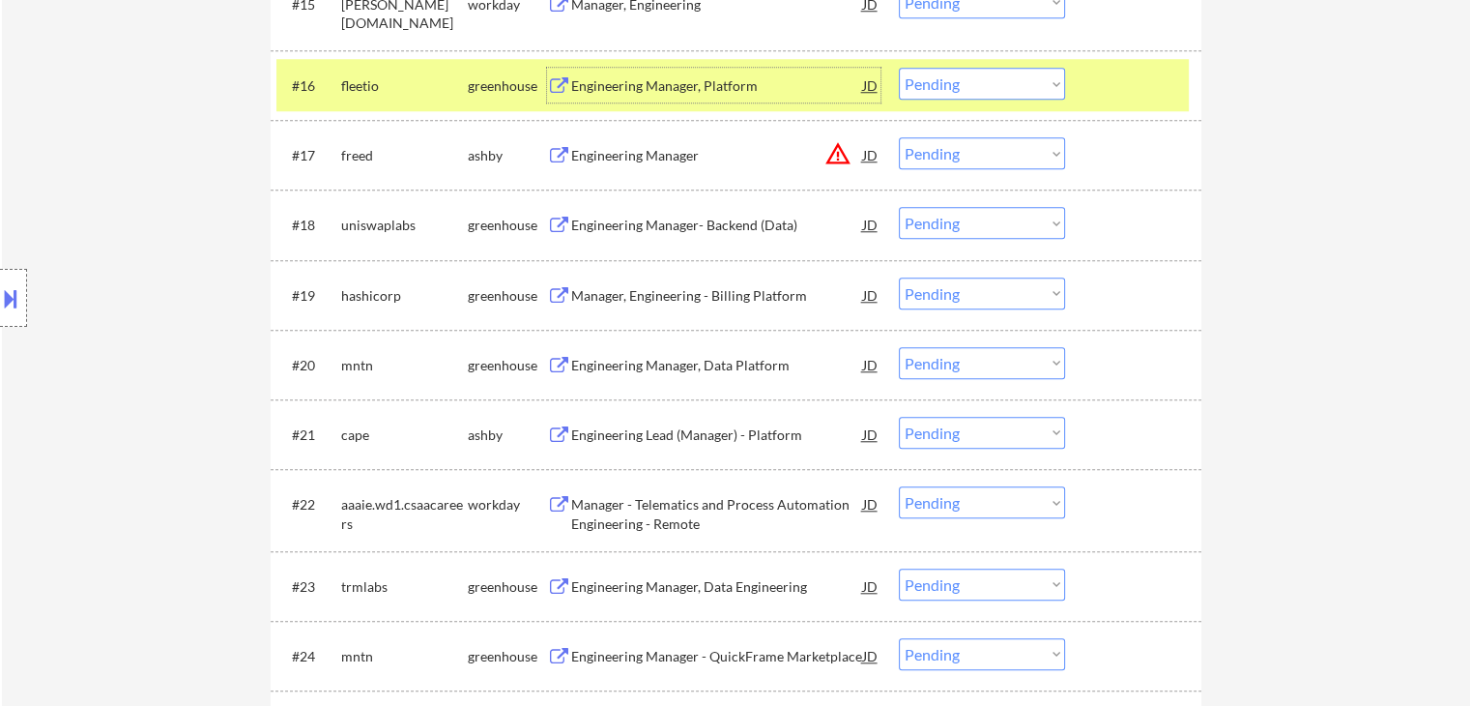
drag, startPoint x: 1006, startPoint y: 85, endPoint x: 1006, endPoint y: 97, distance: 11.6
click at [1006, 85] on select "Choose an option... Pending Applied Excluded (Questions) Excluded (Expired) Exc…" at bounding box center [982, 84] width 166 height 32
click at [899, 68] on select "Choose an option... Pending Applied Excluded (Questions) Excluded (Expired) Exc…" at bounding box center [982, 84] width 166 height 32
click at [1102, 85] on div at bounding box center [1135, 85] width 85 height 35
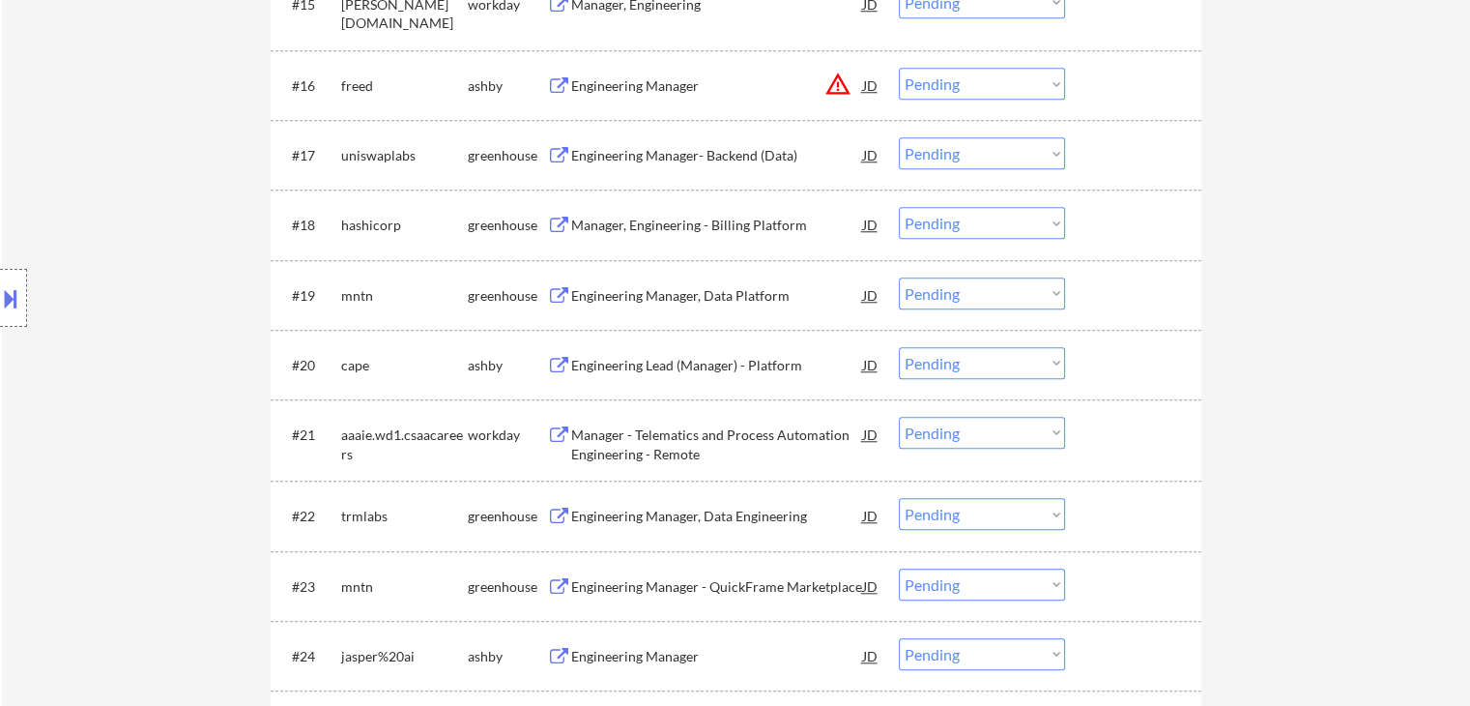
click at [835, 80] on button "warning_amber" at bounding box center [838, 84] width 27 height 27
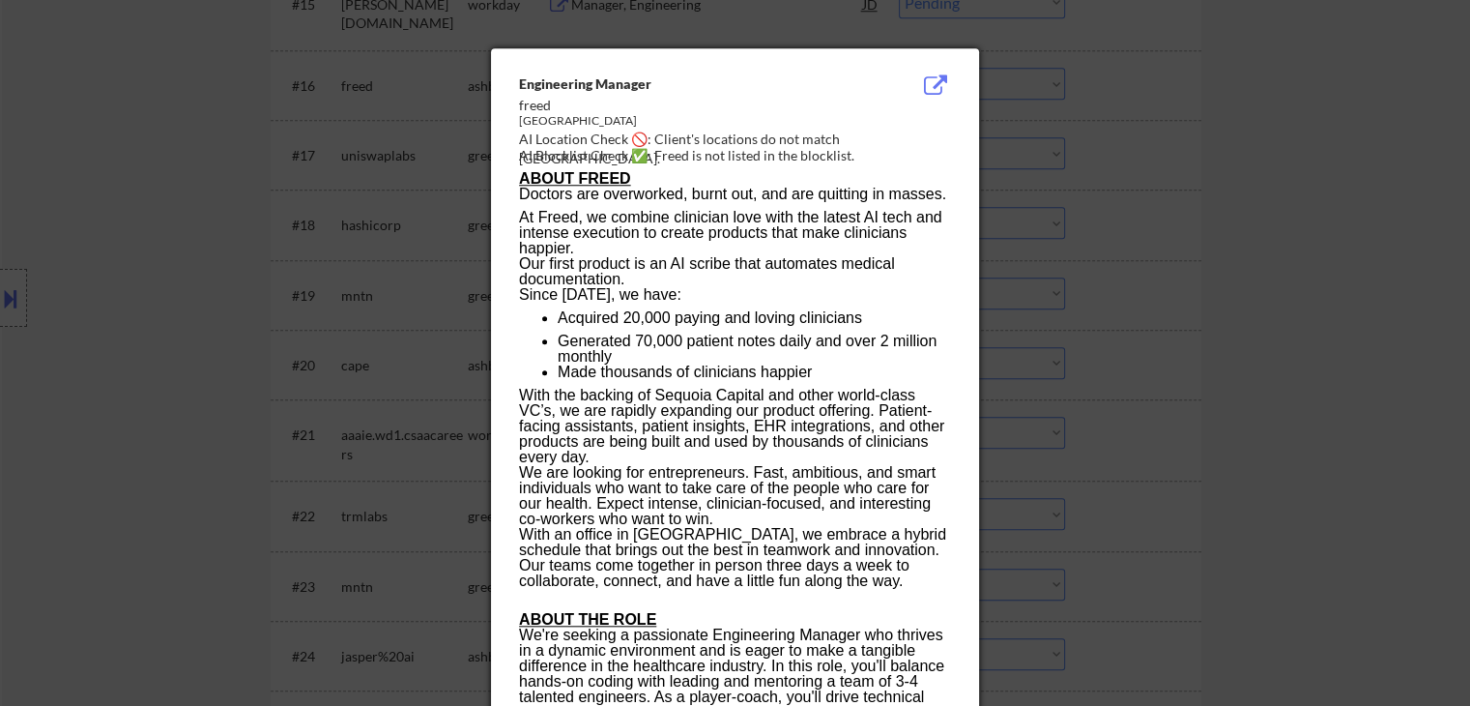
click at [131, 229] on div at bounding box center [735, 353] width 1470 height 706
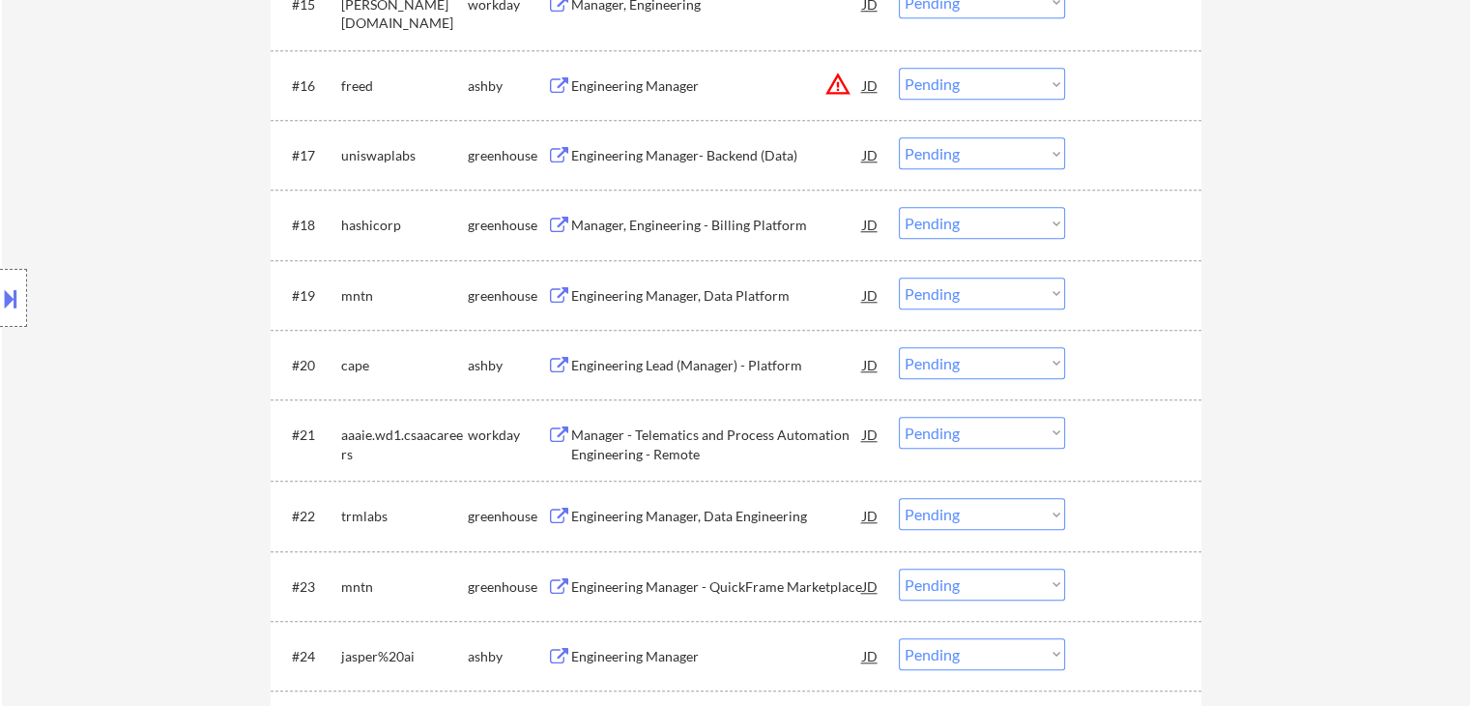
click at [644, 86] on div "Engineering Manager" at bounding box center [717, 85] width 292 height 19
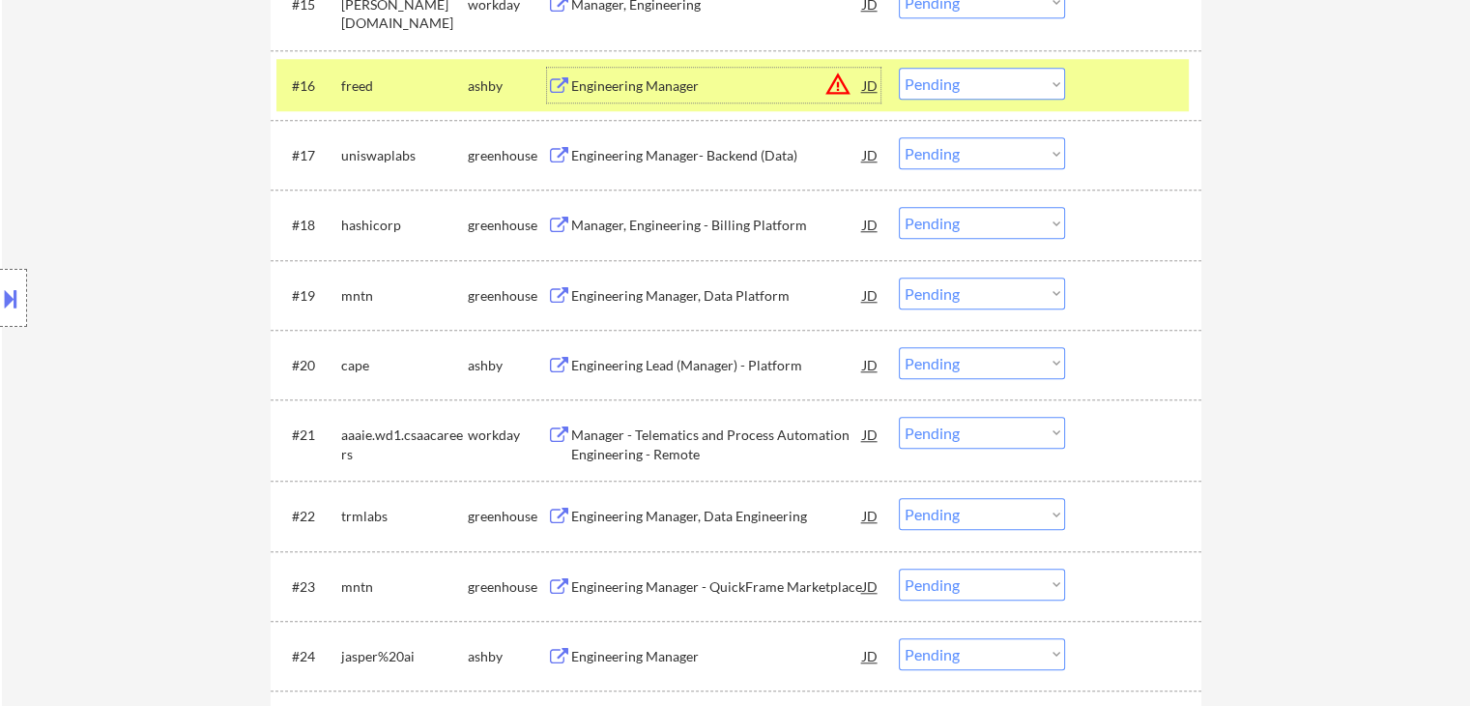
click at [842, 81] on button "warning_amber" at bounding box center [838, 84] width 27 height 27
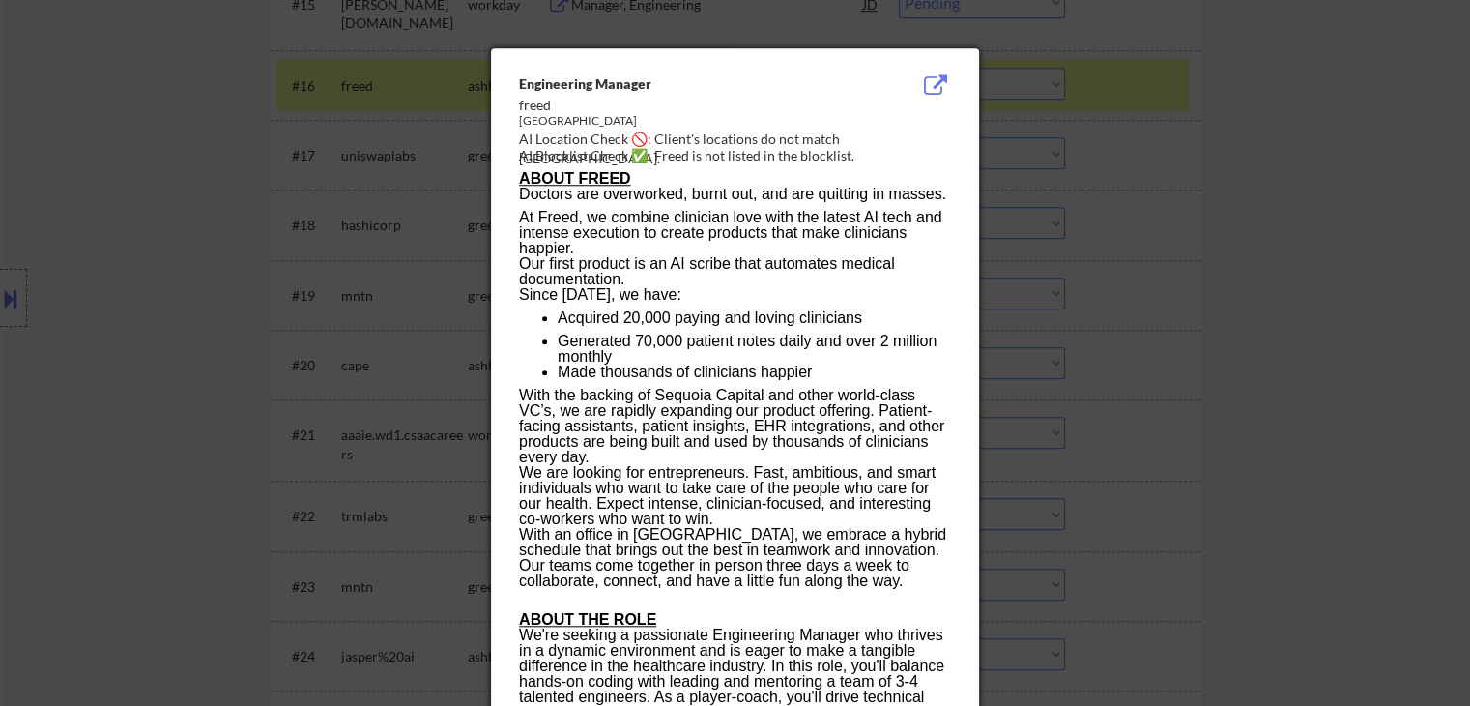
click at [63, 288] on div at bounding box center [735, 353] width 1470 height 706
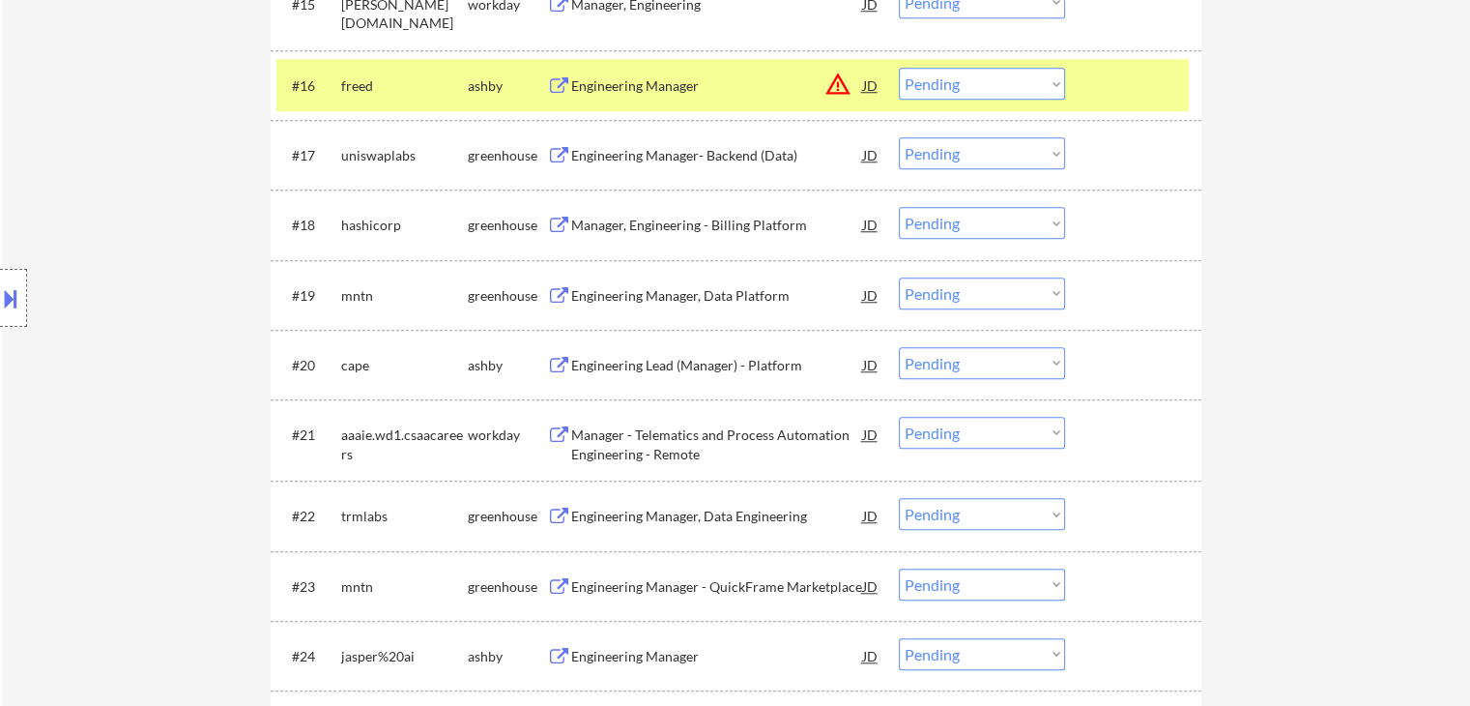
click at [9, 310] on button at bounding box center [10, 298] width 21 height 32
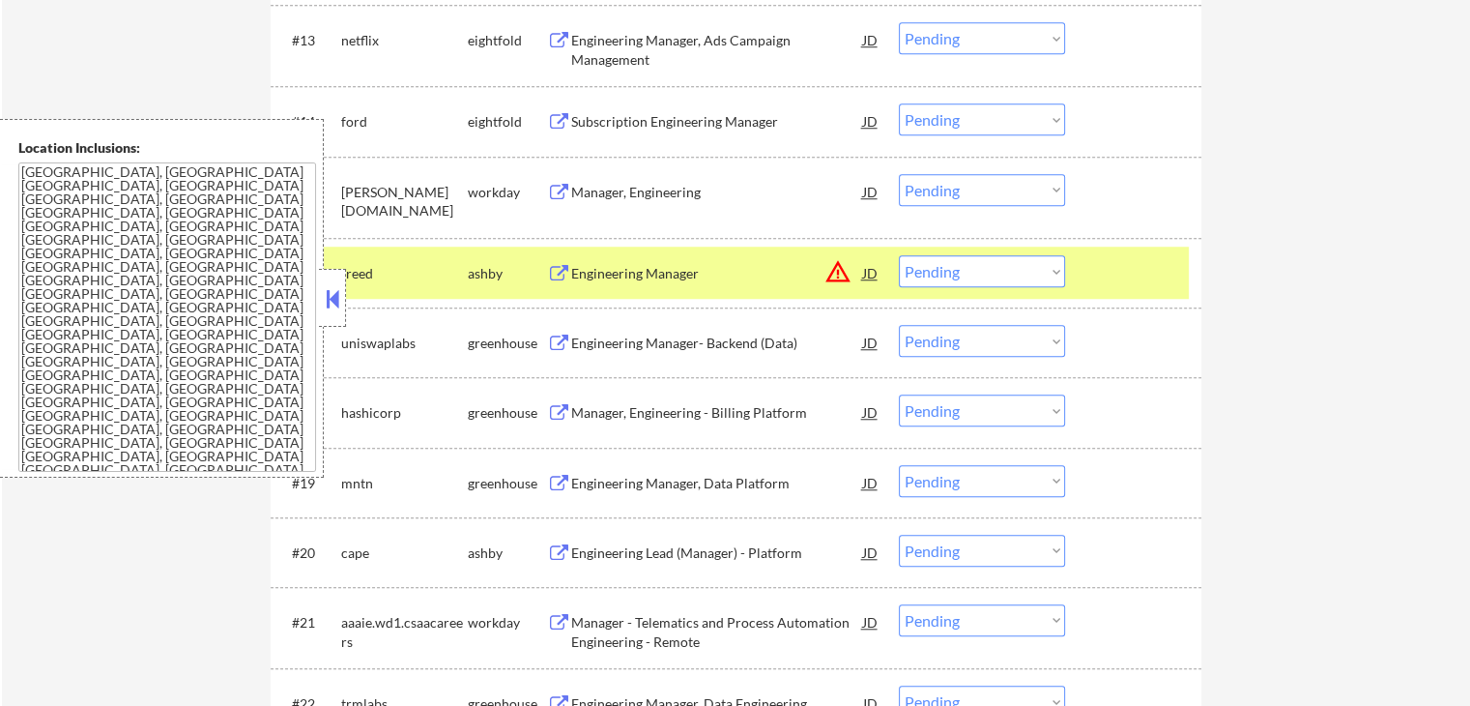
scroll to position [1547, 0]
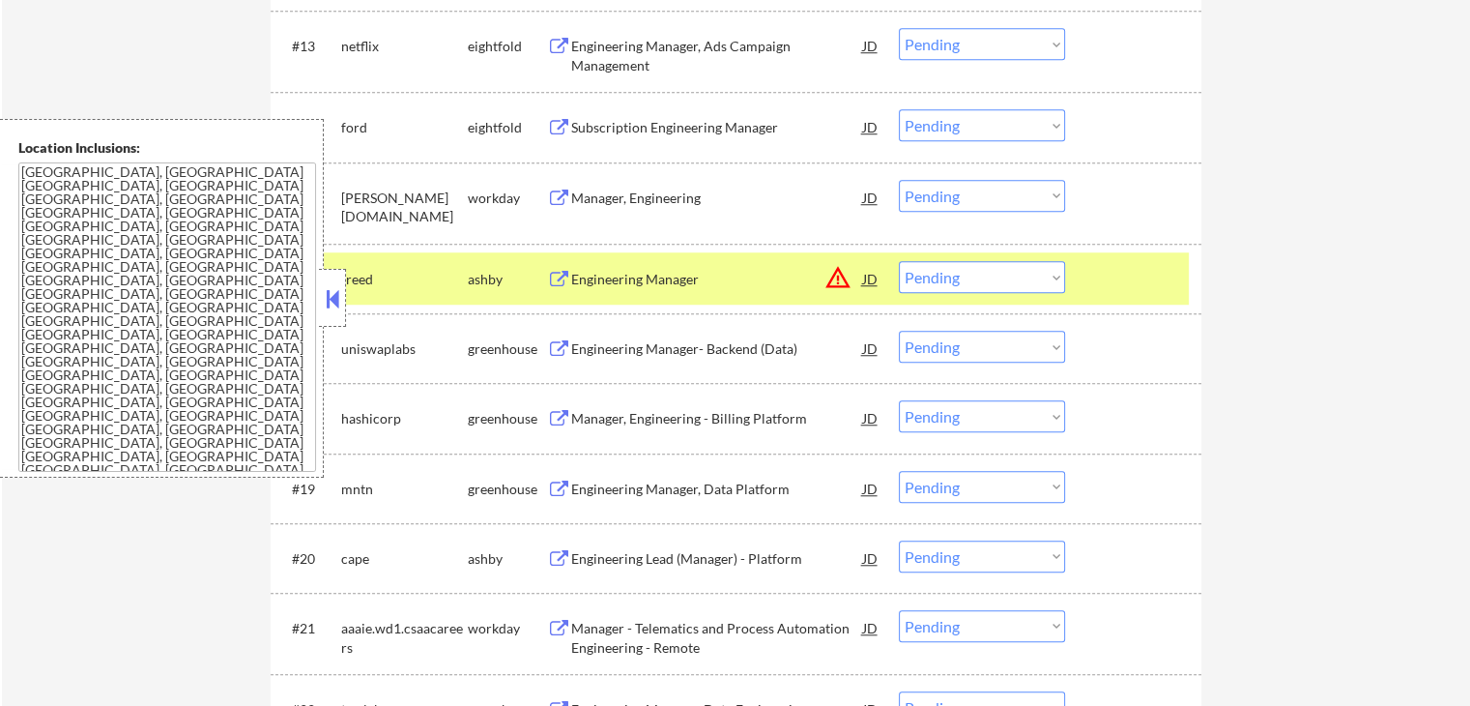
click at [1057, 277] on select "Choose an option... Pending Applied Excluded (Questions) Excluded (Expired) Exc…" at bounding box center [982, 277] width 166 height 32
click at [899, 261] on select "Choose an option... Pending Applied Excluded (Questions) Excluded (Expired) Exc…" at bounding box center [982, 277] width 166 height 32
click at [1142, 291] on div at bounding box center [1135, 278] width 85 height 35
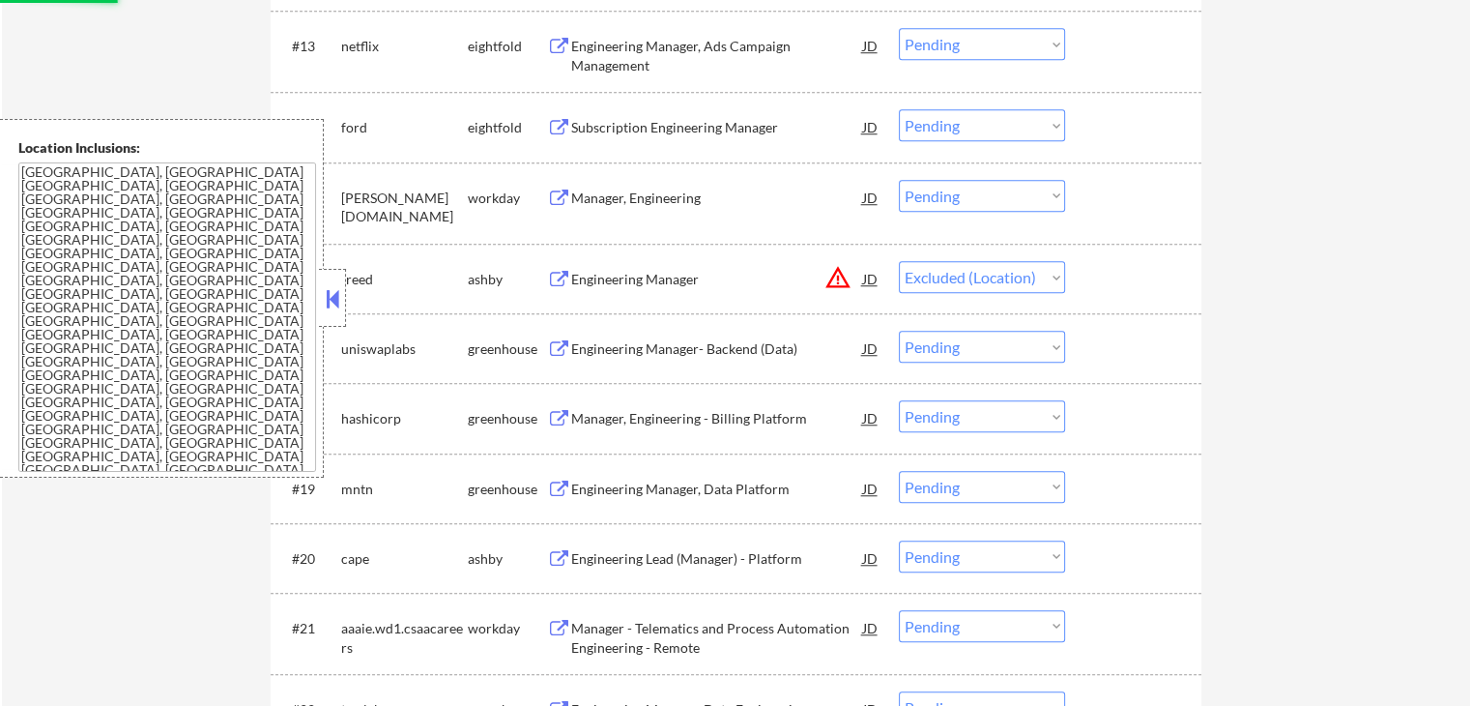
click at [333, 291] on button at bounding box center [332, 298] width 21 height 29
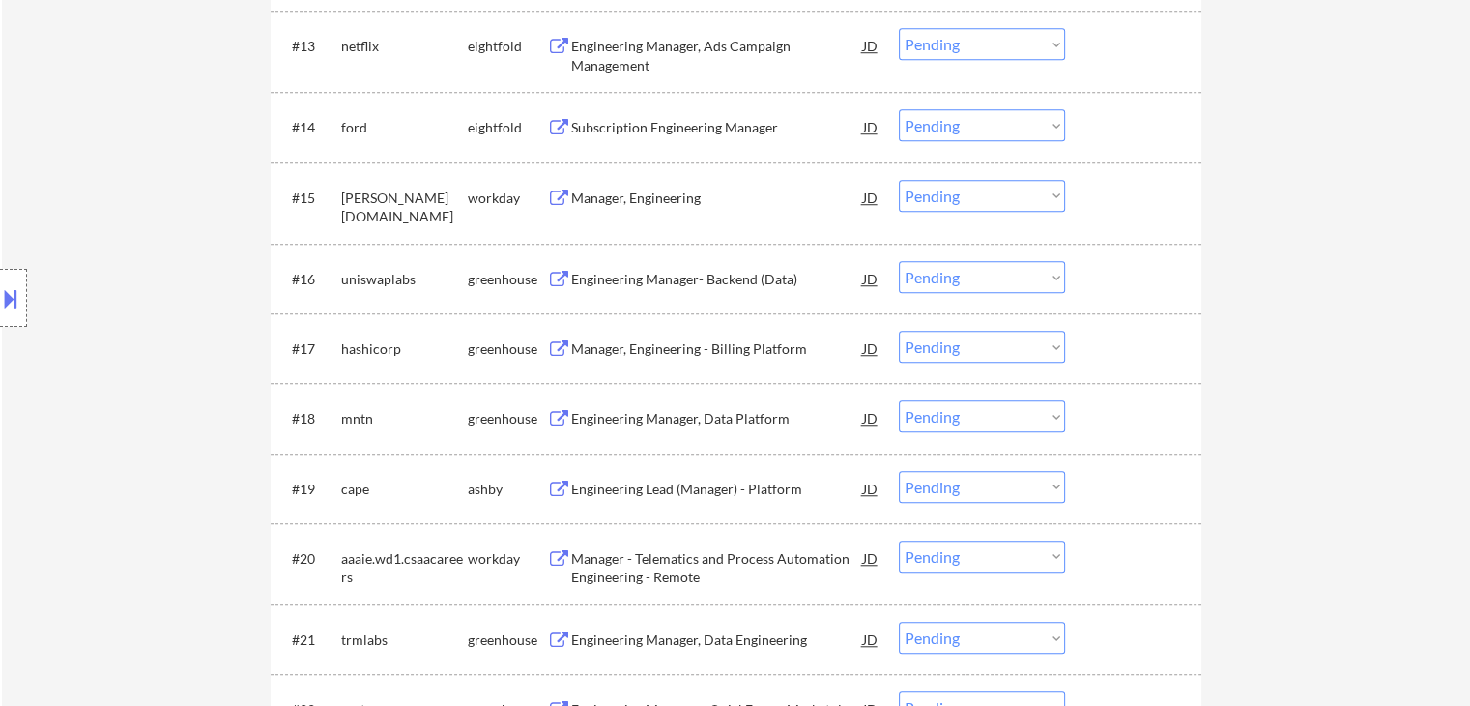
click at [709, 276] on div "Engineering Manager- Backend (Data)" at bounding box center [717, 279] width 292 height 19
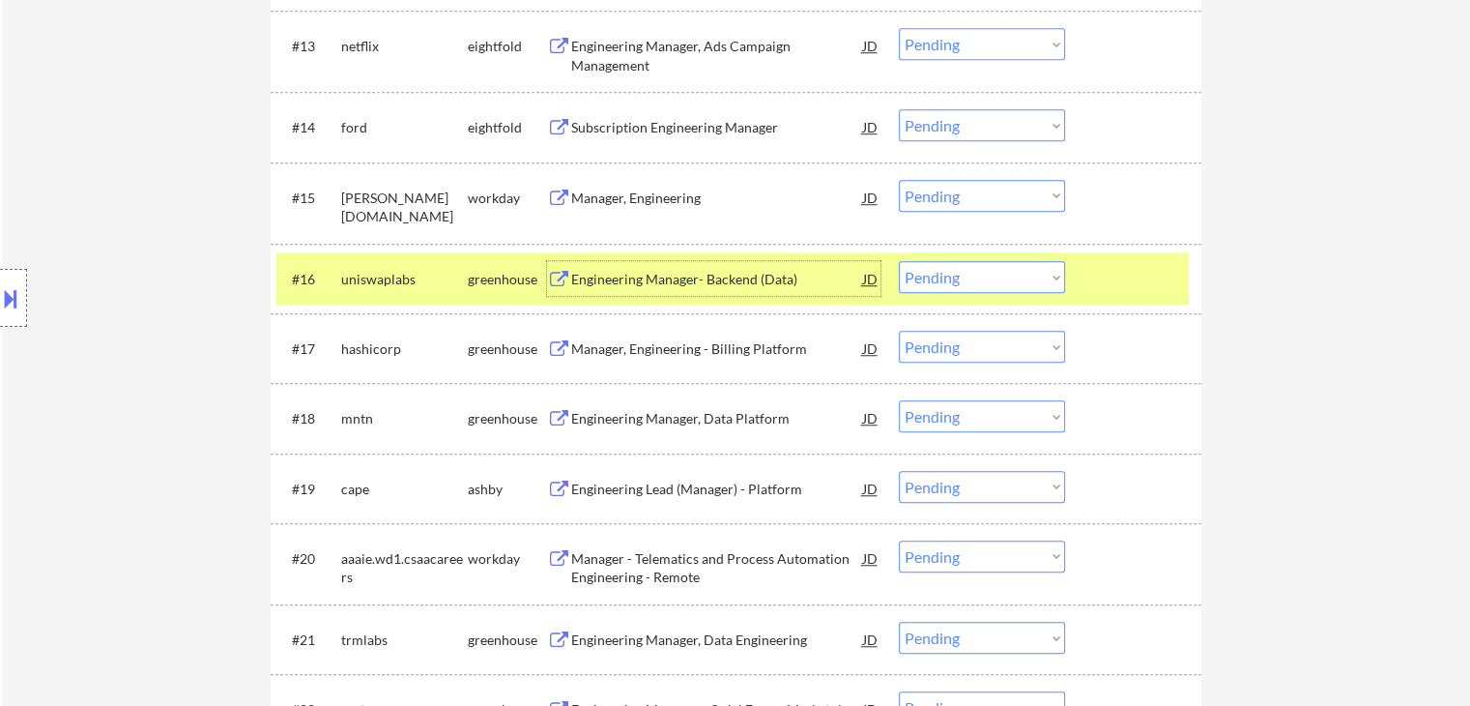
click at [1029, 279] on select "Choose an option... Pending Applied Excluded (Questions) Excluded (Expired) Exc…" at bounding box center [982, 277] width 166 height 32
click at [899, 261] on select "Choose an option... Pending Applied Excluded (Questions) Excluded (Expired) Exc…" at bounding box center [982, 277] width 166 height 32
click at [1098, 273] on div at bounding box center [1135, 278] width 85 height 35
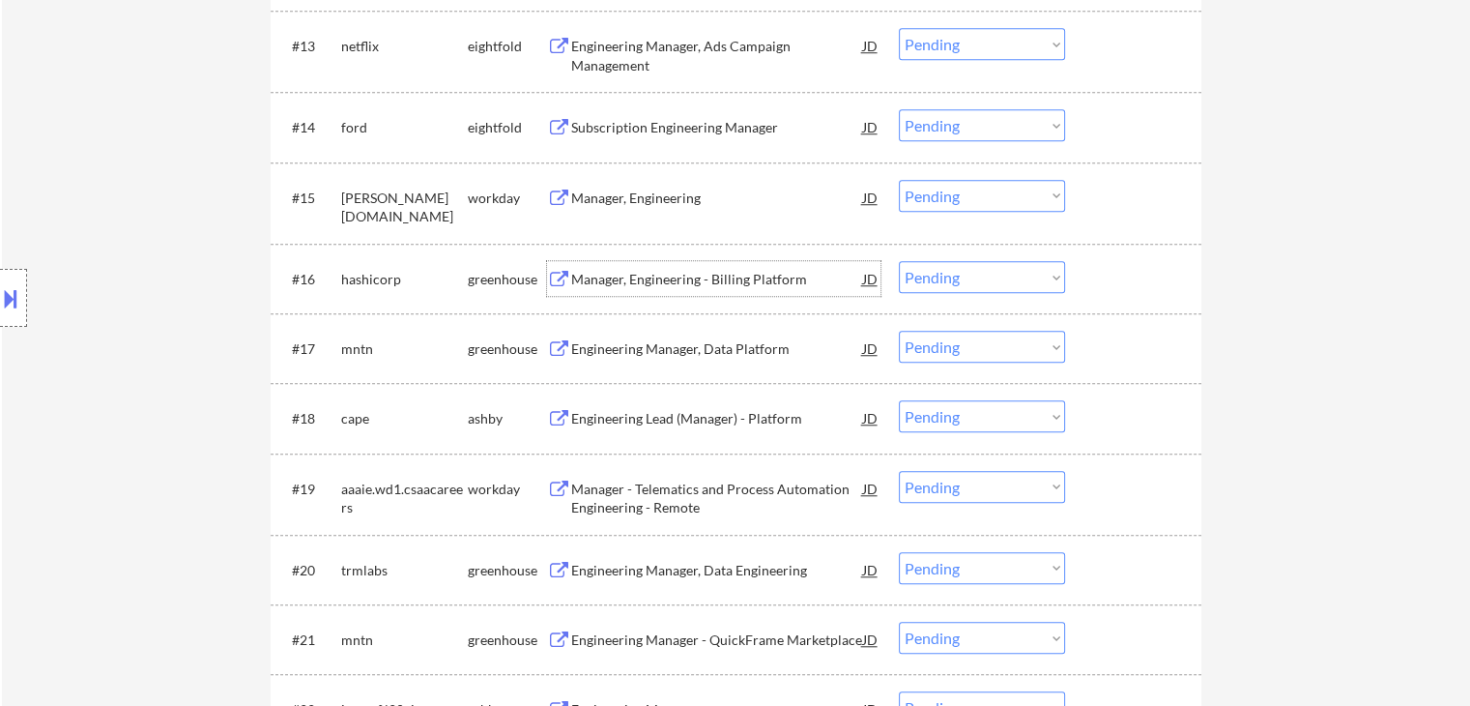
click at [690, 277] on div "Manager, Engineering - Billing Platform" at bounding box center [717, 279] width 292 height 19
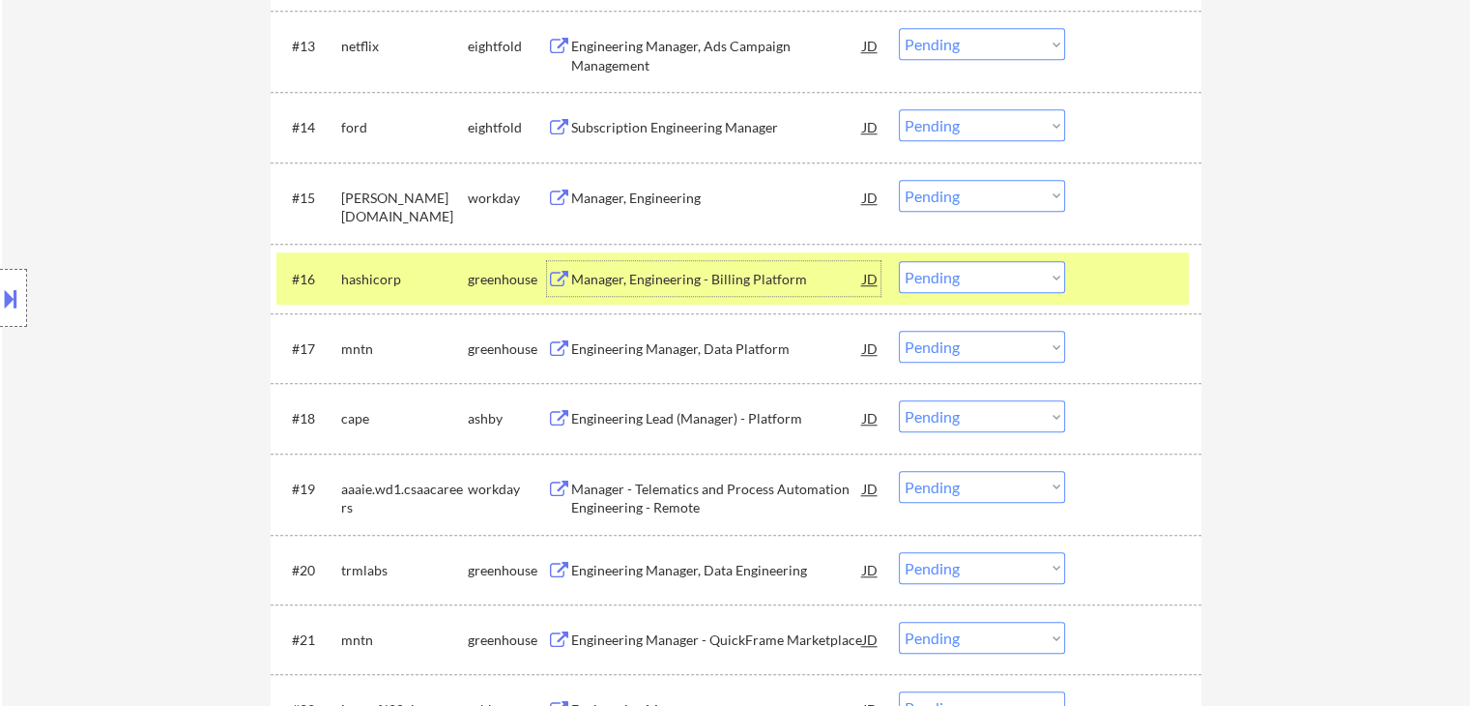
click at [994, 279] on select "Choose an option... Pending Applied Excluded (Questions) Excluded (Expired) Exc…" at bounding box center [982, 277] width 166 height 32
click at [899, 261] on select "Choose an option... Pending Applied Excluded (Questions) Excluded (Expired) Exc…" at bounding box center [982, 277] width 166 height 32
click at [1156, 270] on div at bounding box center [1135, 278] width 85 height 35
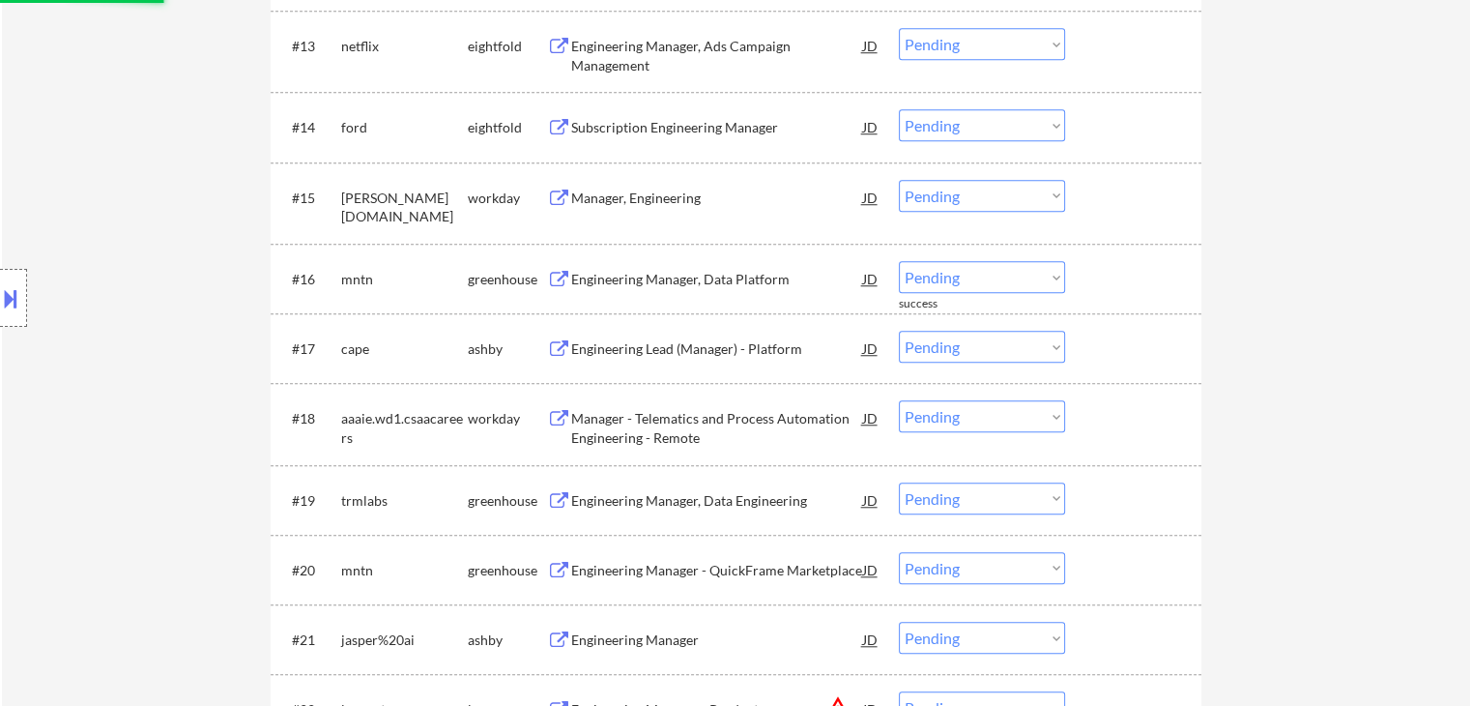
click at [718, 282] on div "Engineering Manager, Data Platform" at bounding box center [717, 279] width 292 height 19
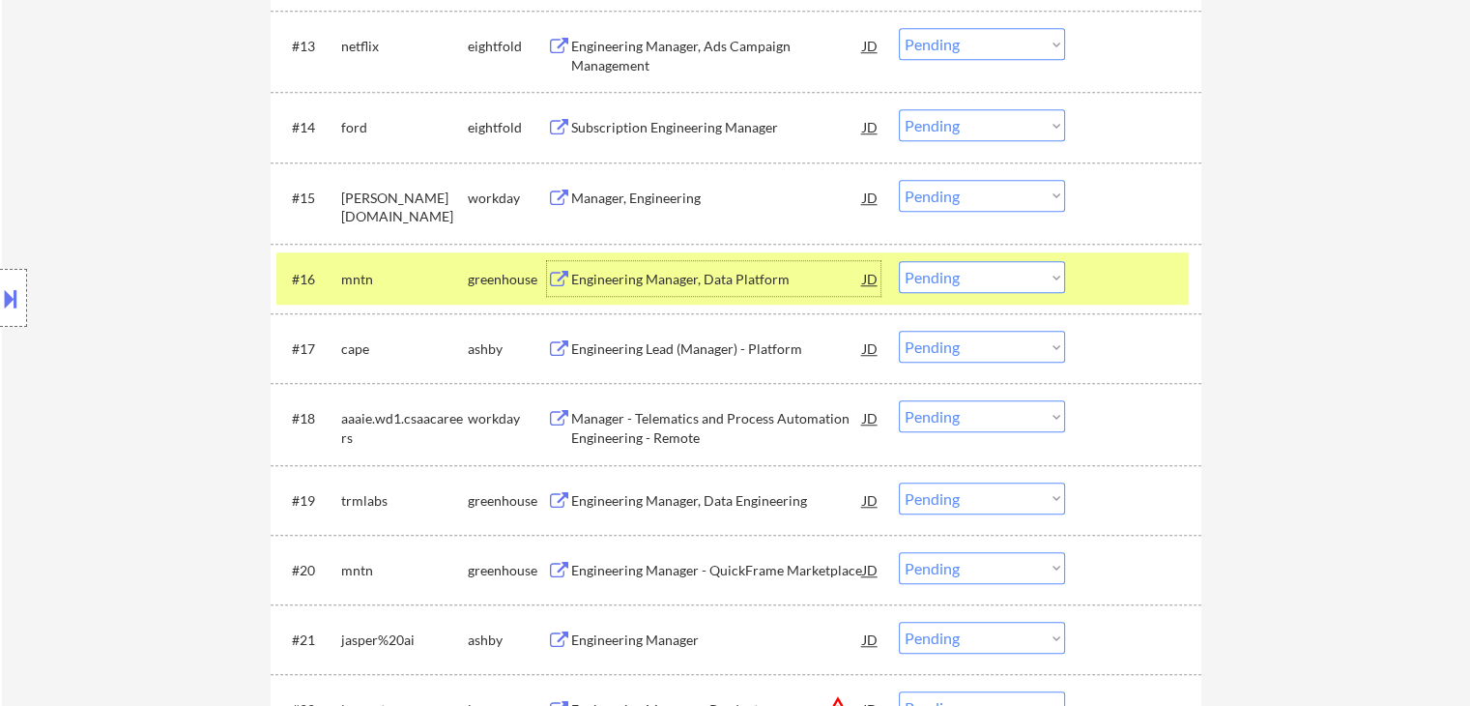
click at [1021, 286] on select "Choose an option... Pending Applied Excluded (Questions) Excluded (Expired) Exc…" at bounding box center [982, 277] width 166 height 32
click at [899, 261] on select "Choose an option... Pending Applied Excluded (Questions) Excluded (Expired) Exc…" at bounding box center [982, 277] width 166 height 32
click at [1129, 264] on div at bounding box center [1135, 278] width 85 height 35
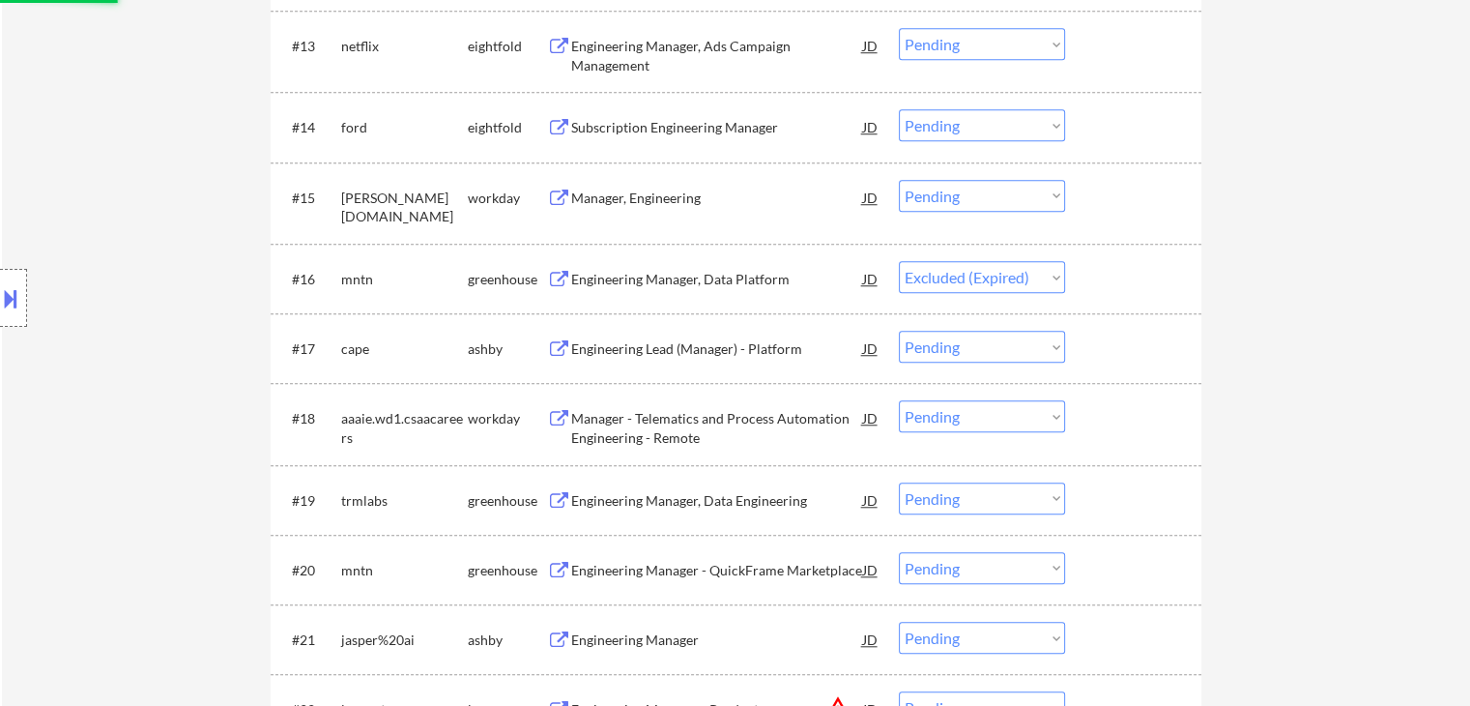
click at [728, 341] on div "Engineering Lead (Manager) - Platform" at bounding box center [717, 348] width 292 height 19
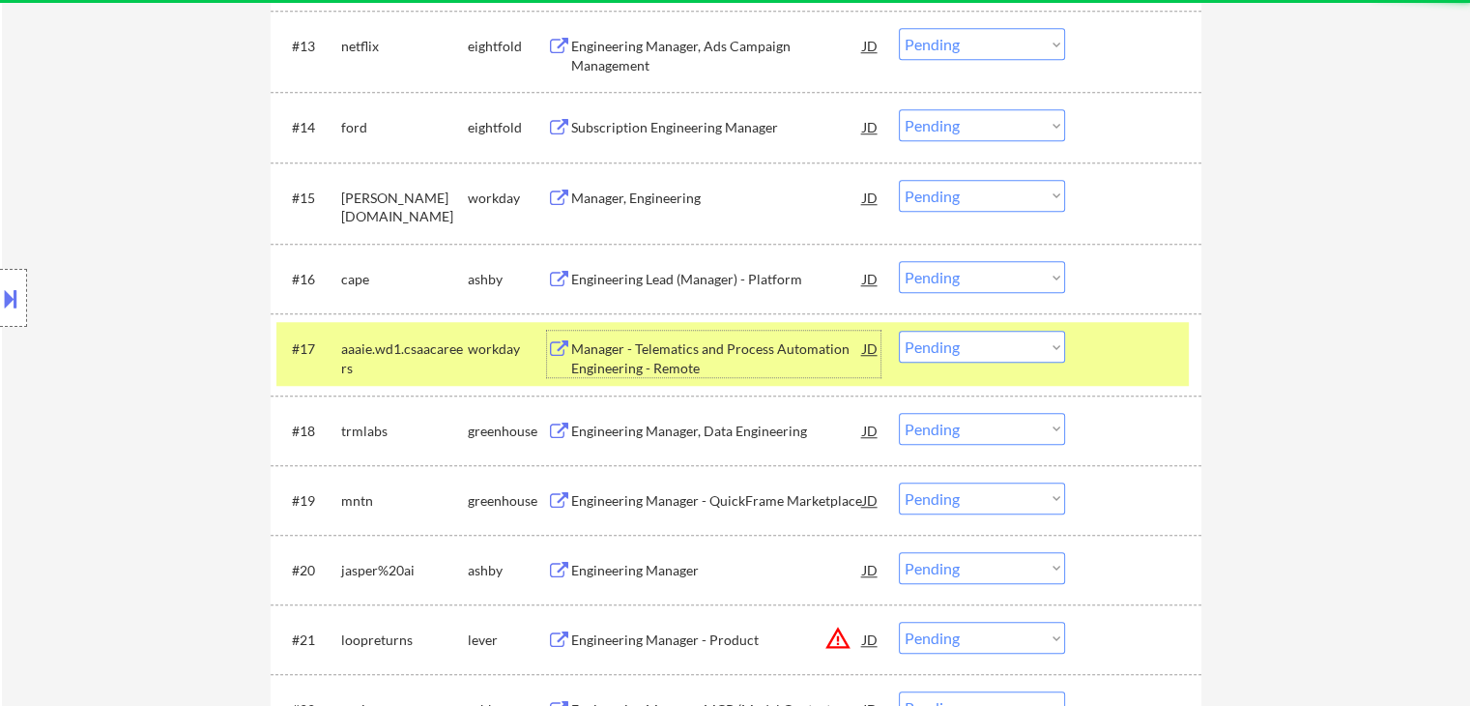
click at [1144, 359] on div at bounding box center [1135, 348] width 85 height 35
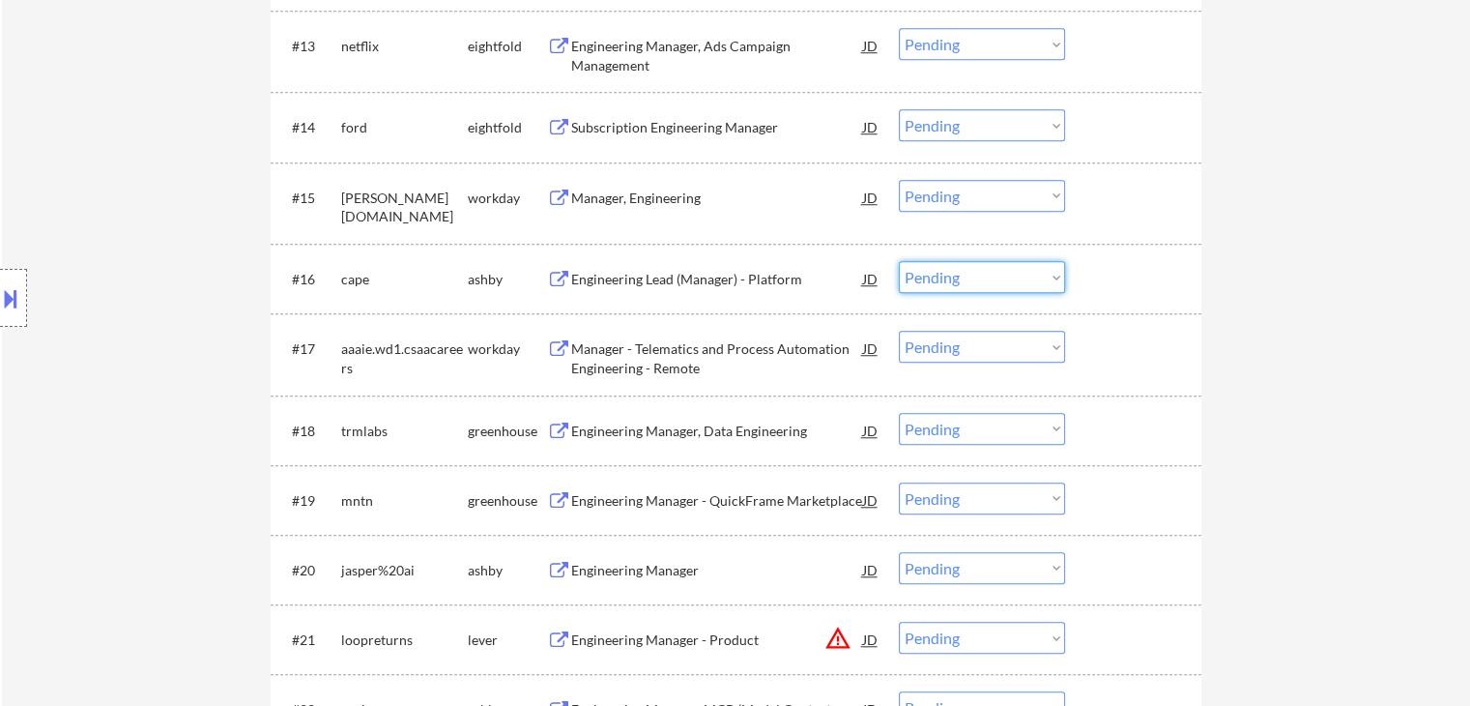
click at [971, 277] on select "Choose an option... Pending Applied Excluded (Questions) Excluded (Expired) Exc…" at bounding box center [982, 277] width 166 height 32
click at [899, 261] on select "Choose an option... Pending Applied Excluded (Questions) Excluded (Expired) Exc…" at bounding box center [982, 277] width 166 height 32
select select ""pending""
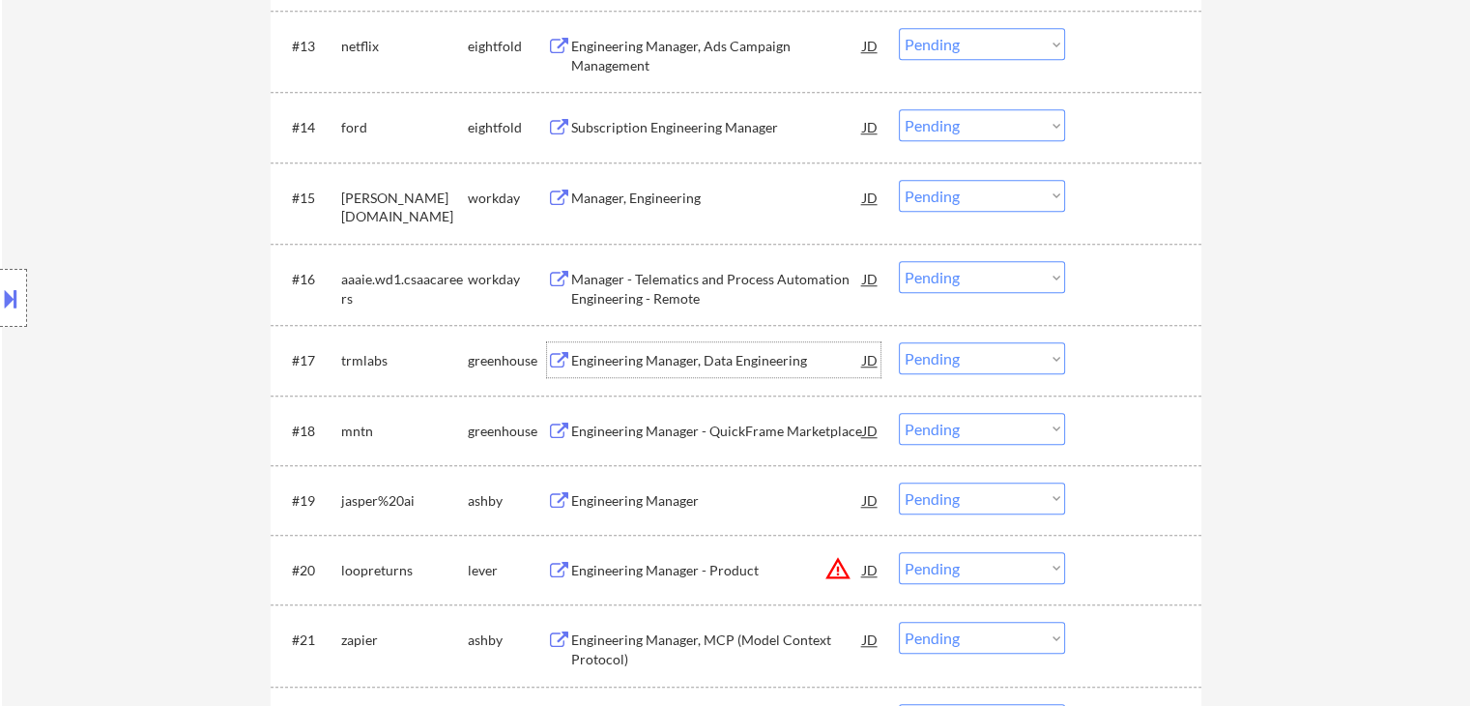
click at [698, 373] on div "Engineering Manager, Data Engineering" at bounding box center [717, 359] width 292 height 35
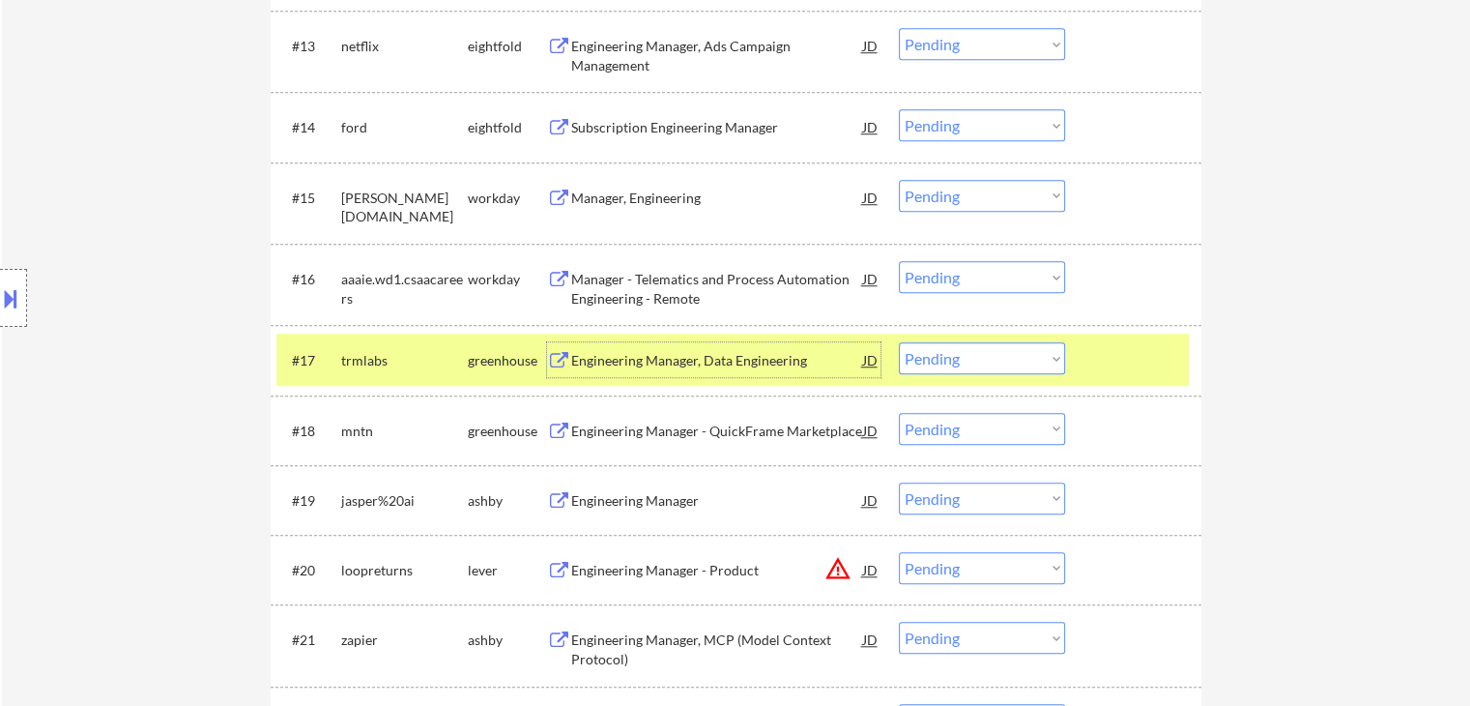
click at [1018, 366] on select "Choose an option... Pending Applied Excluded (Questions) Excluded (Expired) Exc…" at bounding box center [982, 358] width 166 height 32
click at [899, 342] on select "Choose an option... Pending Applied Excluded (Questions) Excluded (Expired) Exc…" at bounding box center [982, 358] width 166 height 32
click at [1136, 341] on div "#17 trmlabs greenhouse Engineering Manager, Data Engineering JD warning_amber C…" at bounding box center [732, 360] width 913 height 52
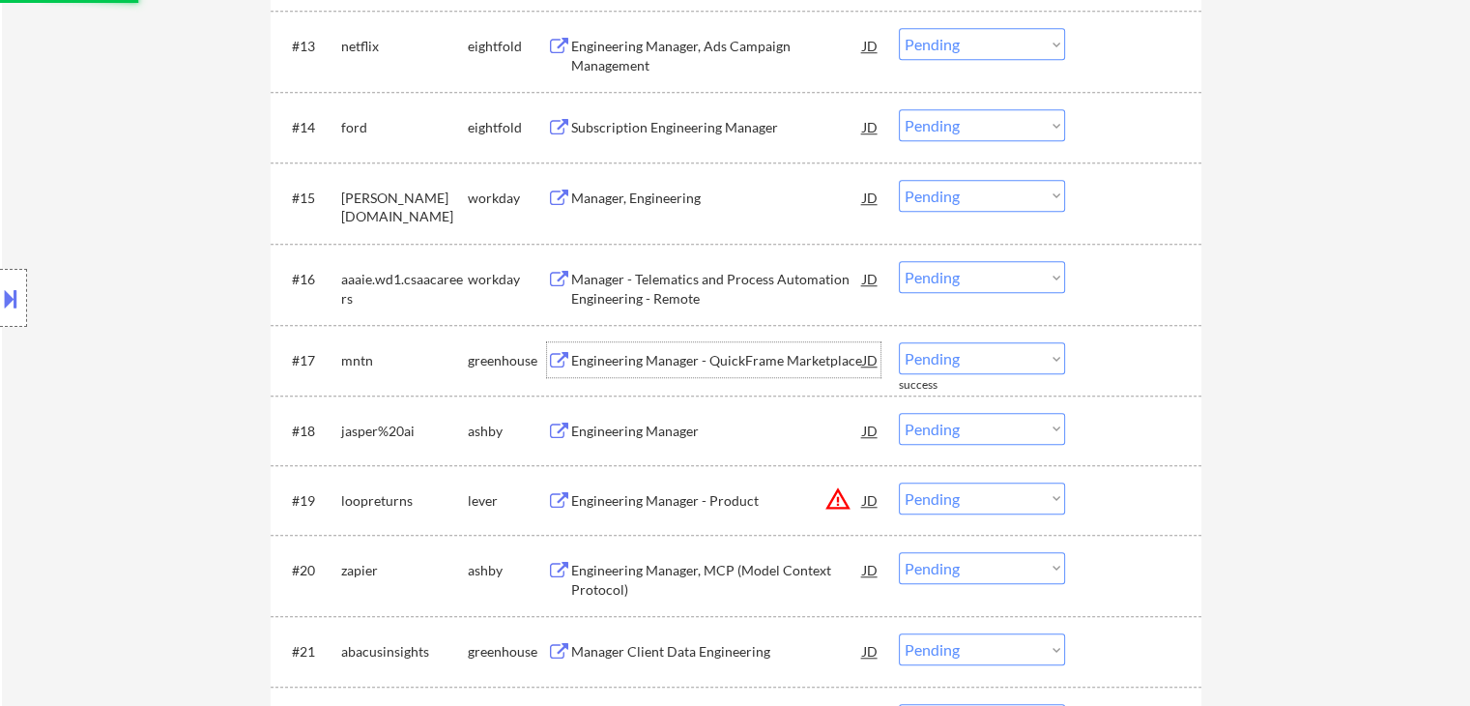
click at [717, 361] on div "Engineering Manager - QuickFrame Marketplace" at bounding box center [717, 360] width 292 height 19
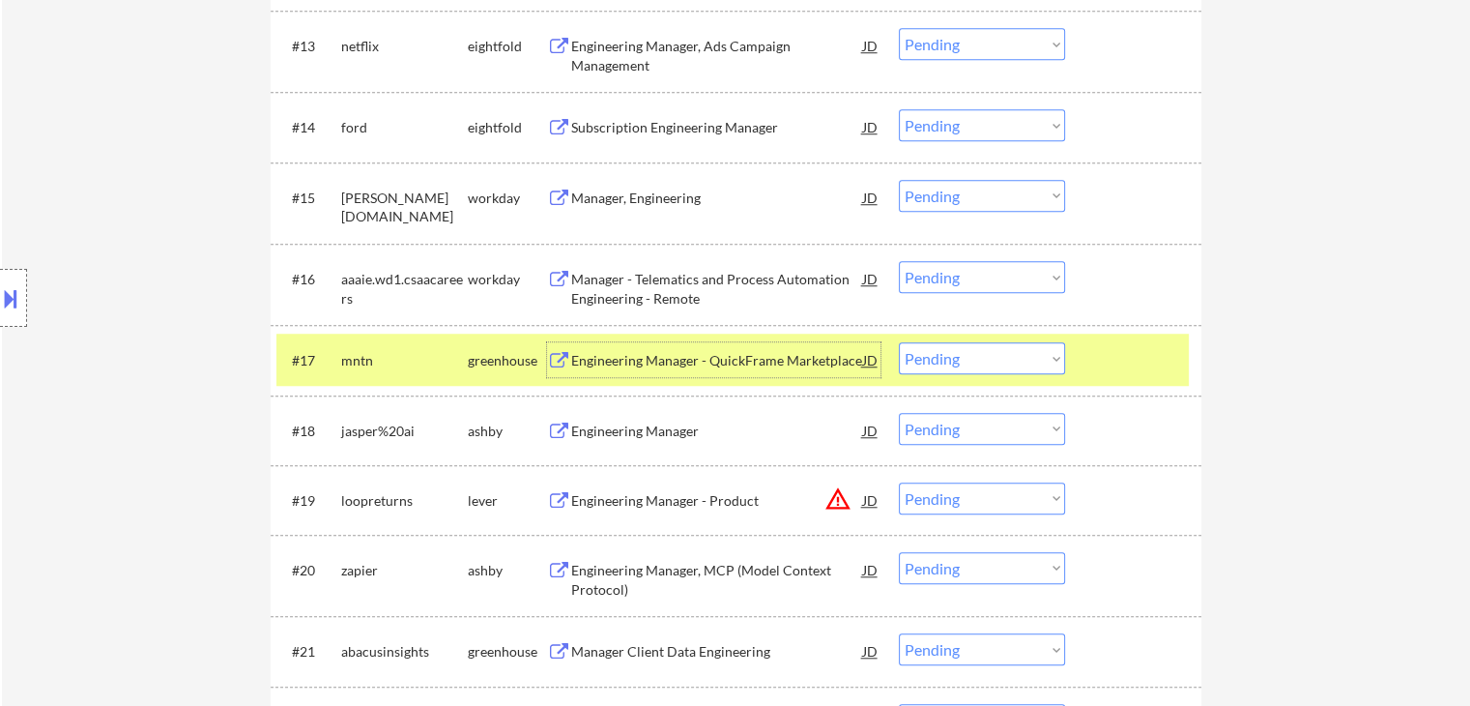
drag, startPoint x: 974, startPoint y: 357, endPoint x: 969, endPoint y: 368, distance: 13.0
click at [975, 357] on select "Choose an option... Pending Applied Excluded (Questions) Excluded (Expired) Exc…" at bounding box center [982, 358] width 166 height 32
click at [899, 342] on select "Choose an option... Pending Applied Excluded (Questions) Excluded (Expired) Exc…" at bounding box center [982, 358] width 166 height 32
click at [1107, 357] on div at bounding box center [1135, 359] width 85 height 35
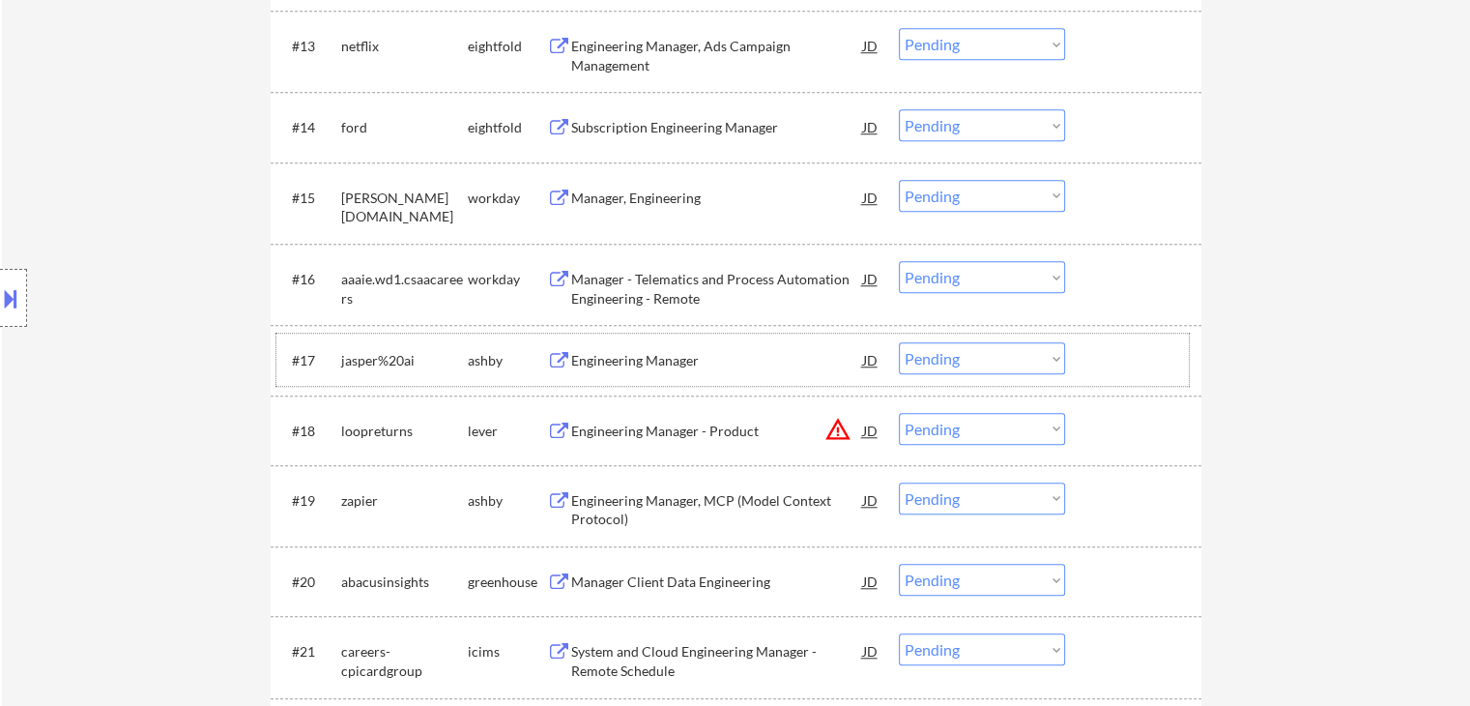
click at [675, 359] on div "Engineering Manager" at bounding box center [717, 360] width 292 height 19
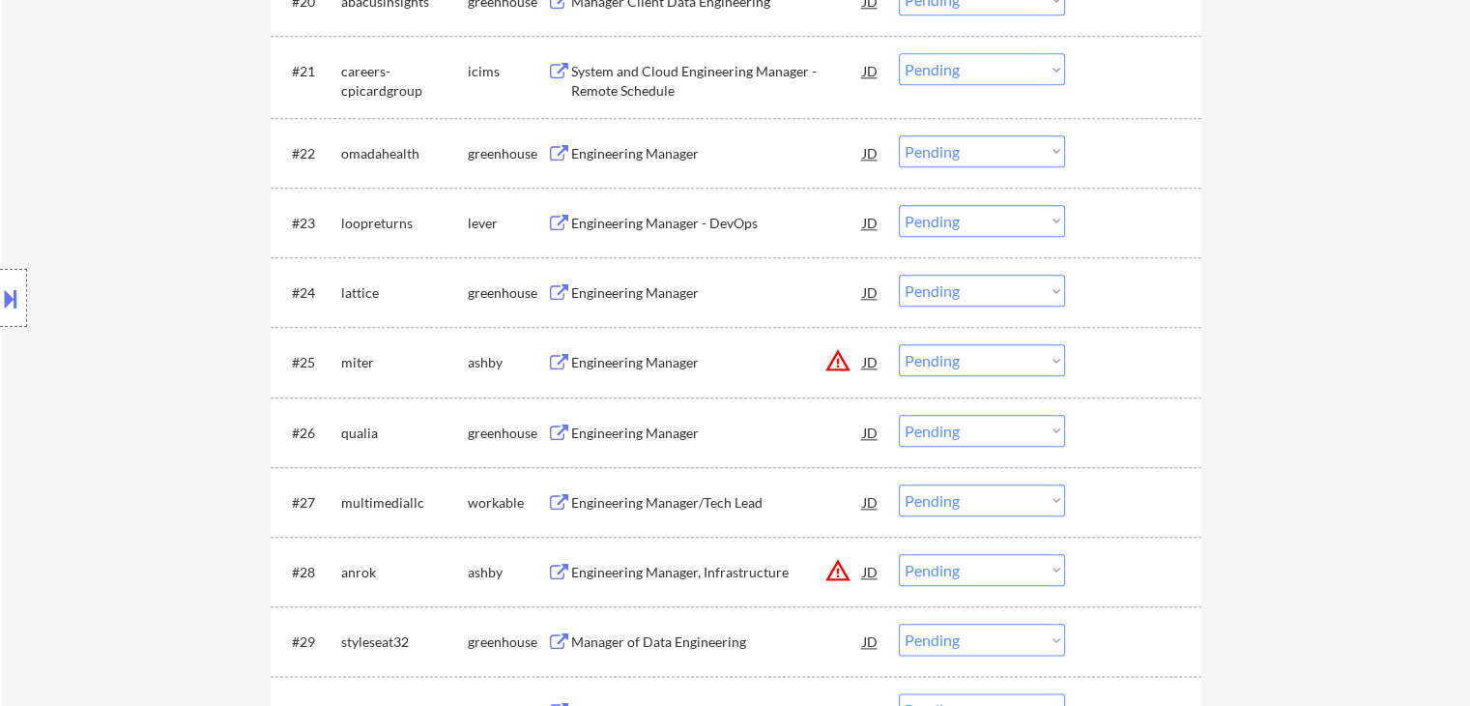
scroll to position [1643, 0]
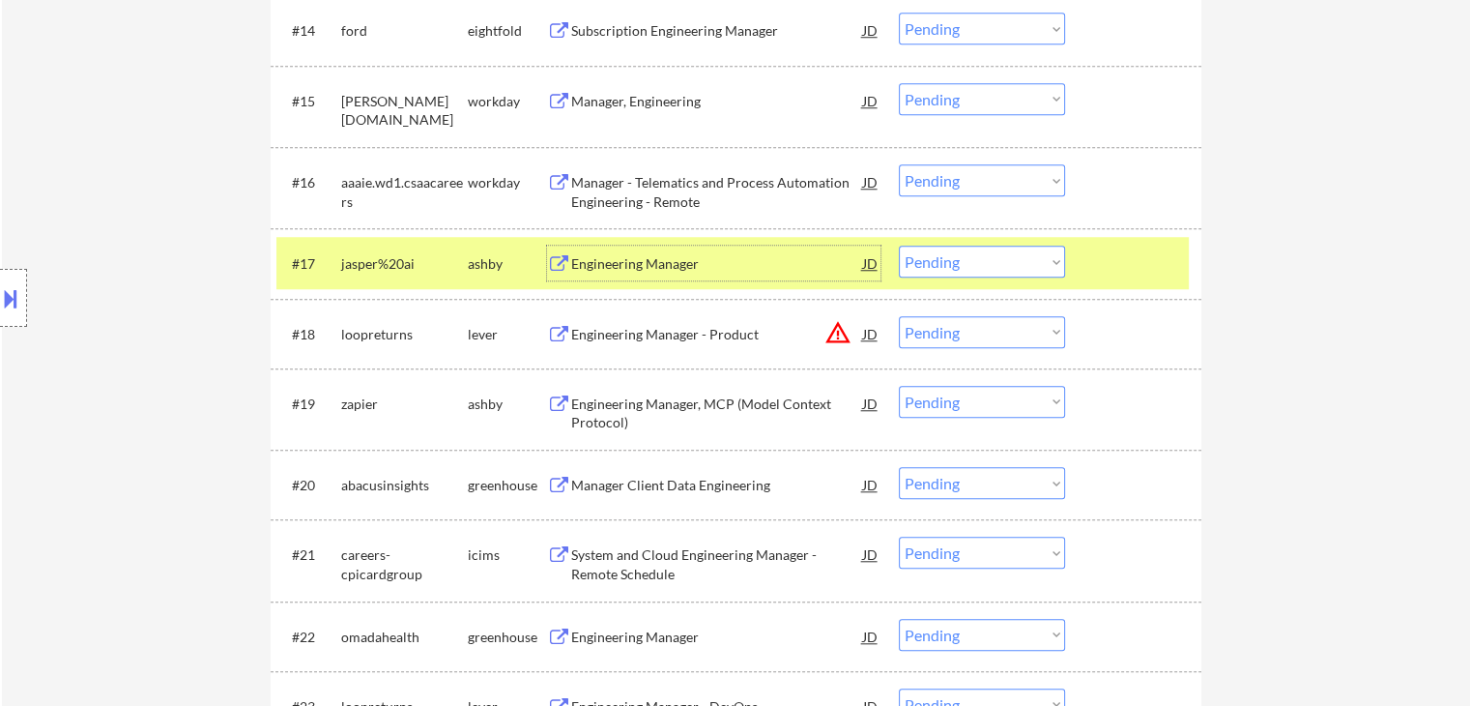
click at [1025, 264] on select "Choose an option... Pending Applied Excluded (Questions) Excluded (Expired) Exc…" at bounding box center [982, 262] width 166 height 32
click at [899, 246] on select "Choose an option... Pending Applied Excluded (Questions) Excluded (Expired) Exc…" at bounding box center [982, 262] width 166 height 32
click at [843, 329] on button "warning_amber" at bounding box center [838, 332] width 27 height 27
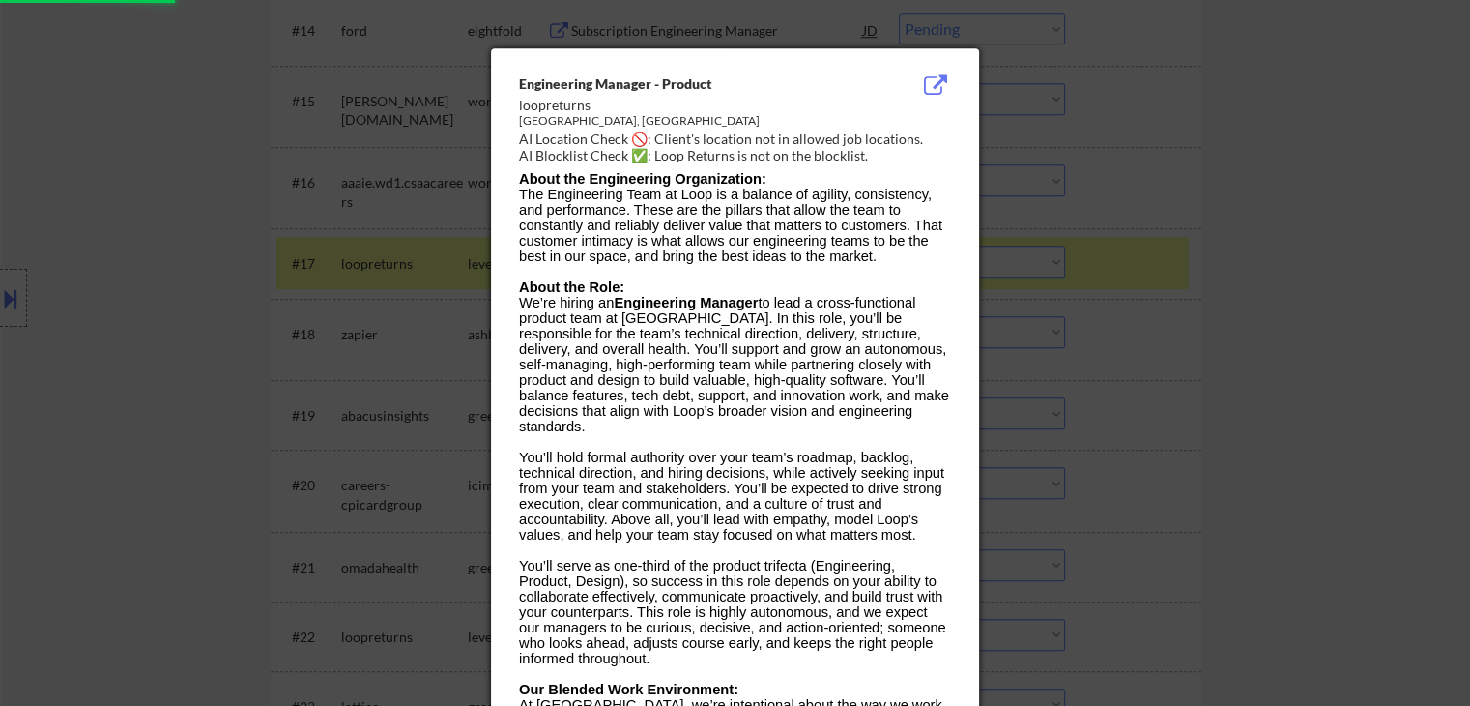
click at [1226, 384] on div at bounding box center [735, 353] width 1470 height 706
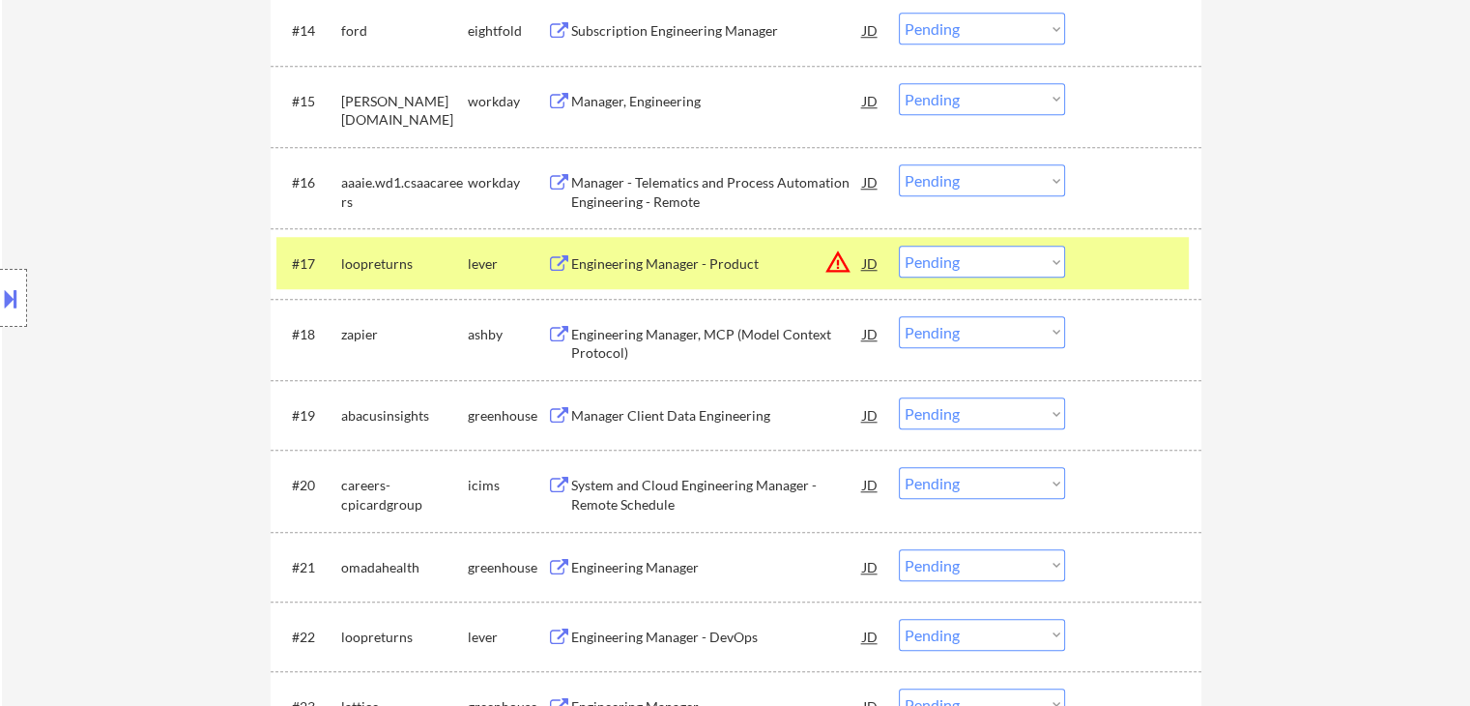
click at [839, 269] on button "warning_amber" at bounding box center [838, 261] width 27 height 27
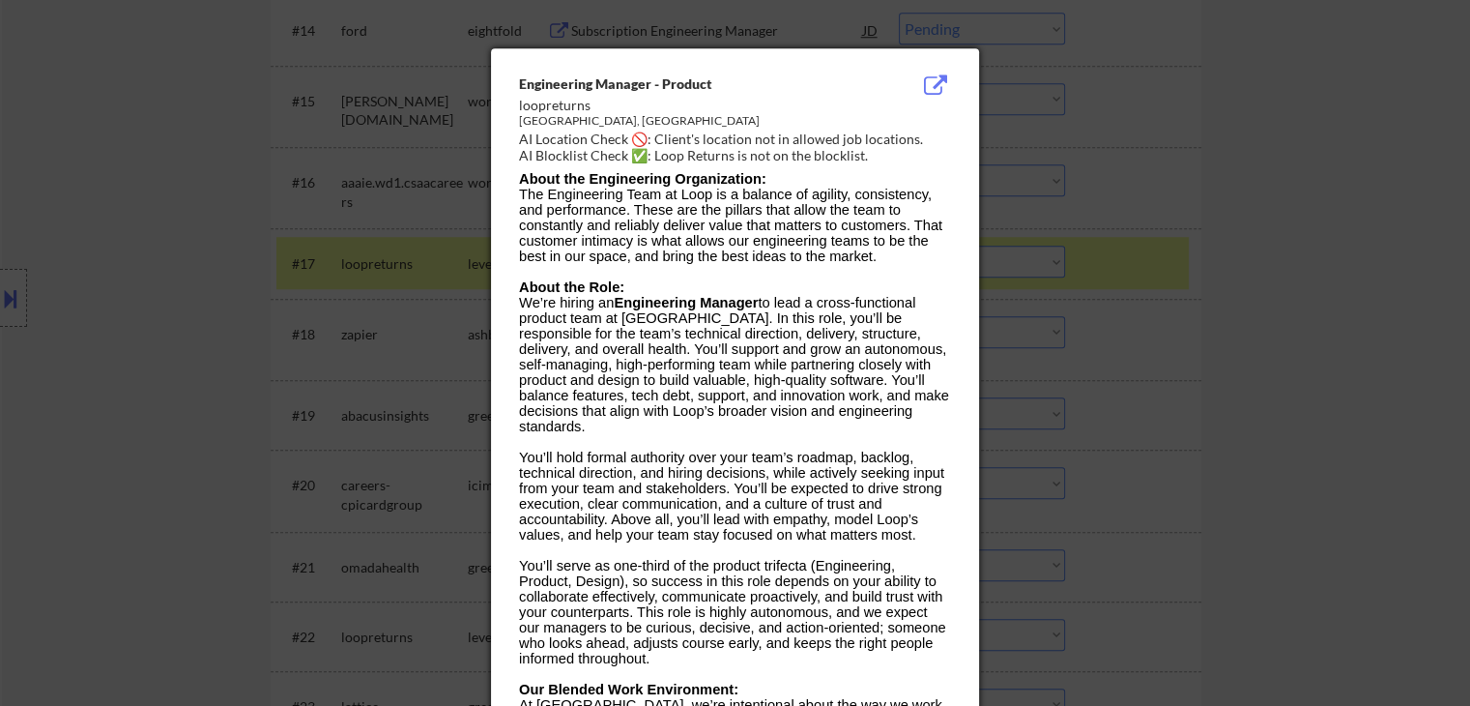
click at [1146, 314] on div at bounding box center [735, 353] width 1470 height 706
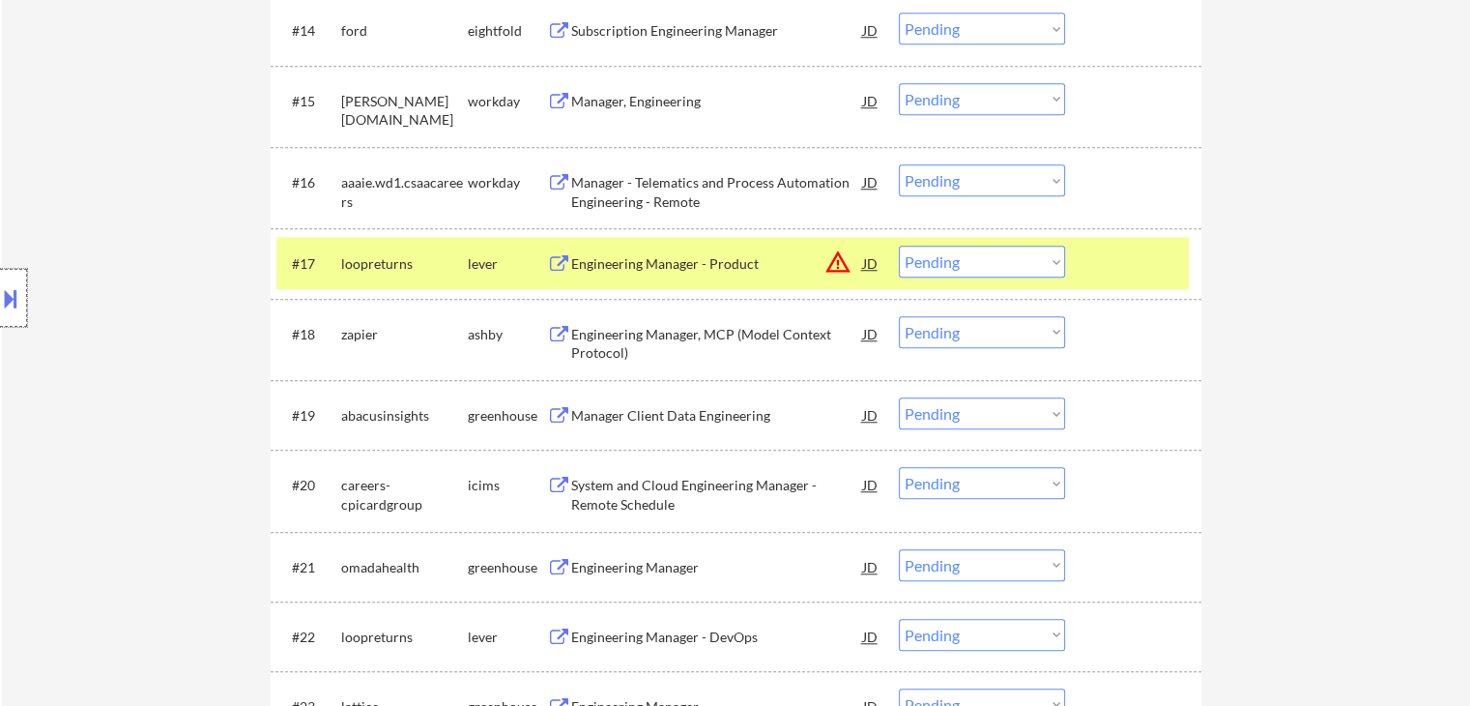
drag, startPoint x: 0, startPoint y: 279, endPoint x: 12, endPoint y: 283, distance: 12.2
click at [0, 281] on div at bounding box center [13, 298] width 27 height 58
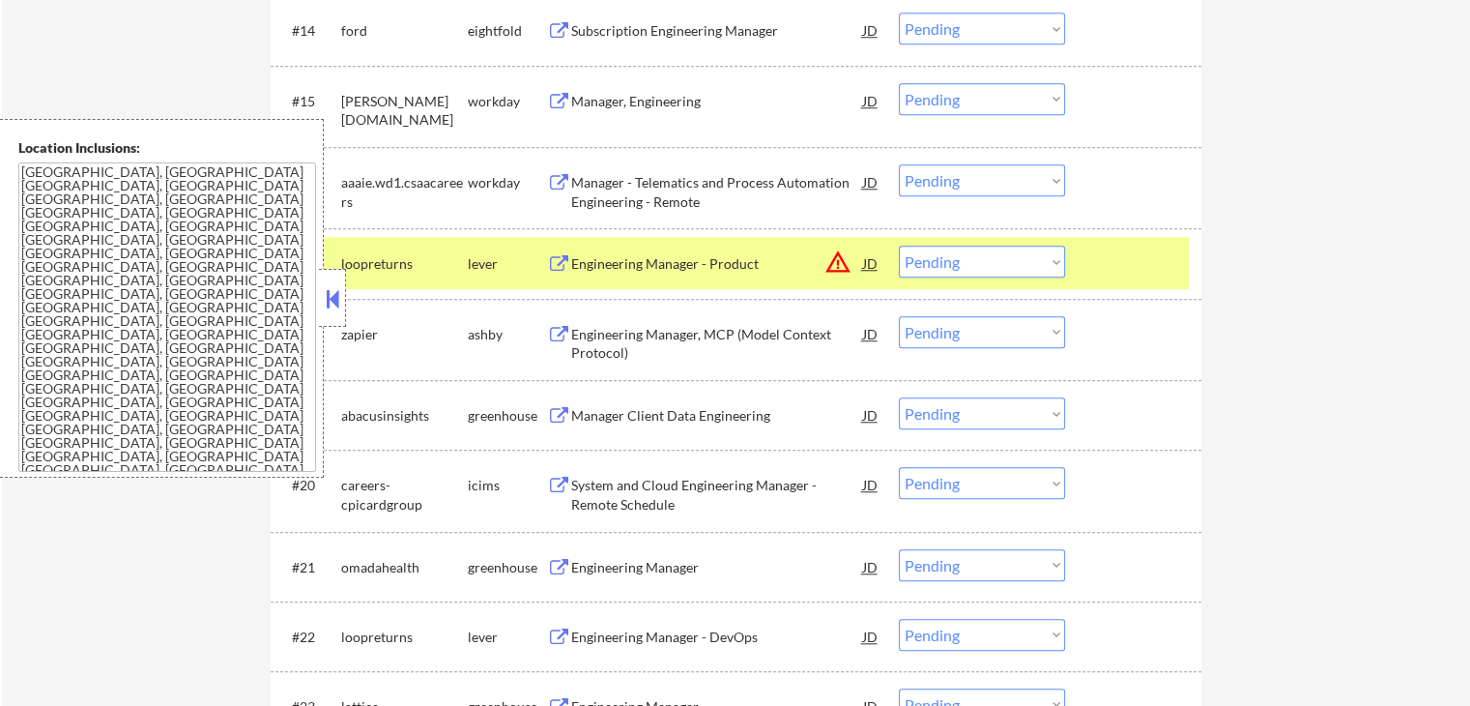
click at [333, 299] on button at bounding box center [332, 298] width 21 height 29
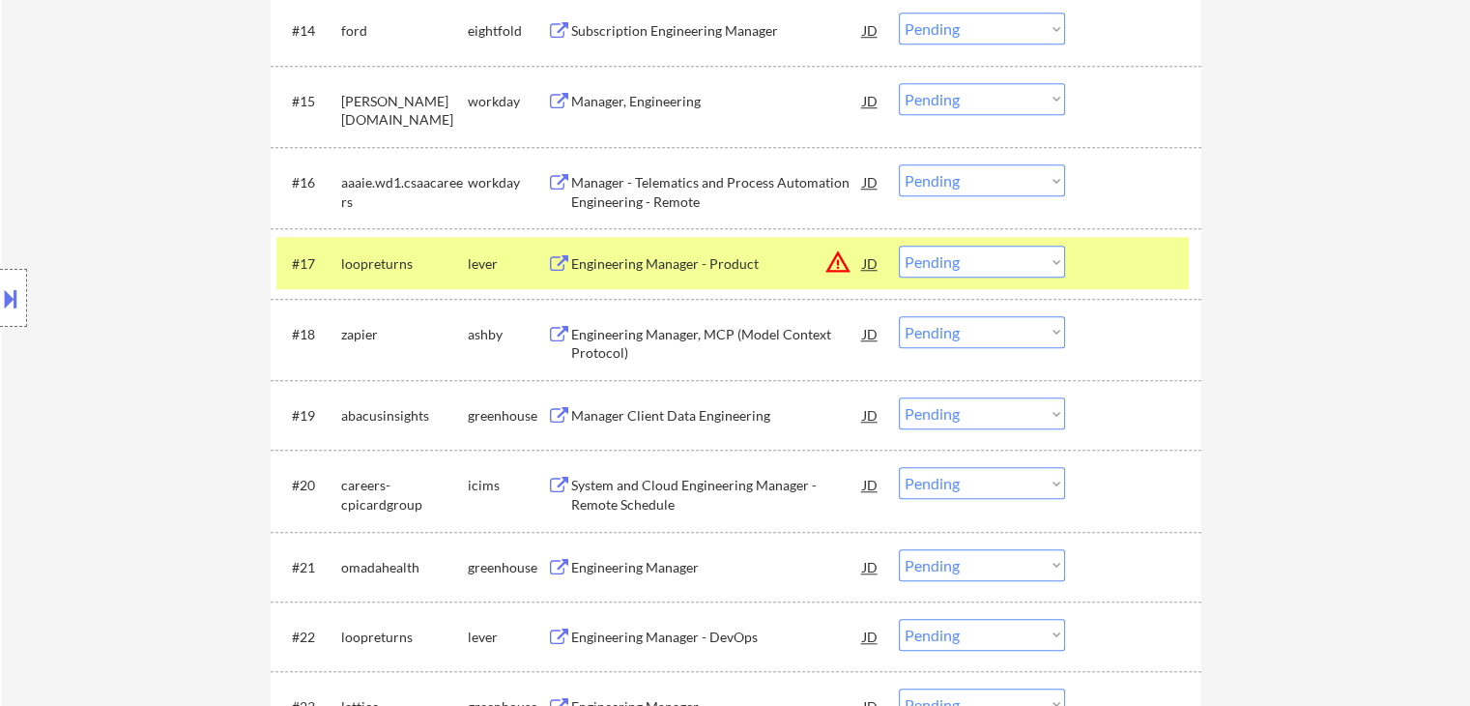
click at [1031, 254] on select "Choose an option... Pending Applied Excluded (Questions) Excluded (Expired) Exc…" at bounding box center [982, 262] width 166 height 32
click at [899, 246] on select "Choose an option... Pending Applied Excluded (Questions) Excluded (Expired) Exc…" at bounding box center [982, 262] width 166 height 32
click at [1129, 254] on div at bounding box center [1135, 263] width 85 height 35
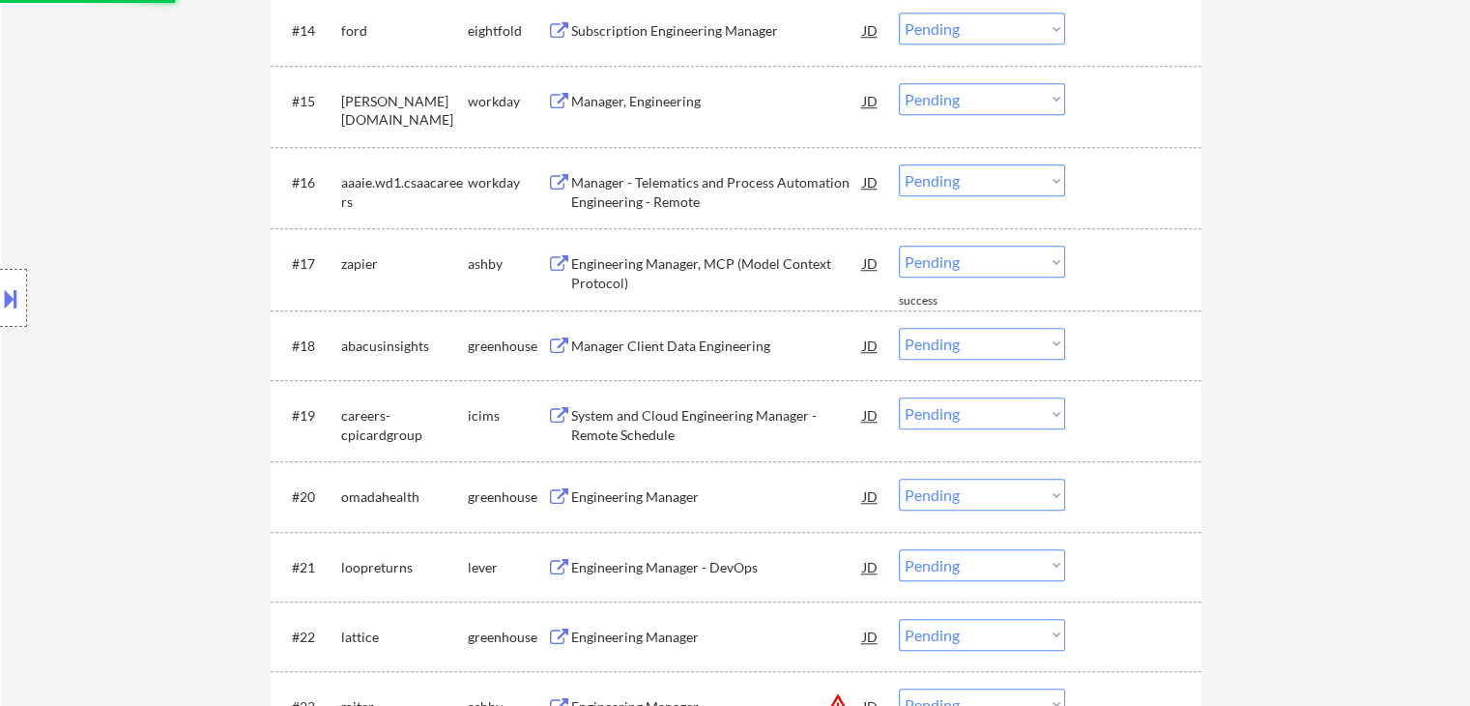
click at [723, 268] on div "Engineering Manager, MCP (Model Context Protocol)" at bounding box center [717, 273] width 292 height 38
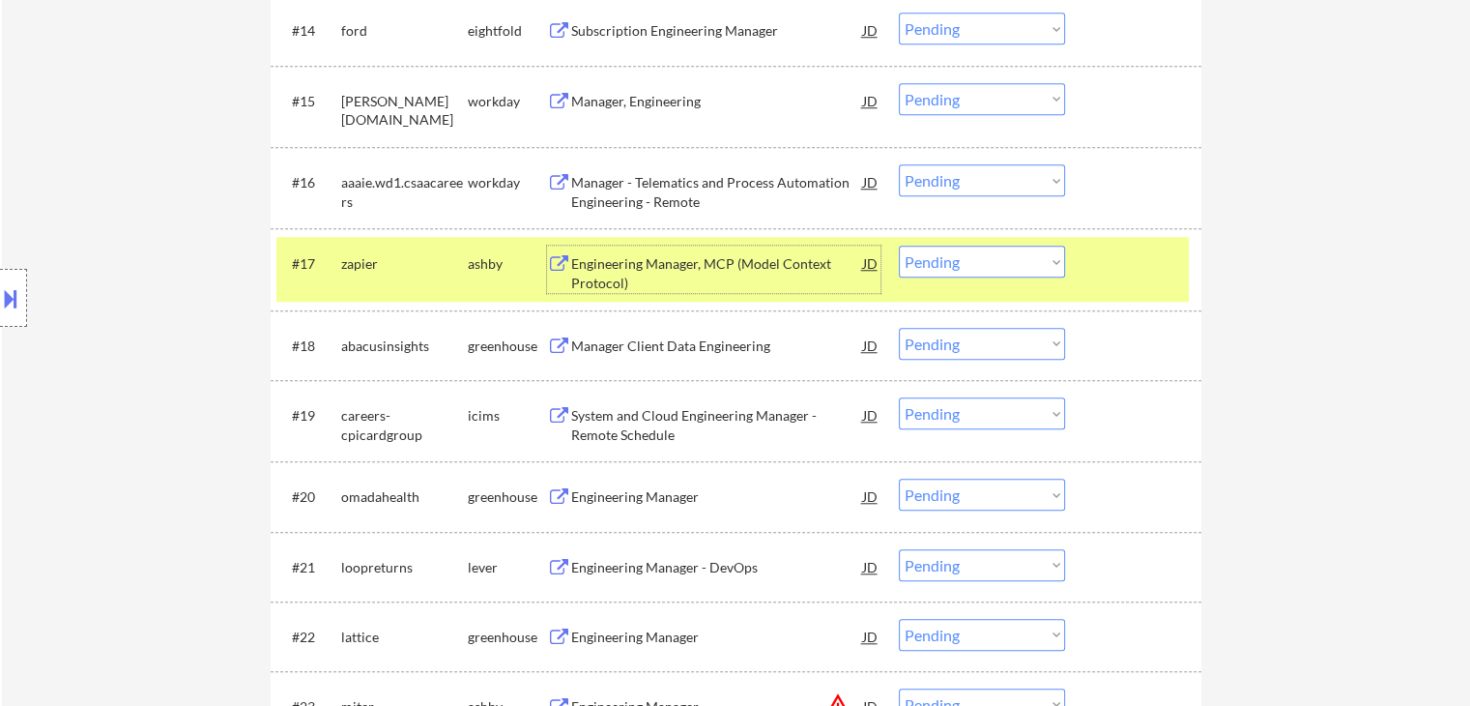
click at [1030, 271] on select "Choose an option... Pending Applied Excluded (Questions) Excluded (Expired) Exc…" at bounding box center [982, 262] width 166 height 32
click at [899, 246] on select "Choose an option... Pending Applied Excluded (Questions) Excluded (Expired) Exc…" at bounding box center [982, 262] width 166 height 32
click at [1114, 261] on div at bounding box center [1135, 263] width 85 height 35
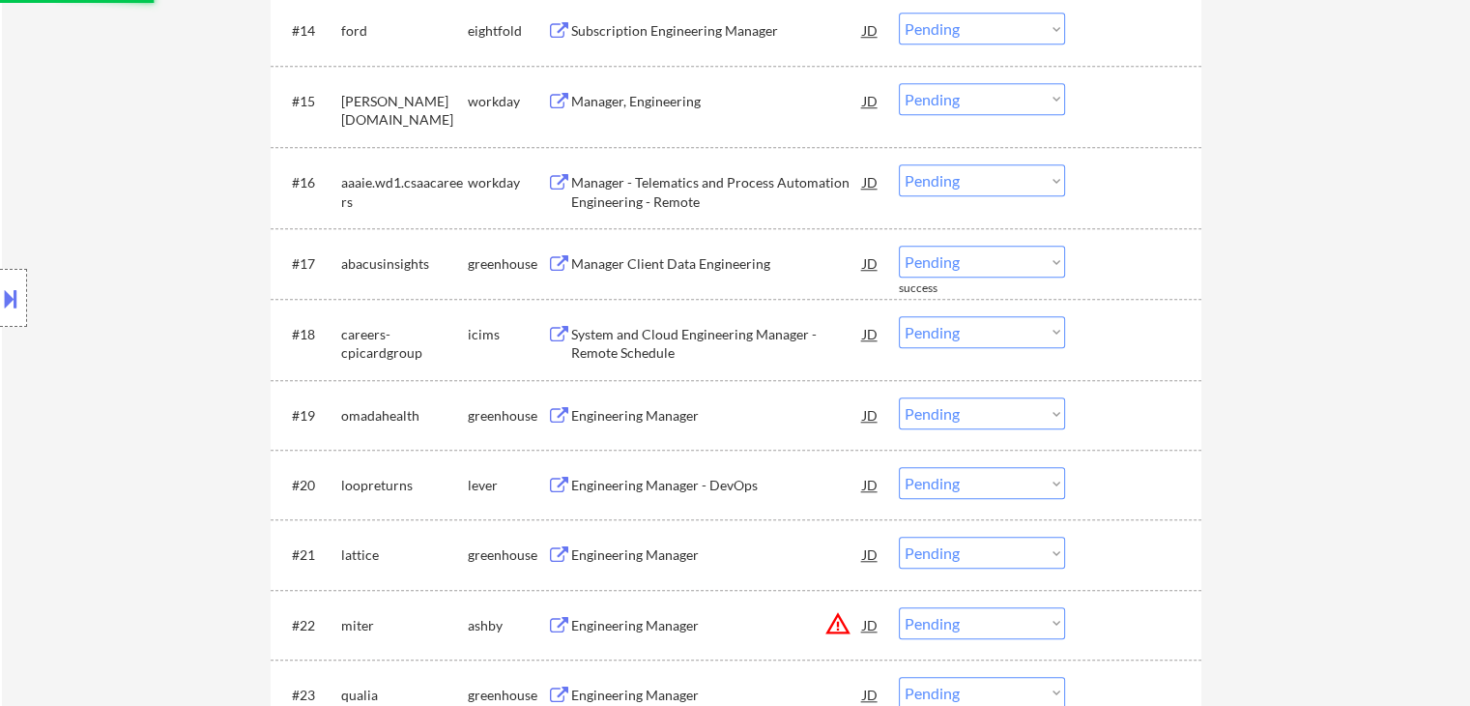
click at [696, 273] on div "Manager Client Data Engineering" at bounding box center [717, 263] width 292 height 19
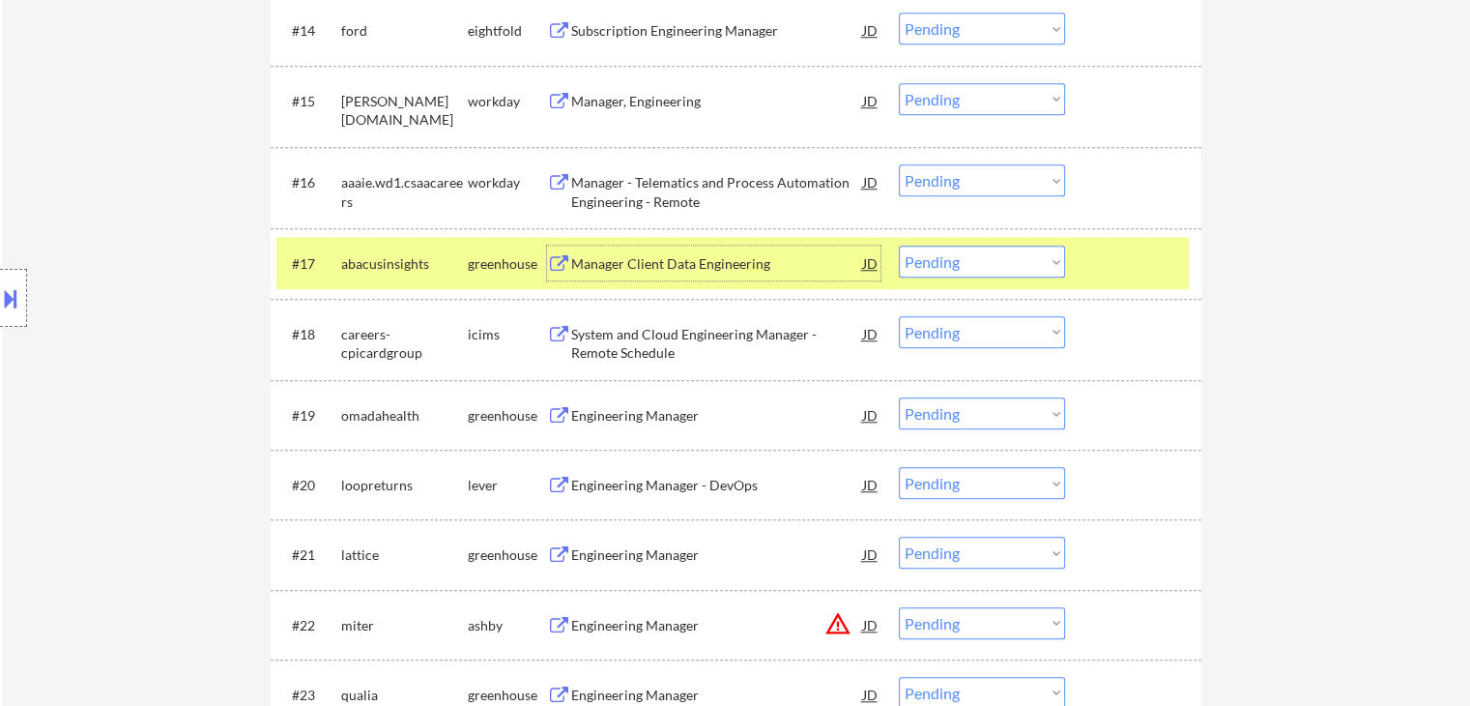
click at [1045, 269] on select "Choose an option... Pending Applied Excluded (Questions) Excluded (Expired) Exc…" at bounding box center [982, 262] width 166 height 32
click at [899, 246] on select "Choose an option... Pending Applied Excluded (Questions) Excluded (Expired) Exc…" at bounding box center [982, 262] width 166 height 32
click at [1131, 272] on div at bounding box center [1135, 263] width 85 height 35
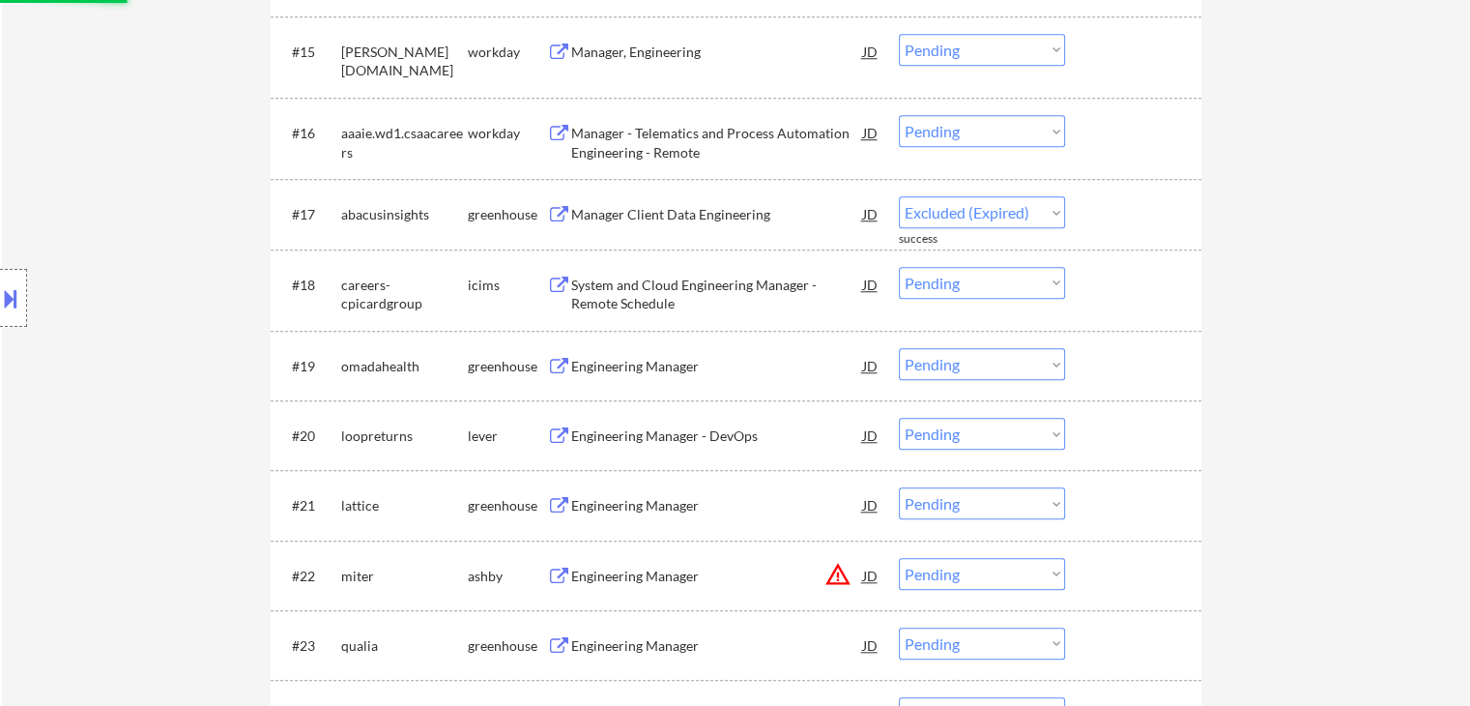
select select ""pending""
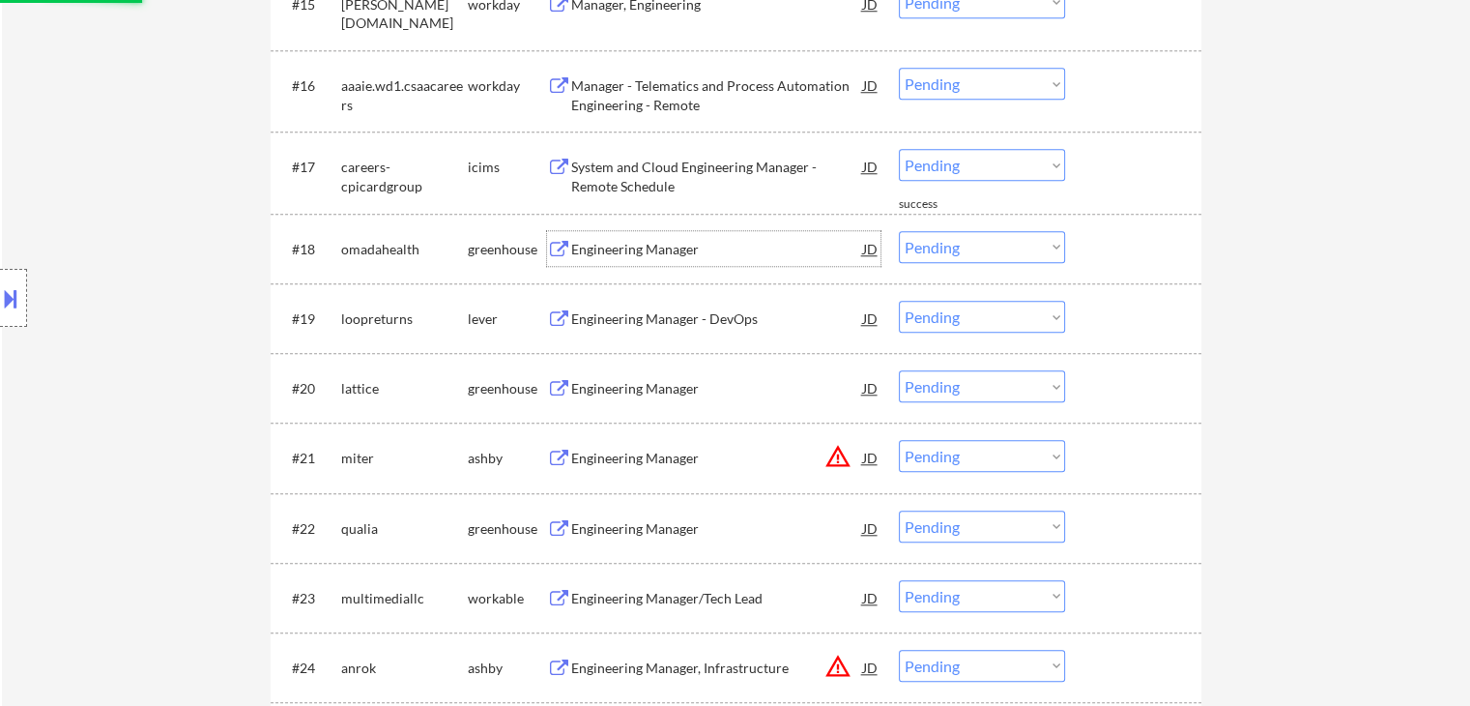
click at [708, 254] on div "Engineering Manager" at bounding box center [717, 249] width 292 height 19
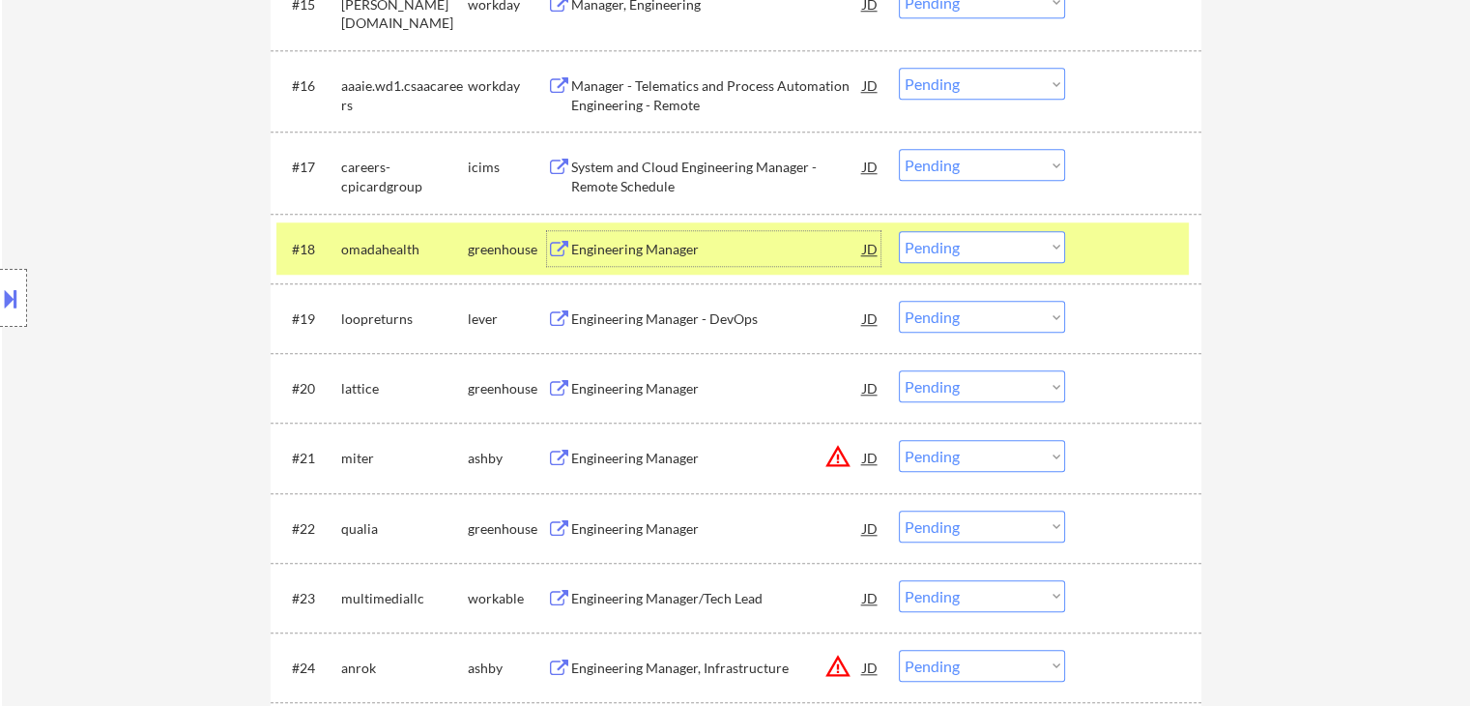
click at [981, 242] on select "Choose an option... Pending Applied Excluded (Questions) Excluded (Expired) Exc…" at bounding box center [982, 247] width 166 height 32
click at [899, 231] on select "Choose an option... Pending Applied Excluded (Questions) Excluded (Expired) Exc…" at bounding box center [982, 247] width 166 height 32
click at [1175, 234] on div at bounding box center [1135, 248] width 85 height 35
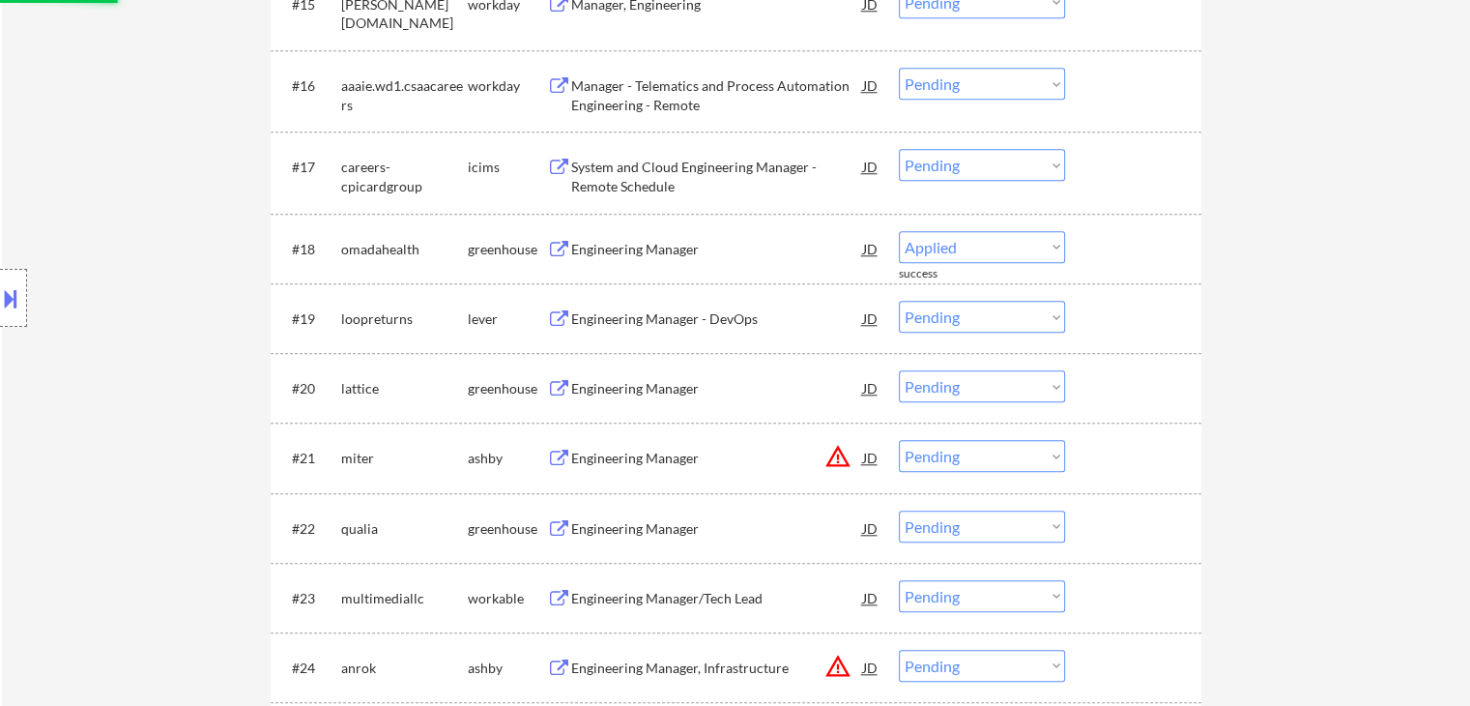
select select ""pending""
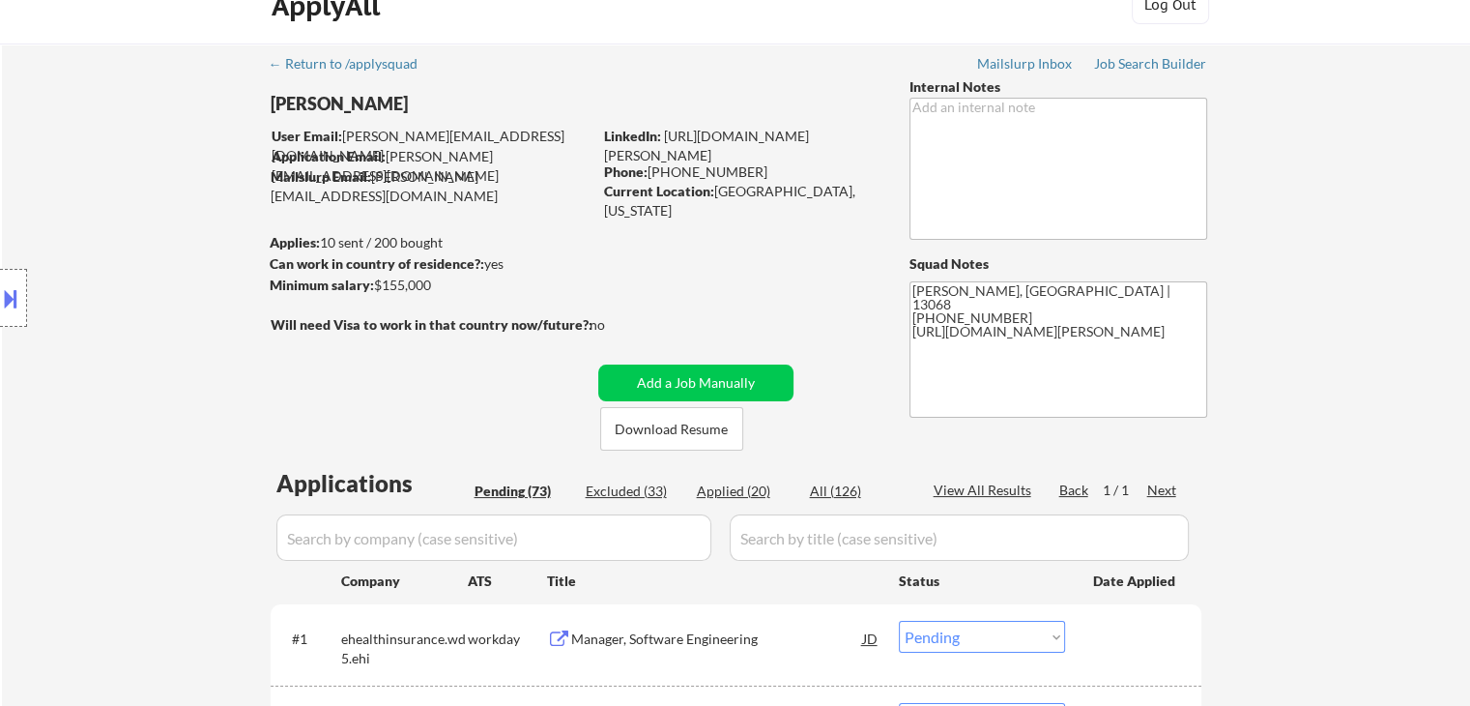
scroll to position [0, 0]
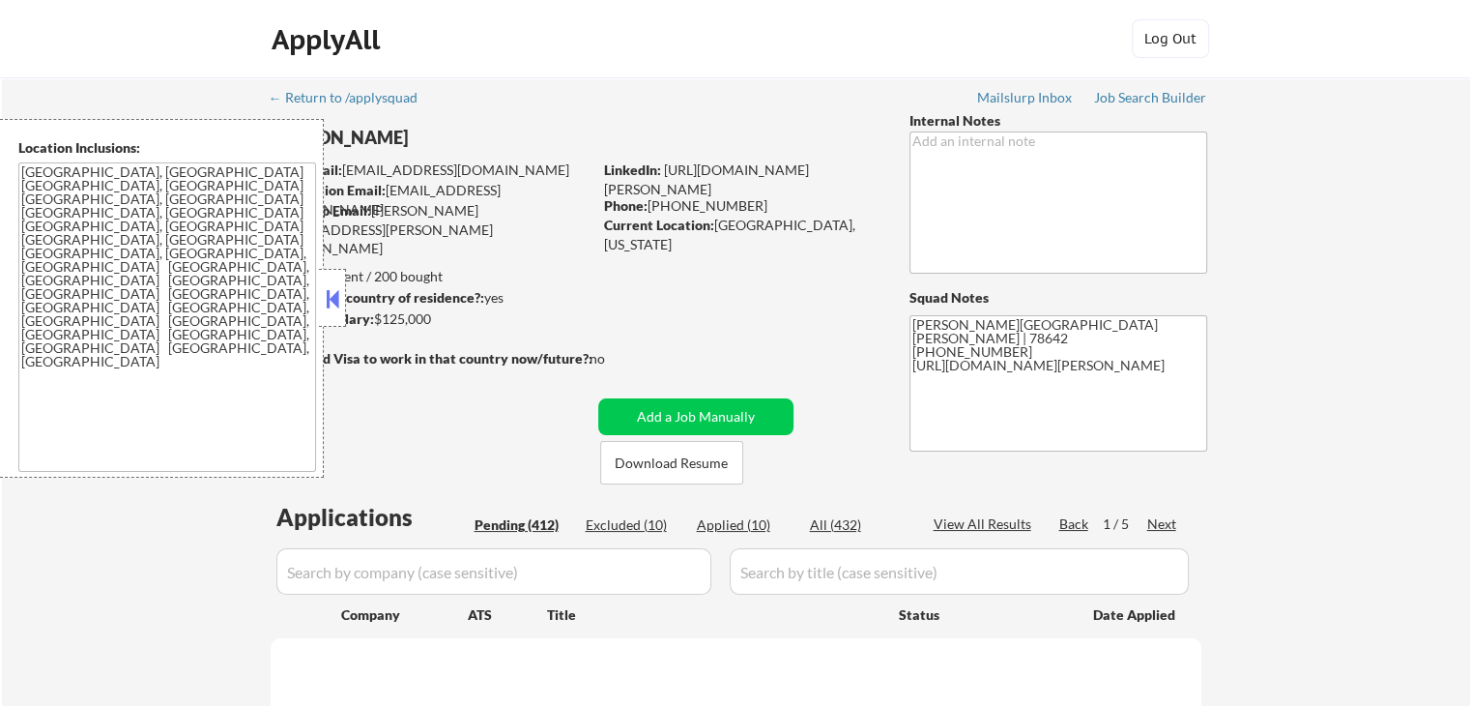
select select ""pending""
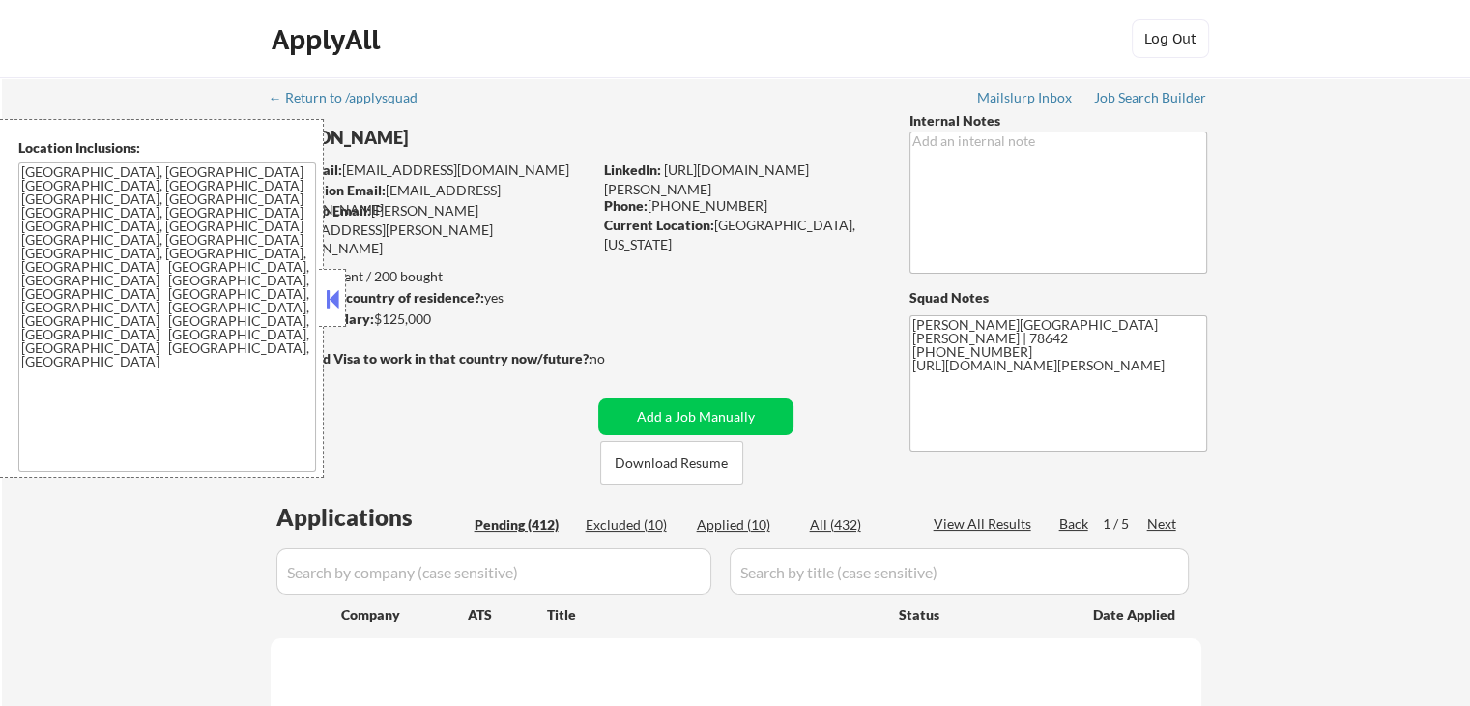
select select ""pending""
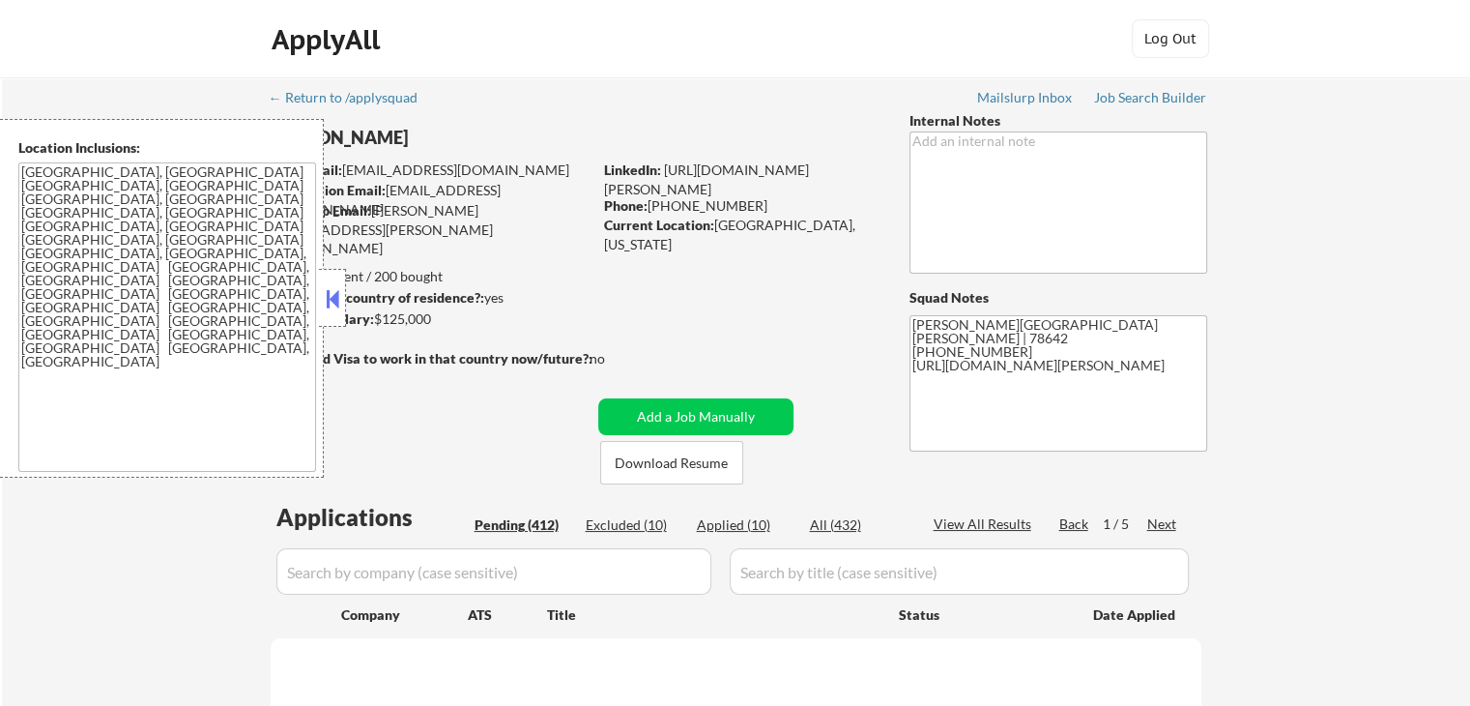
select select ""pending""
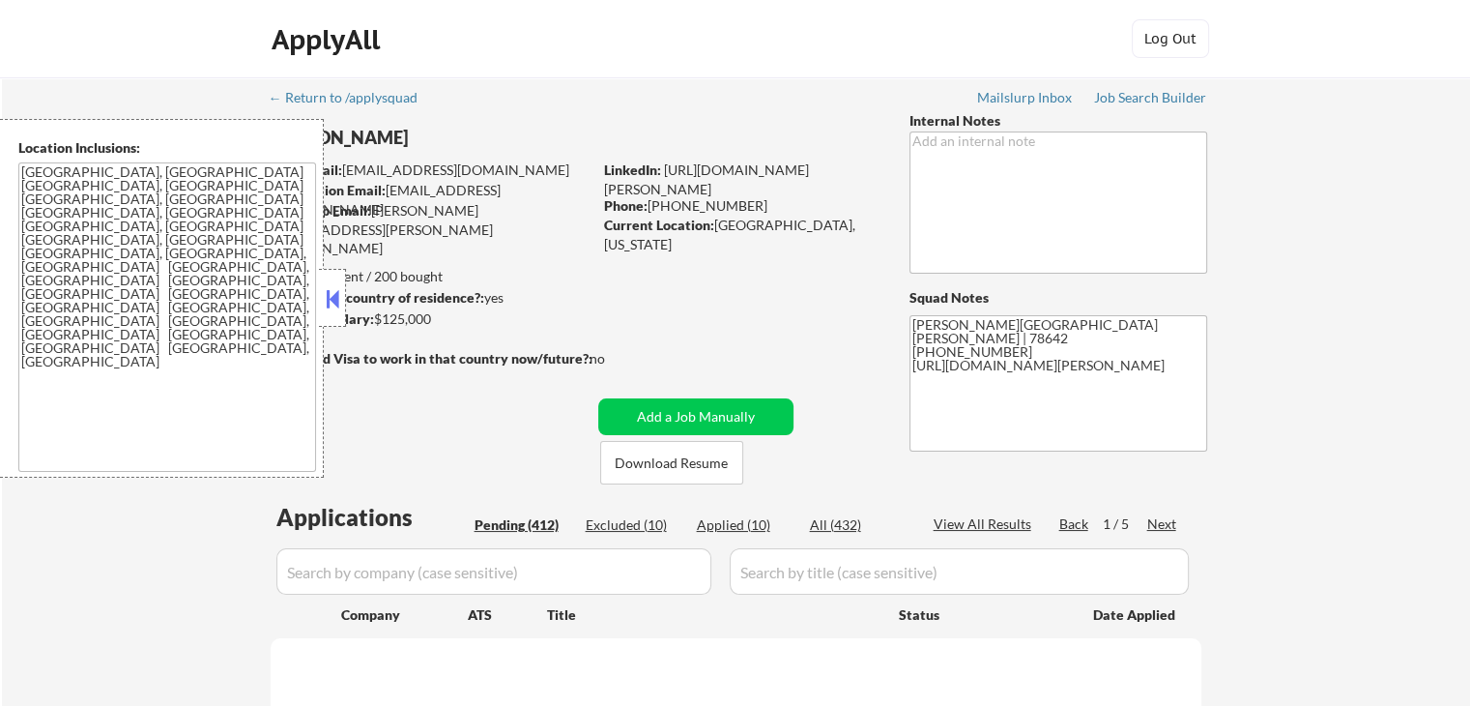
select select ""pending""
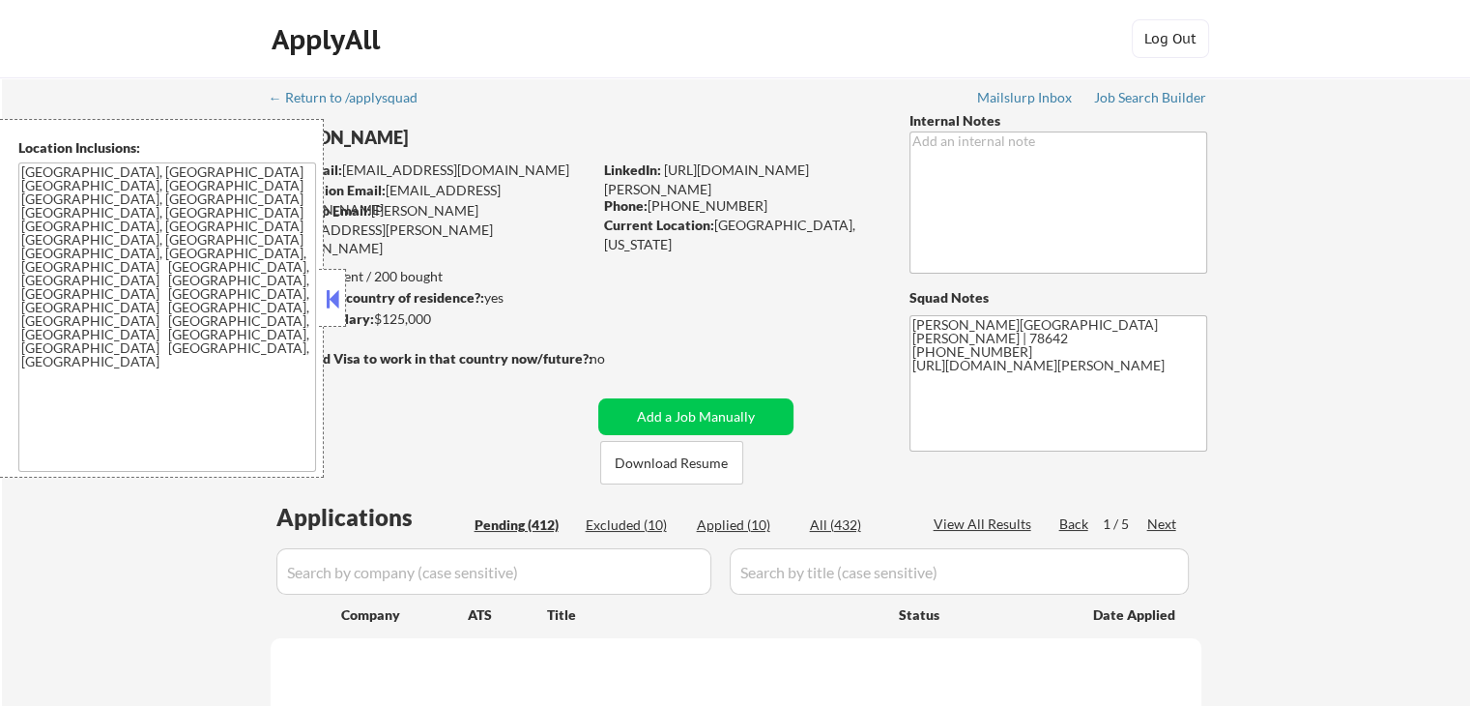
select select ""pending""
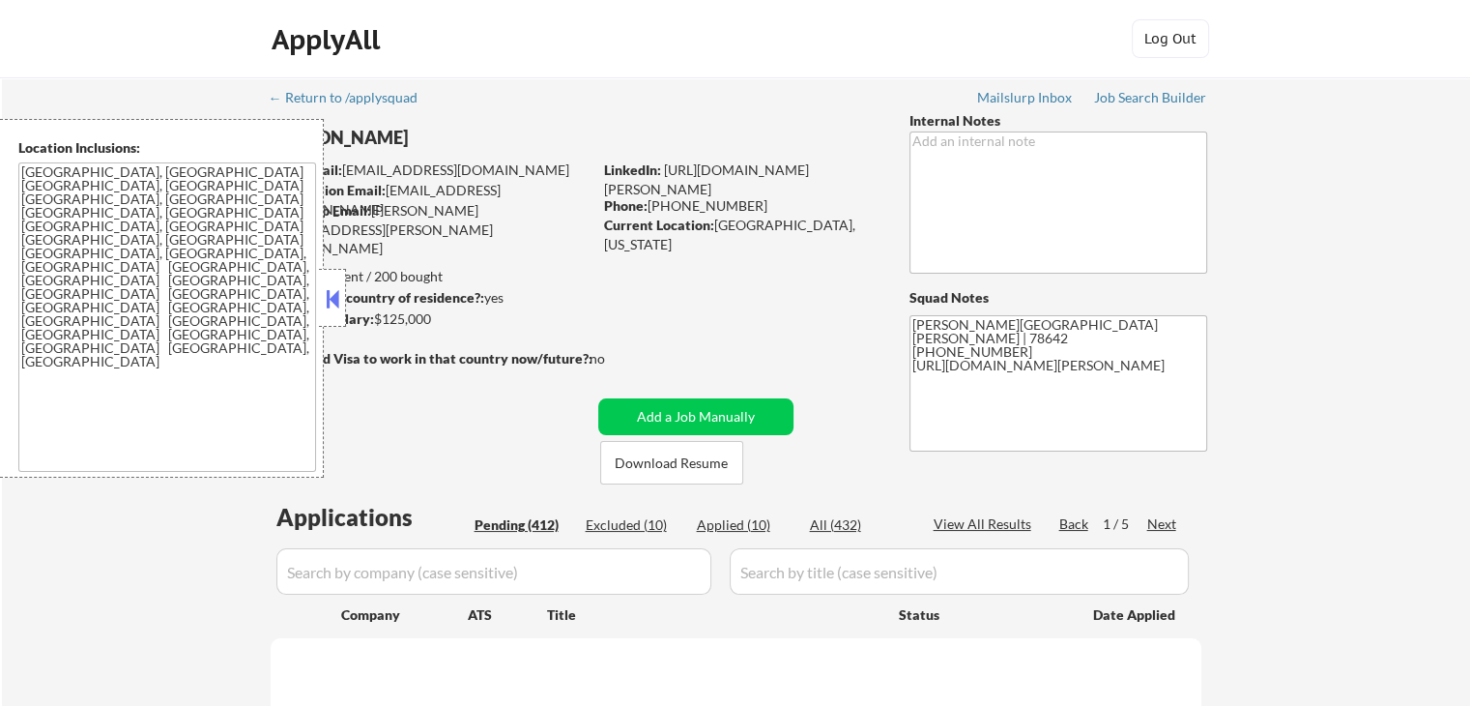
select select ""pending""
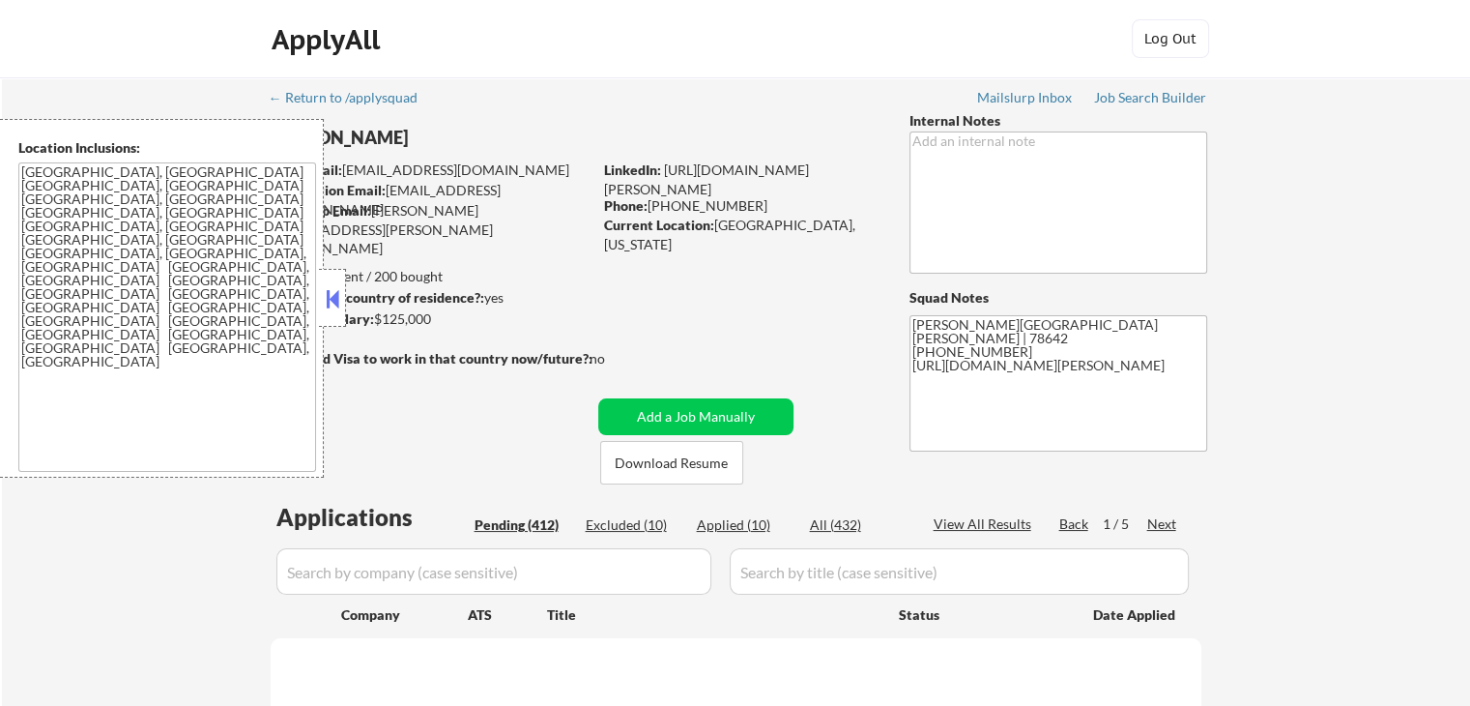
select select ""pending""
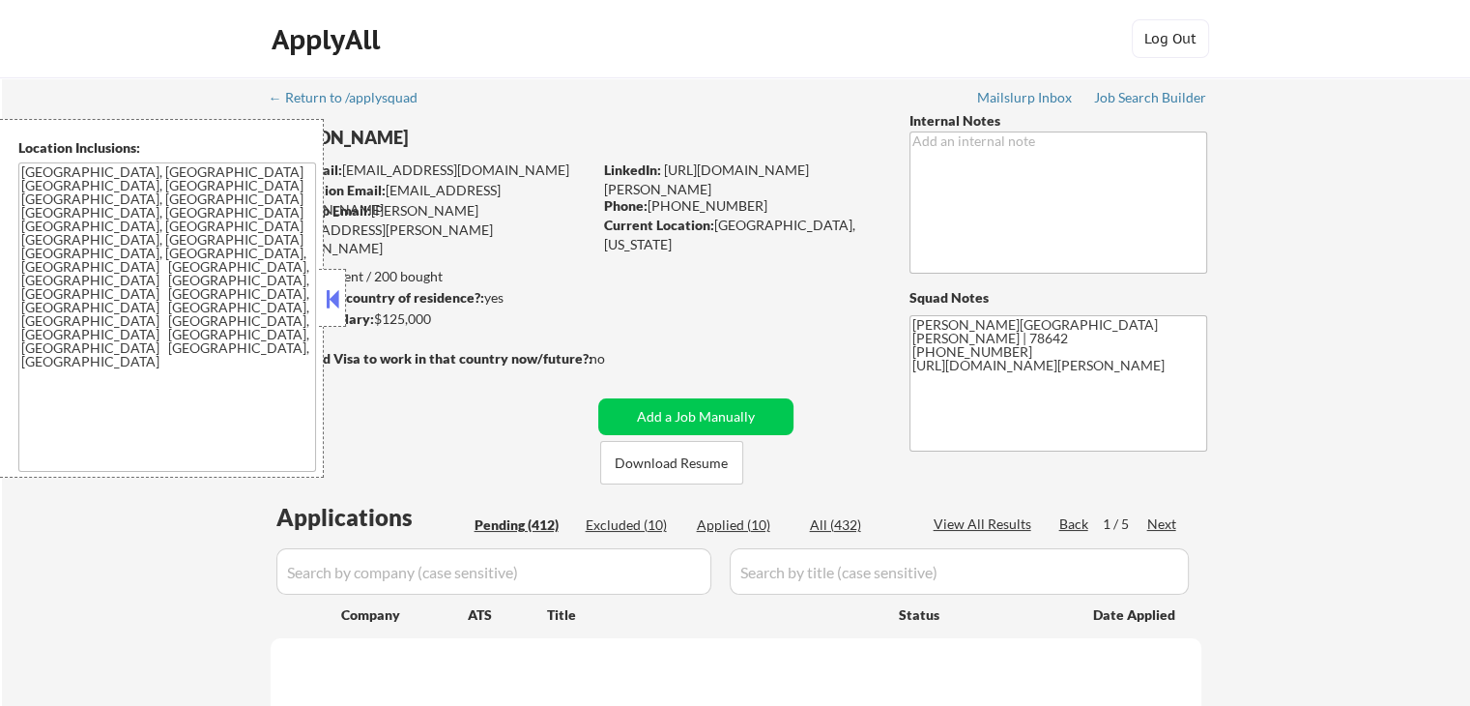
select select ""pending""
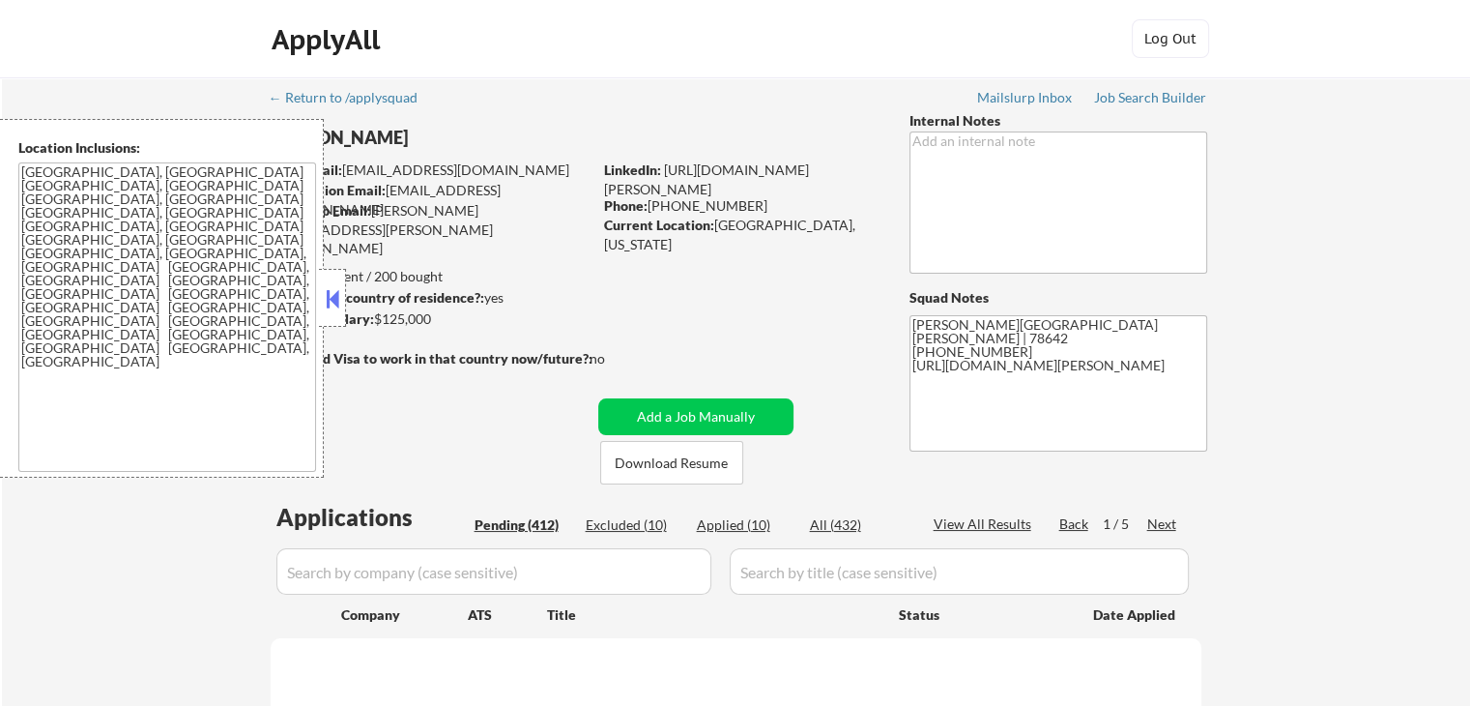
select select ""pending""
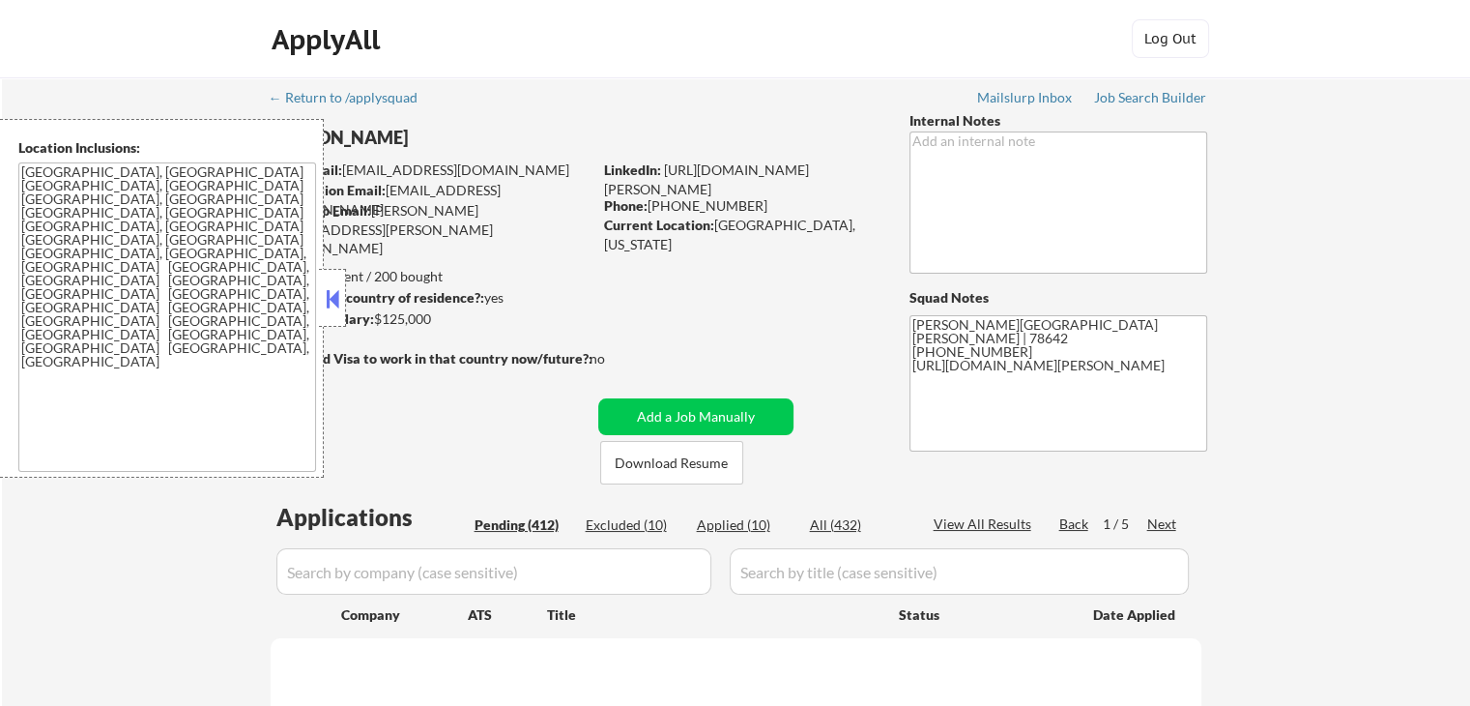
select select ""pending""
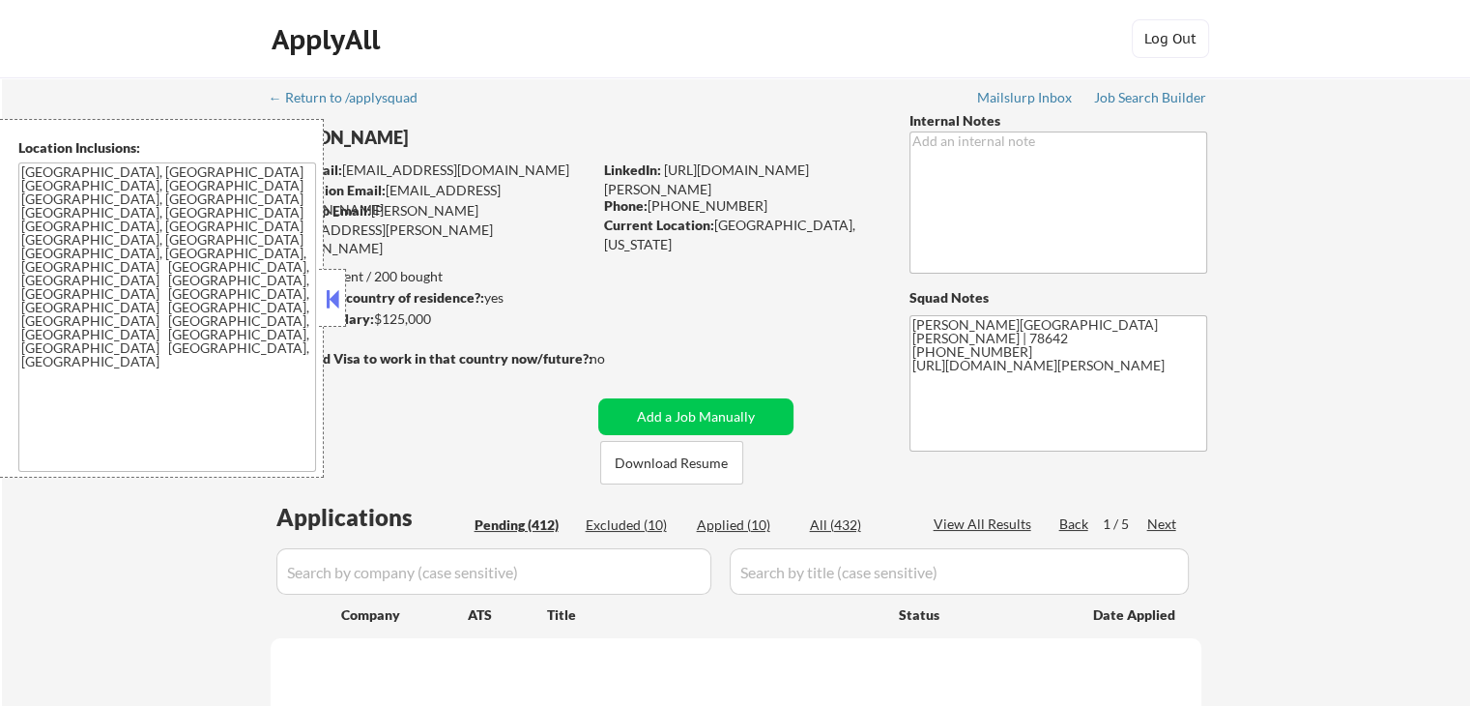
select select ""pending""
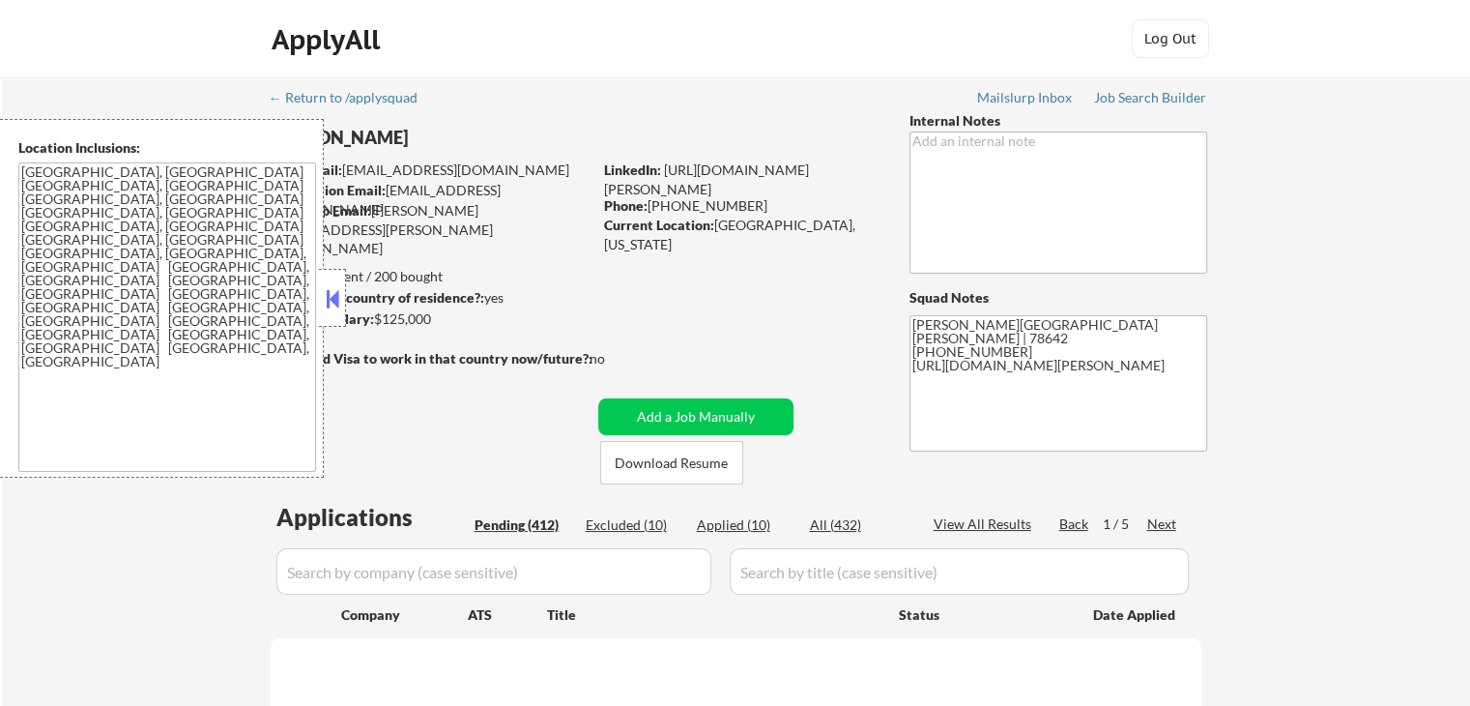
select select ""pending""
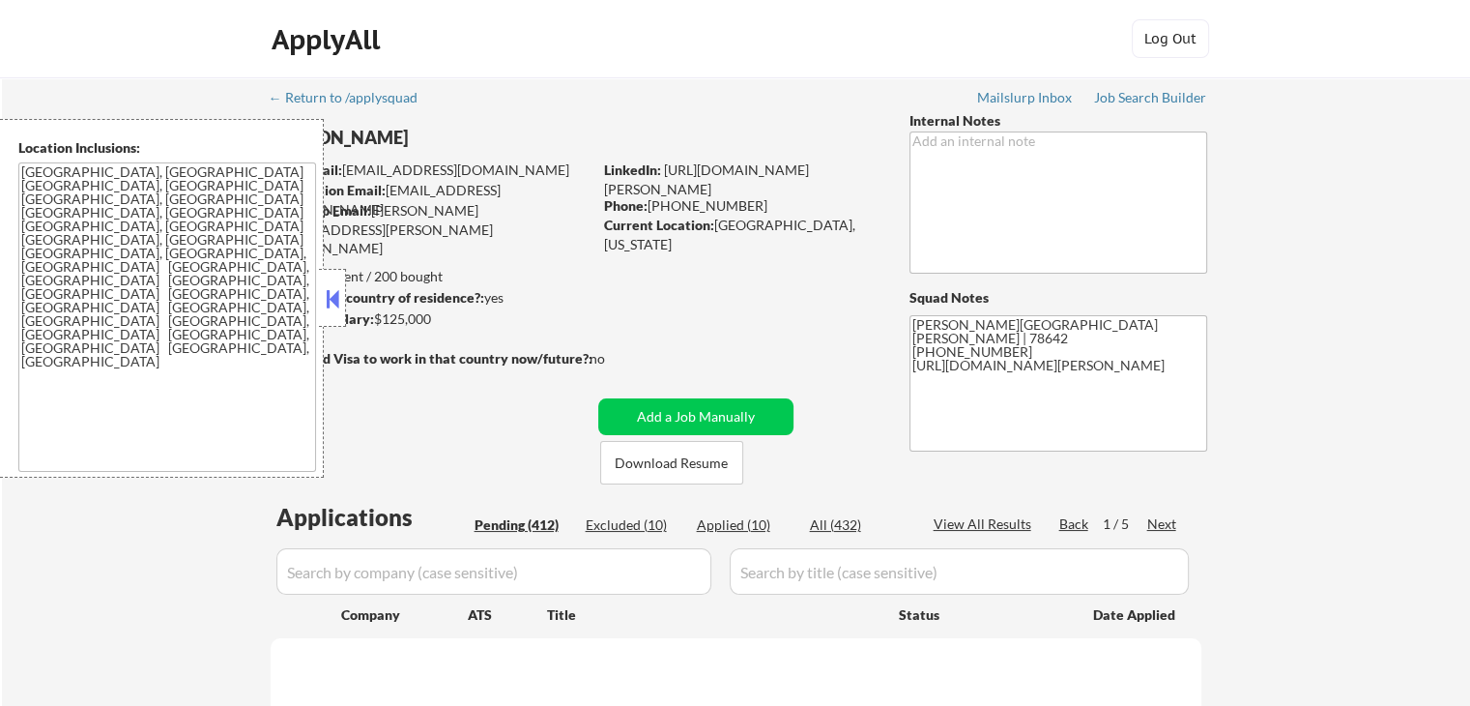
select select ""pending""
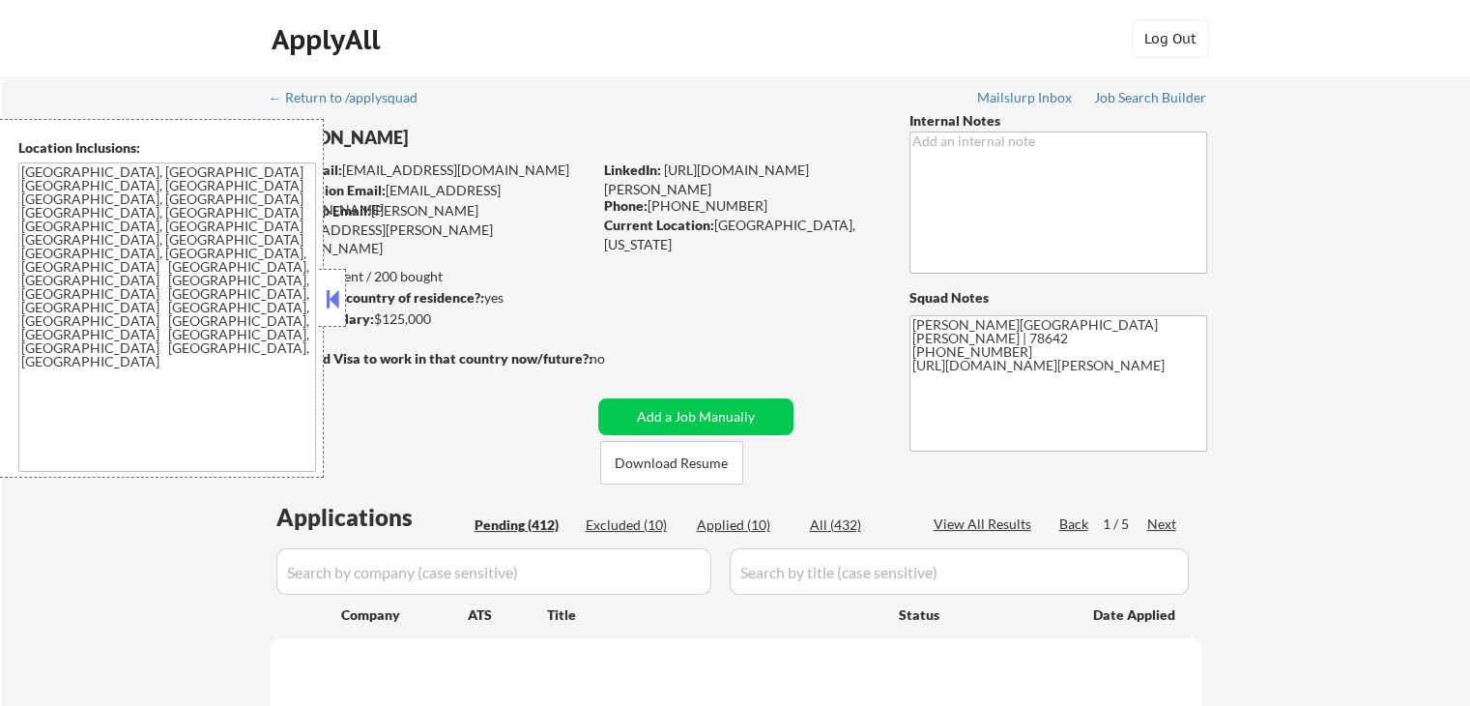
select select ""pending""
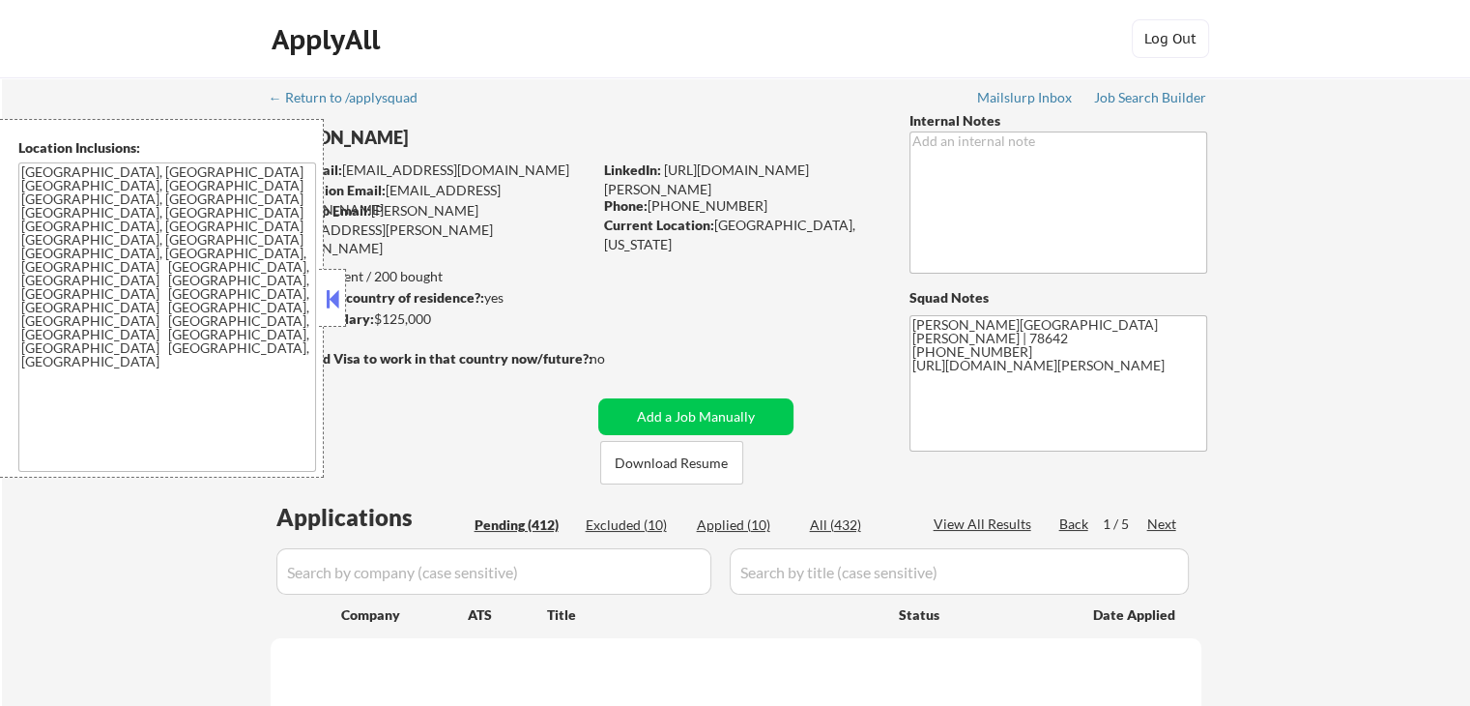
select select ""pending""
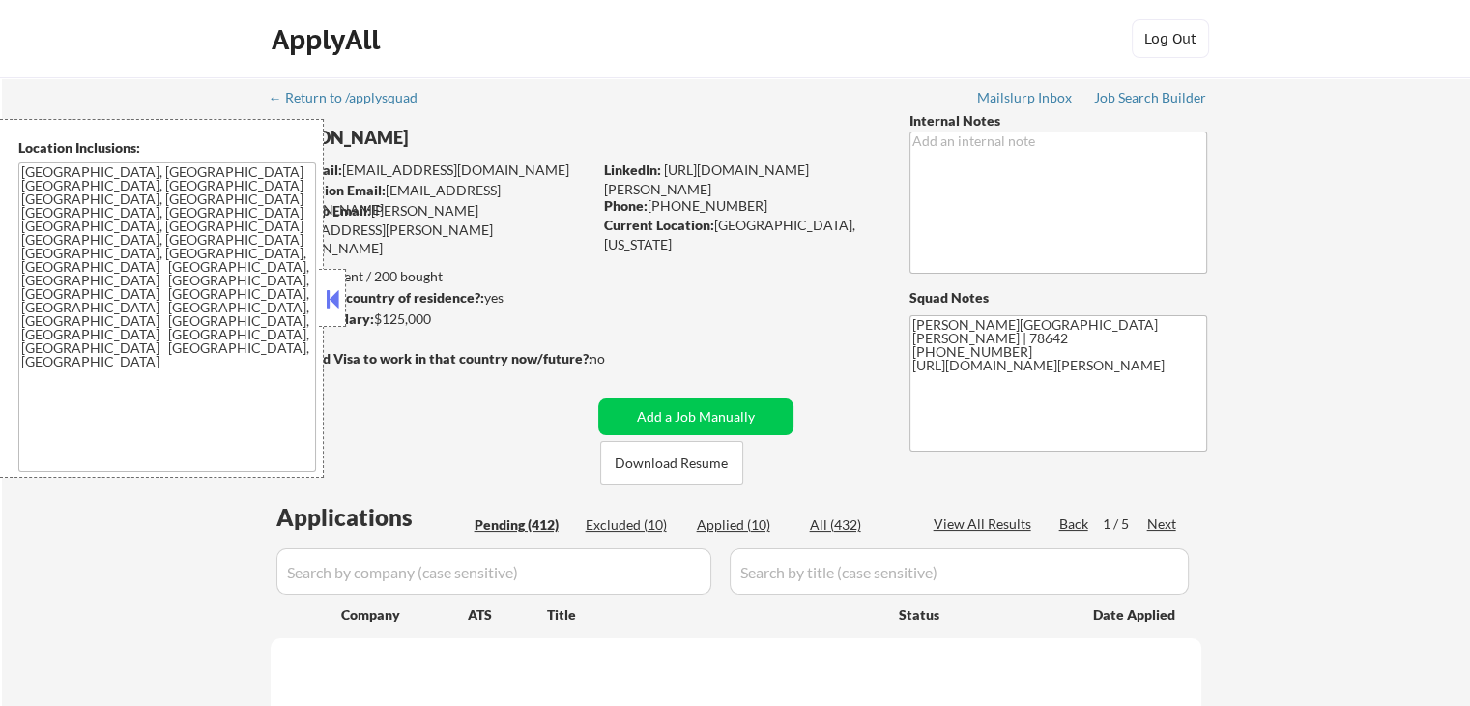
select select ""pending""
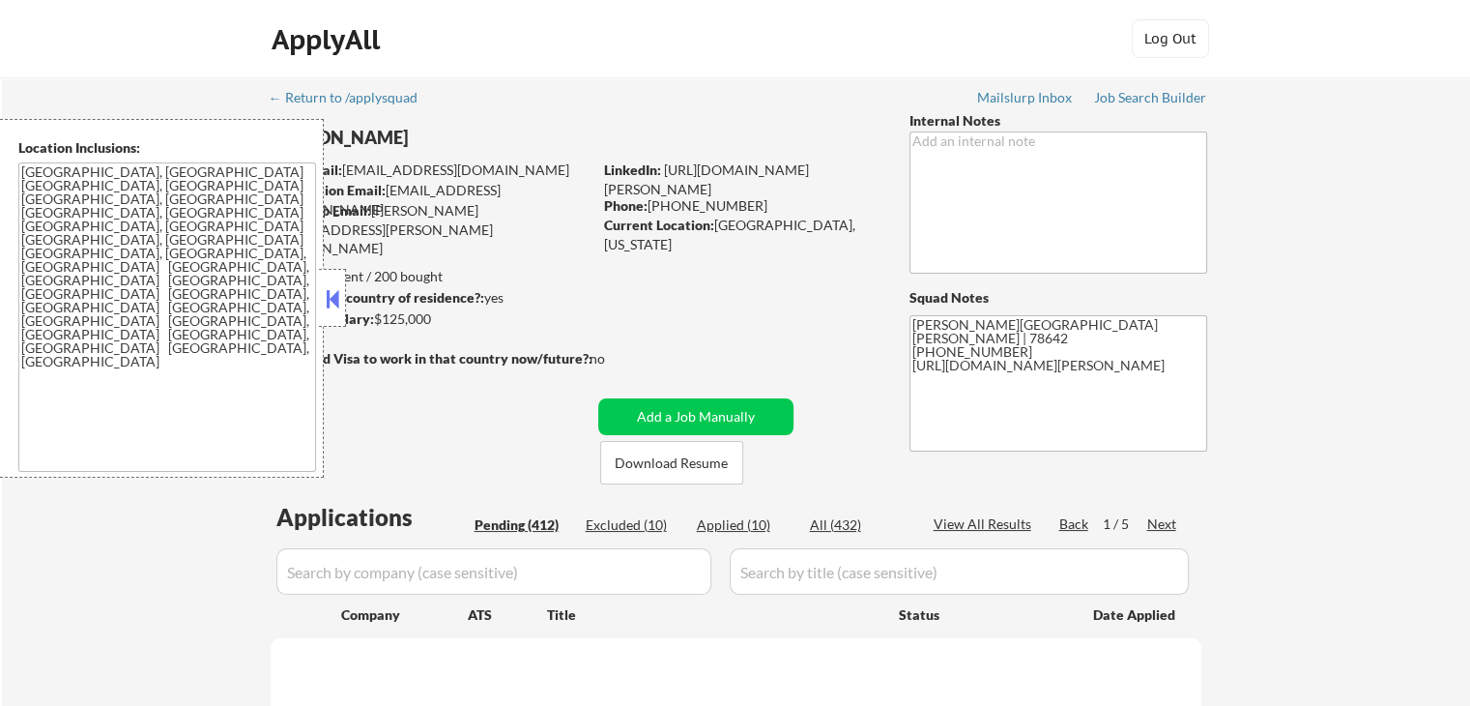
select select ""pending""
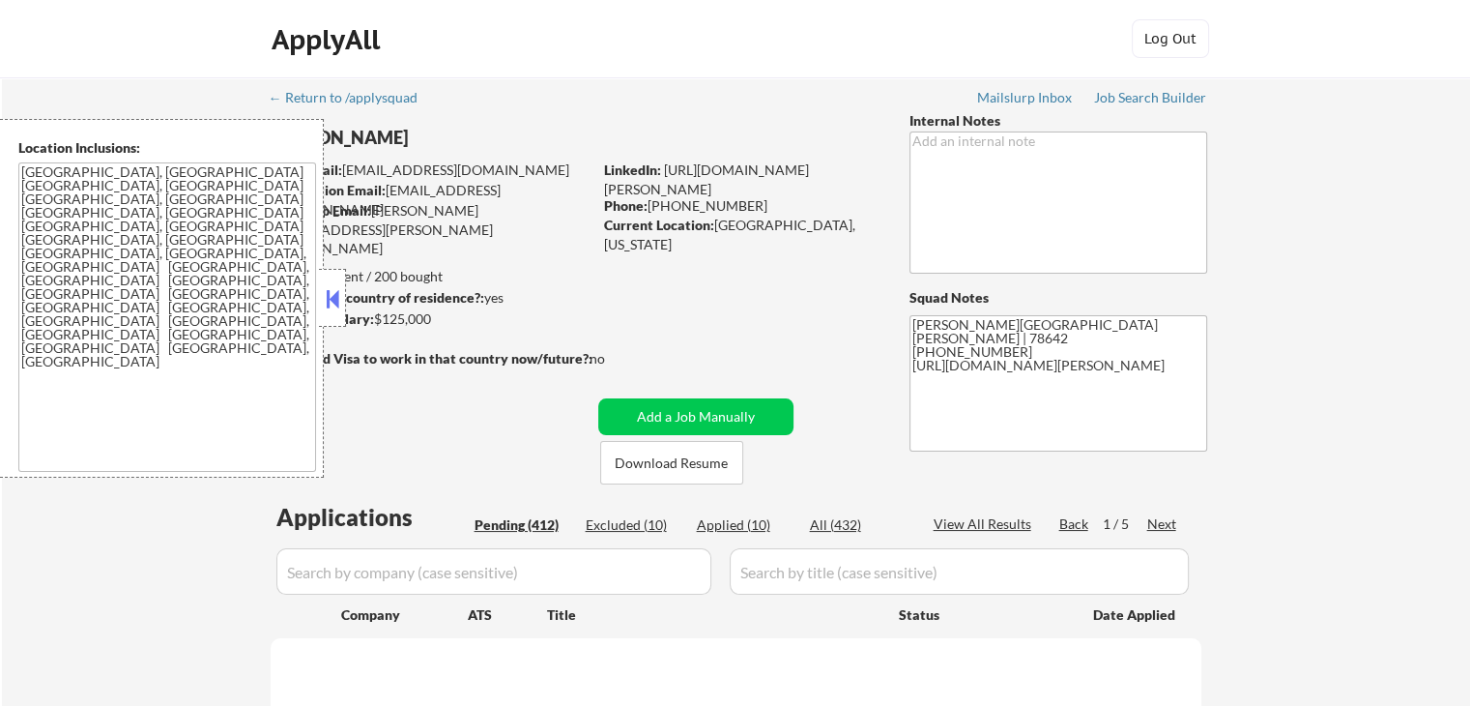
select select ""pending""
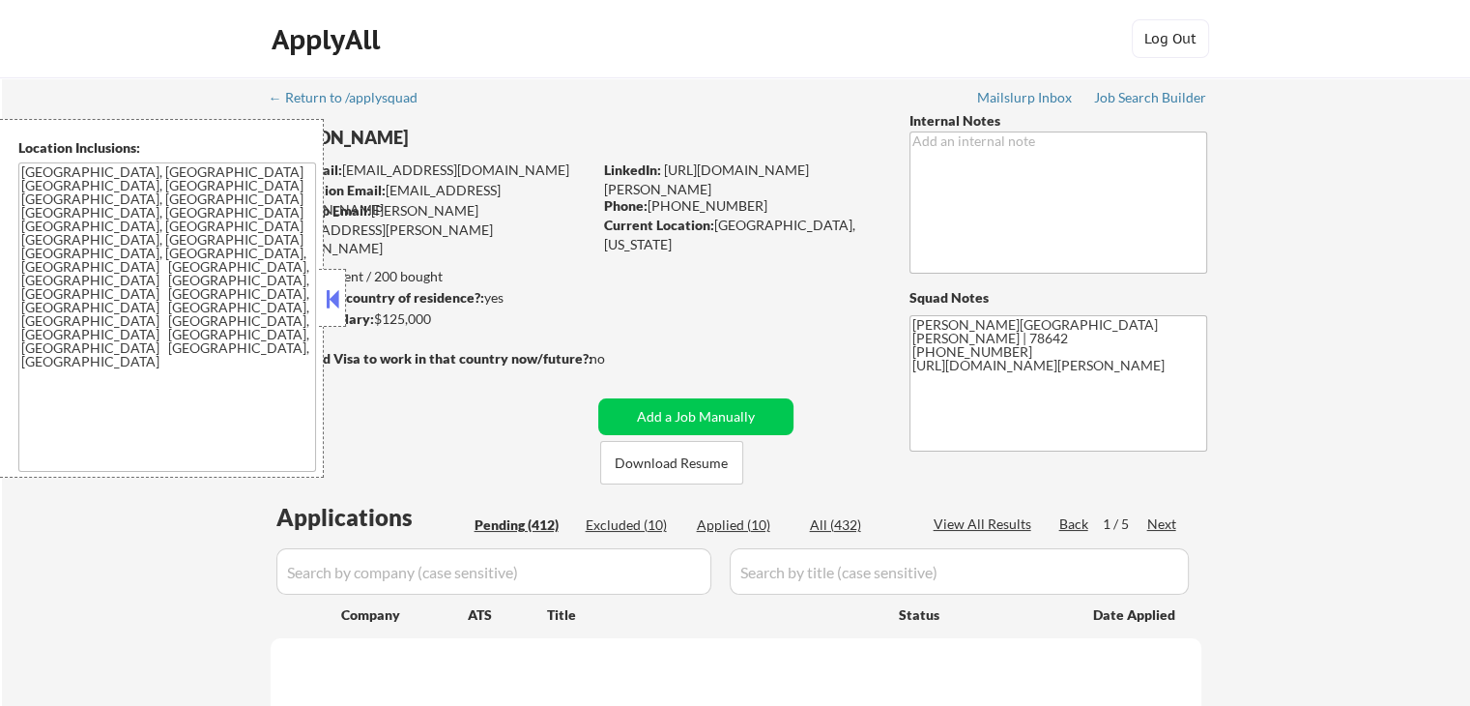
select select ""pending""
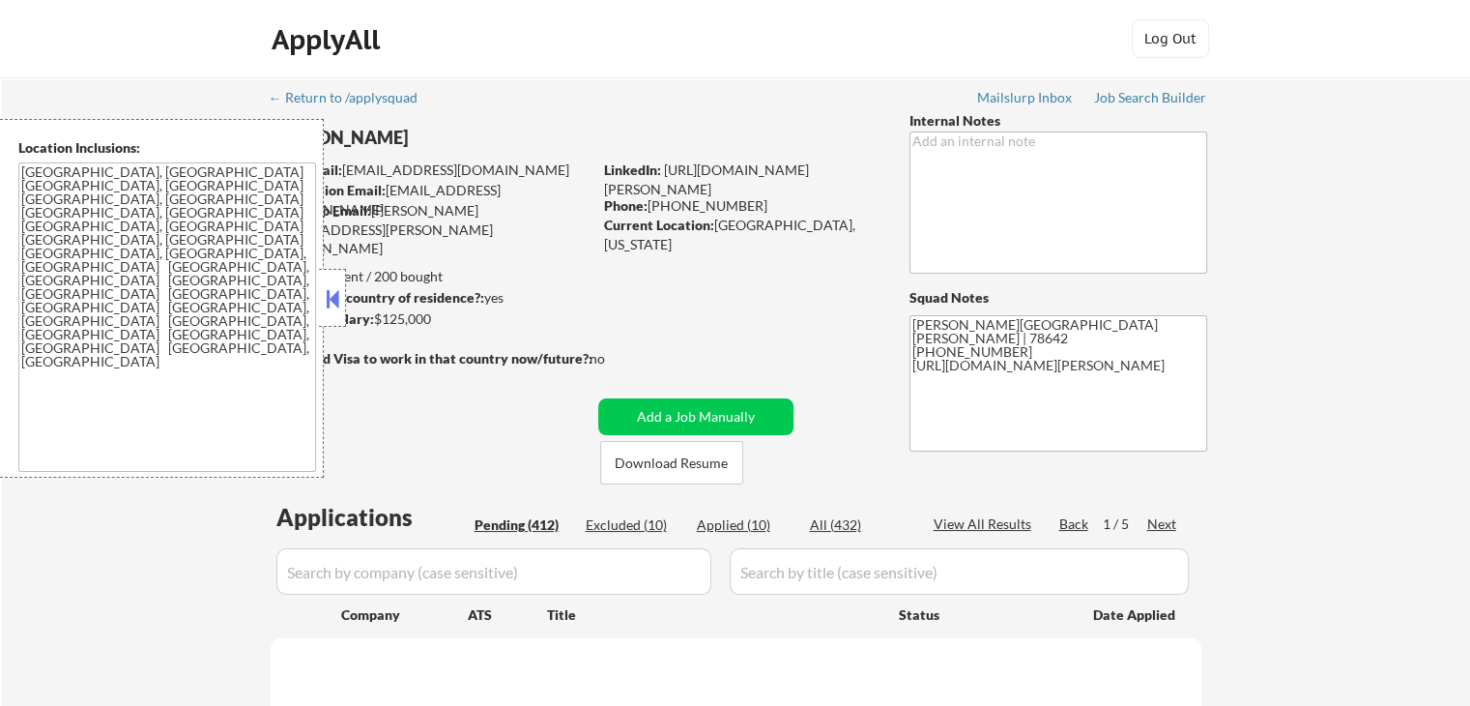
select select ""pending""
